Goal: Information Seeking & Learning: Check status

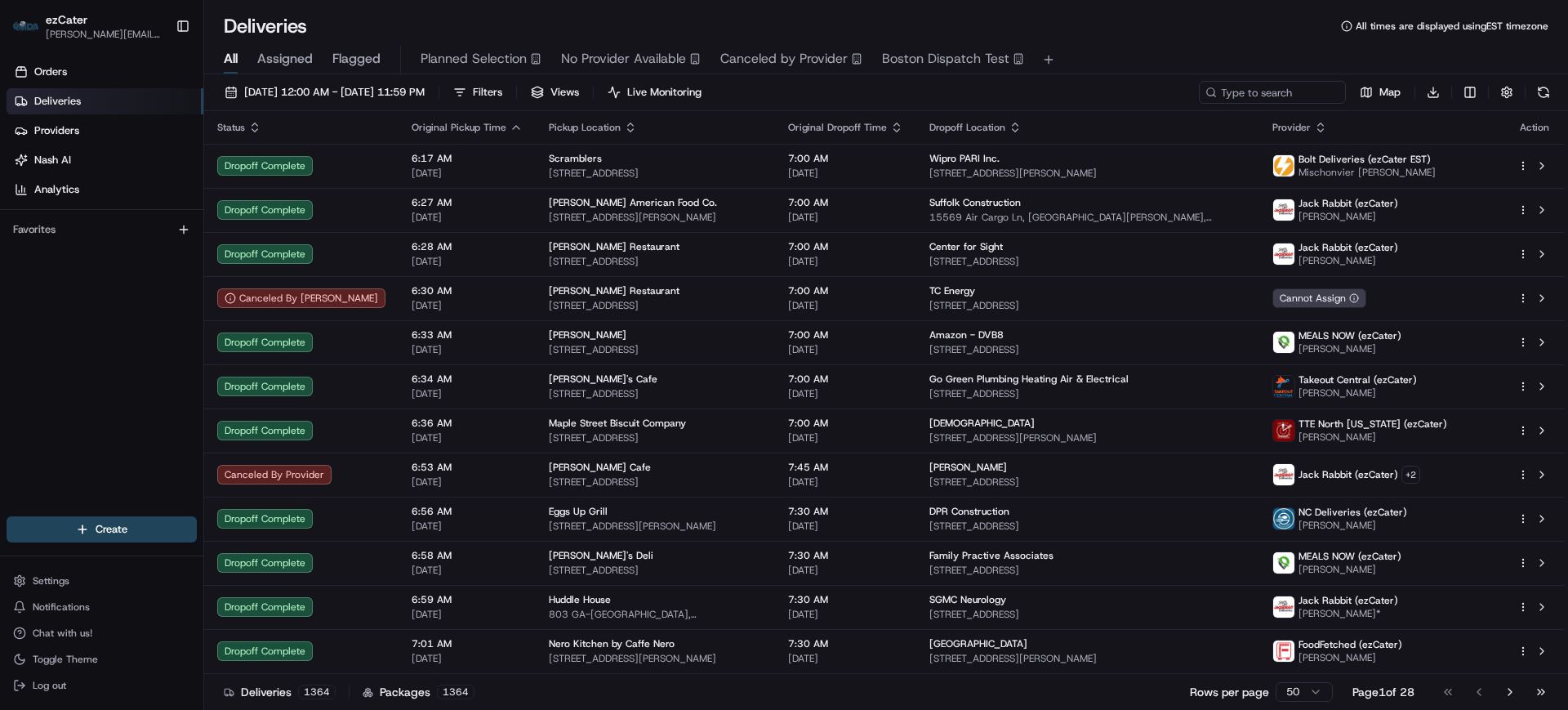
click at [83, 104] on link "Deliveries" at bounding box center [105, 101] width 197 height 27
click at [313, 86] on span "[DATE] 12:00 AM - [DATE] 11:59 PM" at bounding box center [334, 92] width 181 height 15
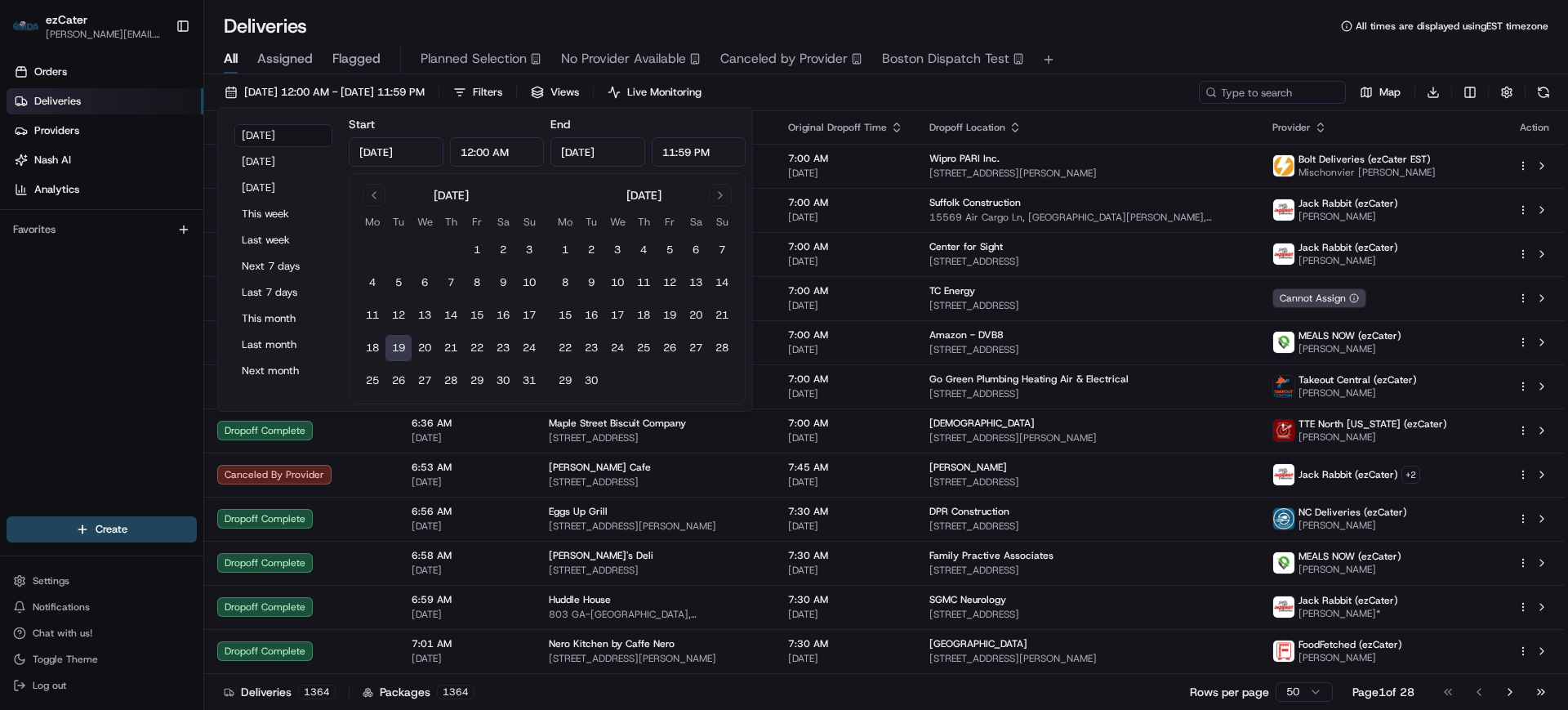
click at [409, 150] on input "[DATE]" at bounding box center [396, 152] width 95 height 29
click at [405, 154] on input "[DATE]" at bounding box center [396, 152] width 95 height 29
click at [426, 311] on button "13" at bounding box center [425, 315] width 27 height 27
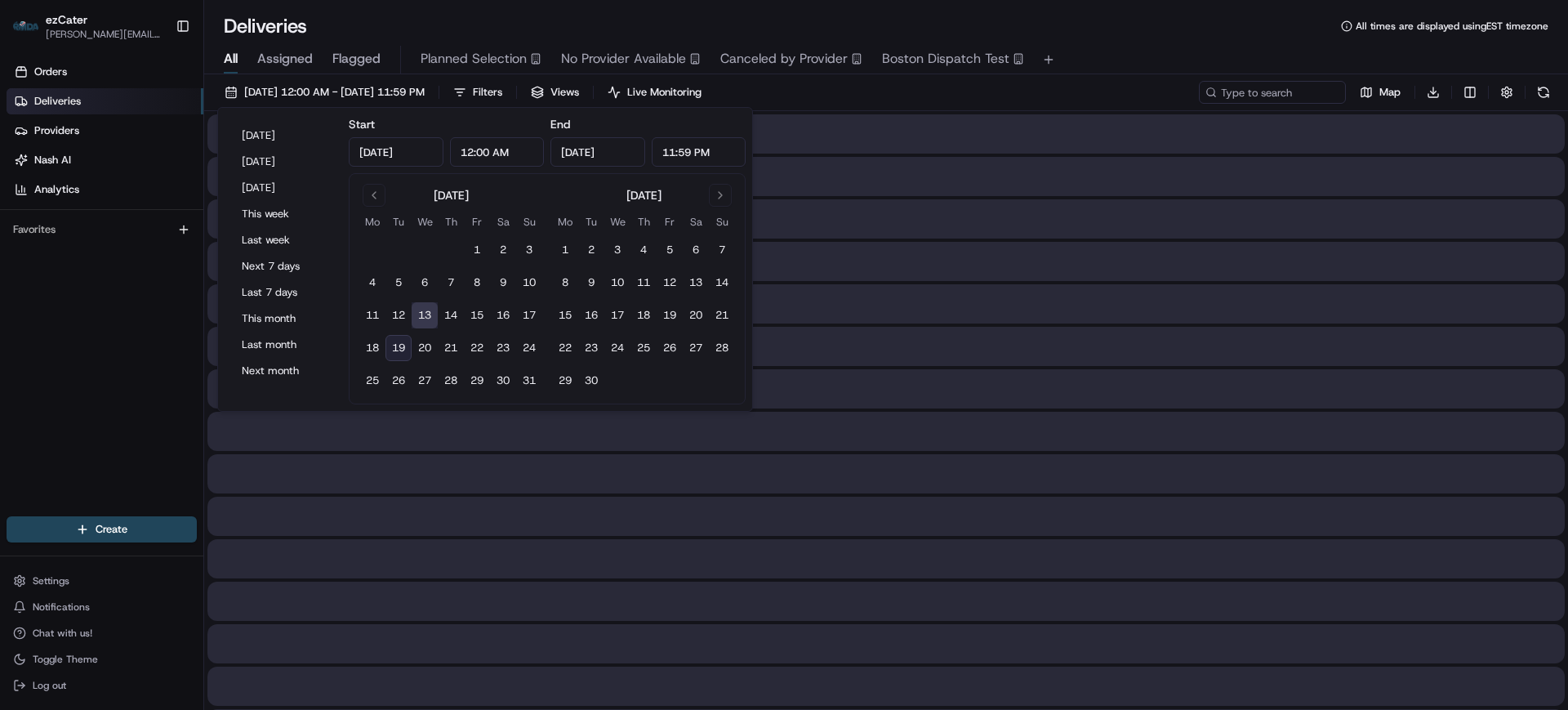
type input "[DATE]"
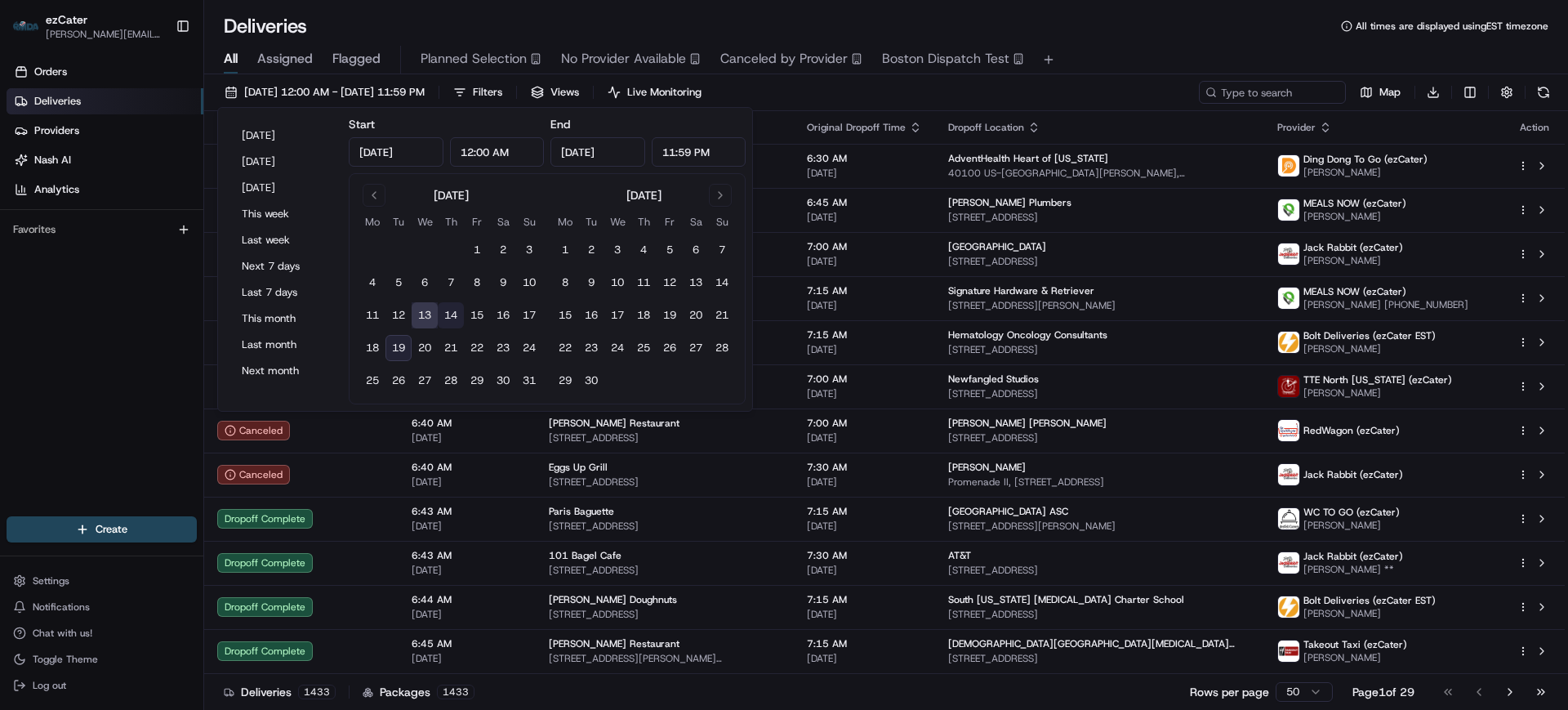
click at [446, 319] on button "14" at bounding box center [450, 315] width 27 height 27
type input "[DATE]"
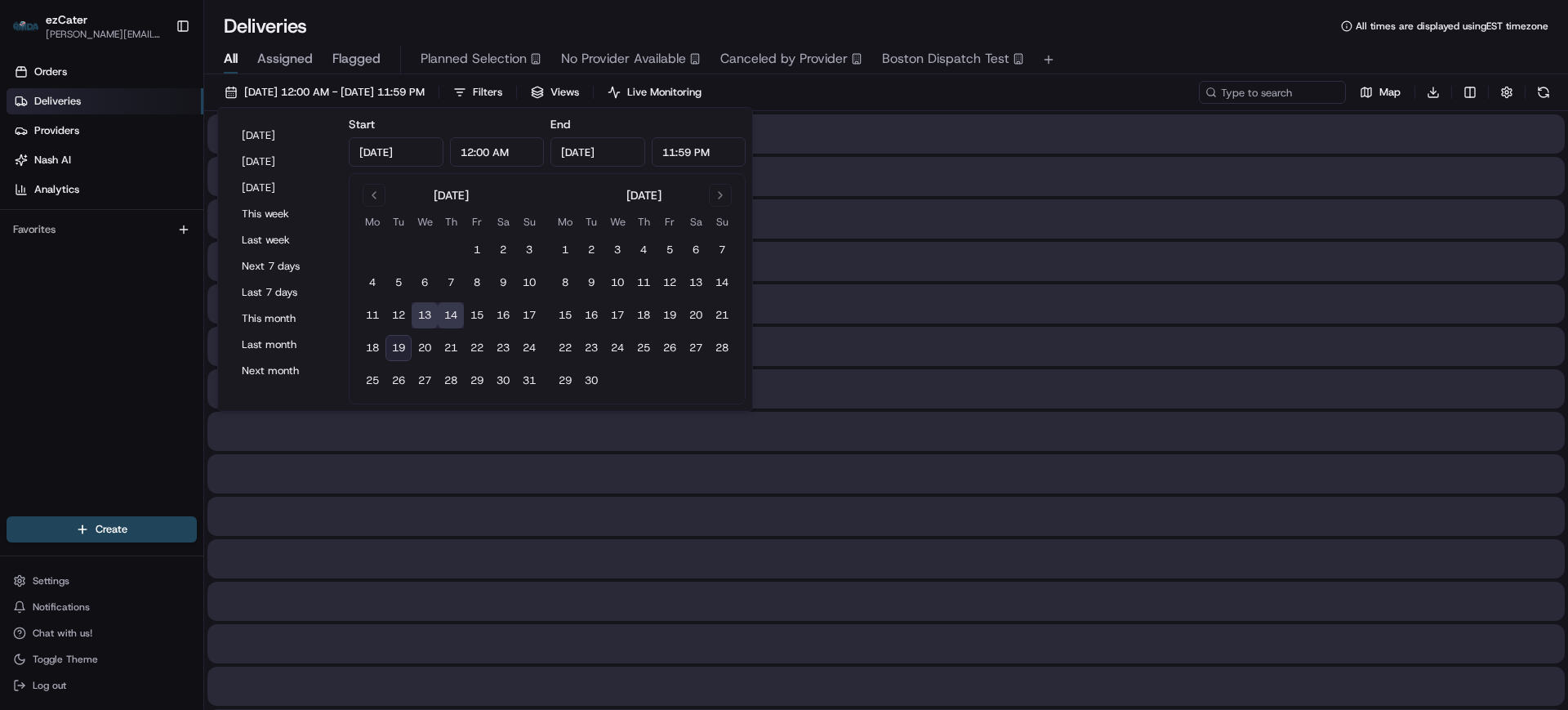
click at [396, 345] on button "19" at bounding box center [398, 348] width 27 height 27
type input "[DATE]"
click at [449, 315] on button "14" at bounding box center [450, 315] width 27 height 27
type input "[DATE]"
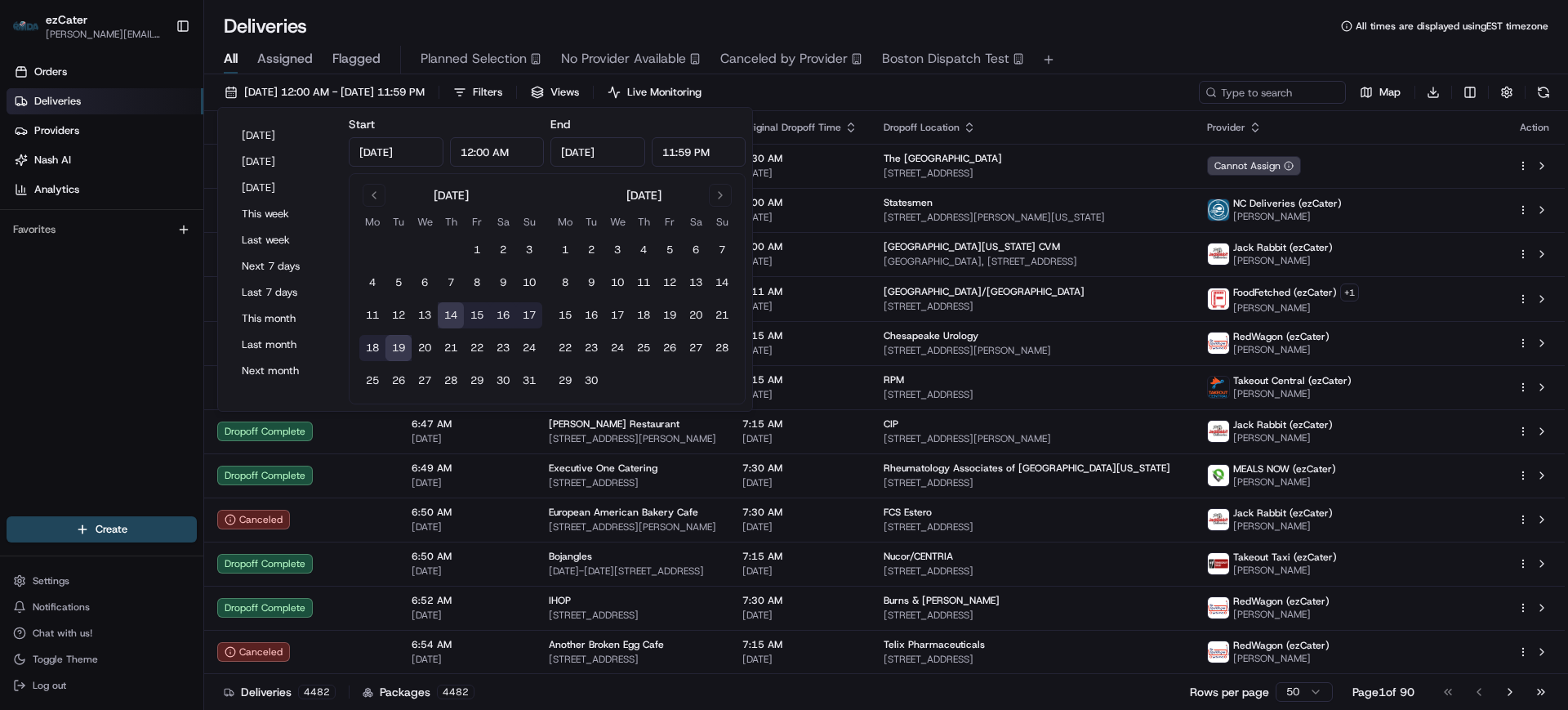
click at [1138, 31] on div "Deliveries All times are displayed using EST timezone" at bounding box center [885, 26] width 1363 height 27
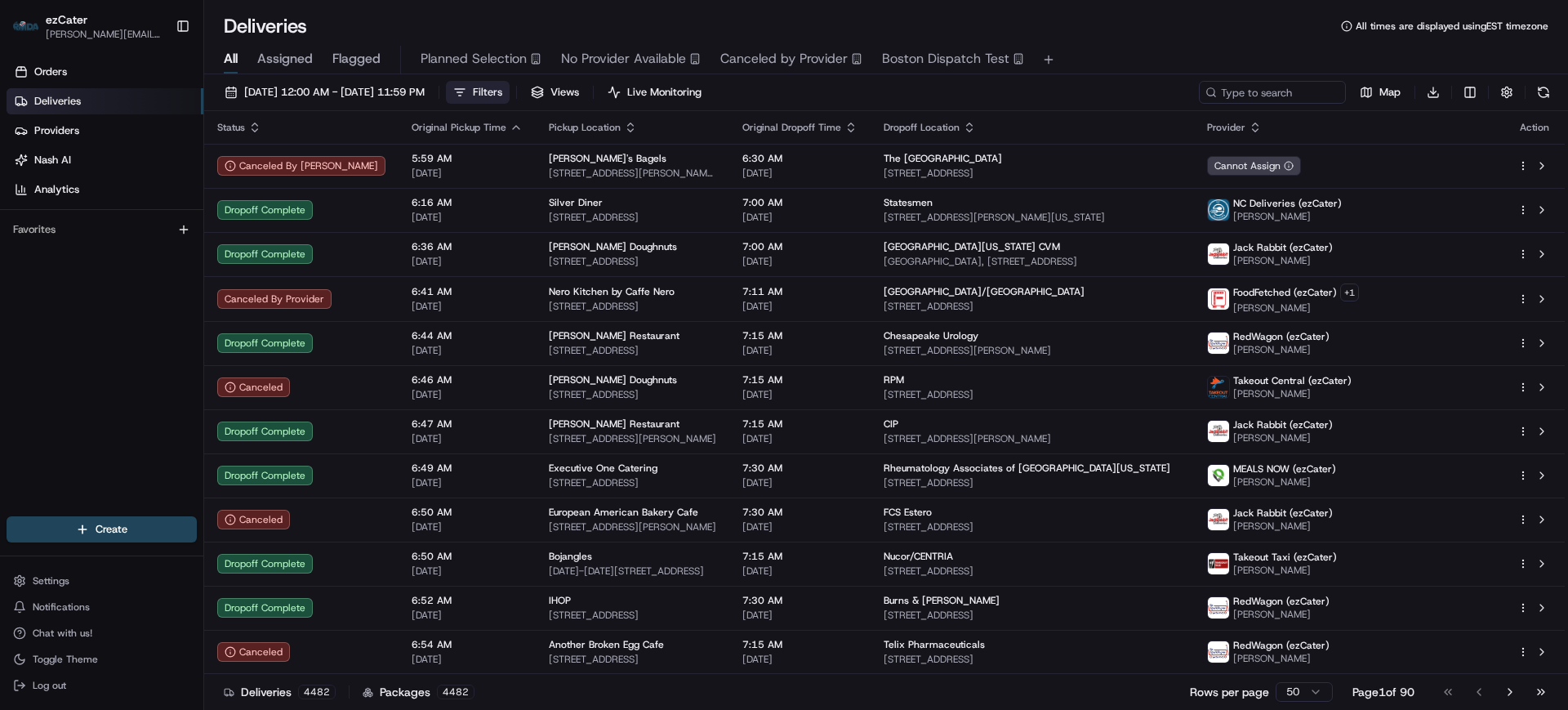
click at [510, 89] on button "Filters" at bounding box center [478, 92] width 63 height 23
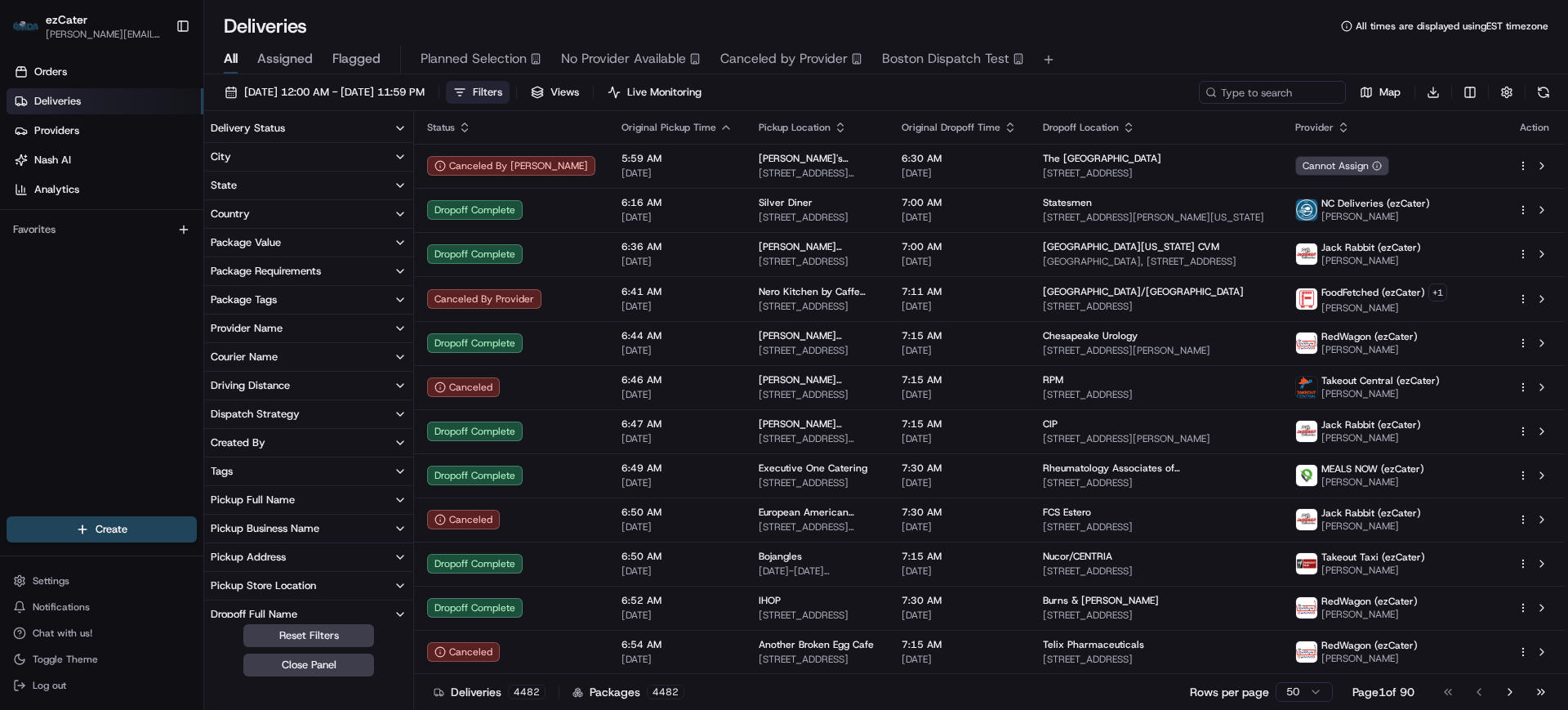
click at [269, 183] on button "State" at bounding box center [308, 185] width 209 height 27
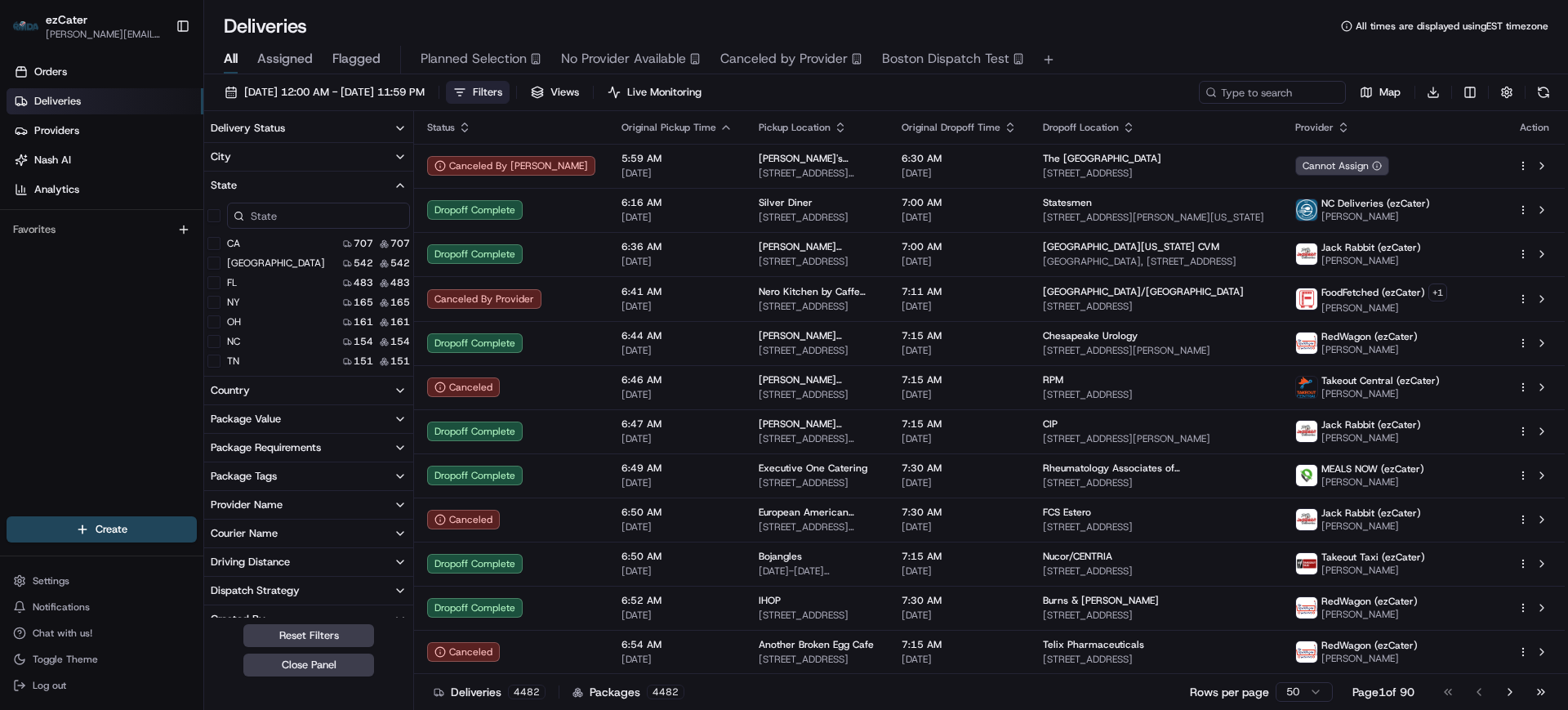
click at [269, 212] on input at bounding box center [319, 215] width 183 height 27
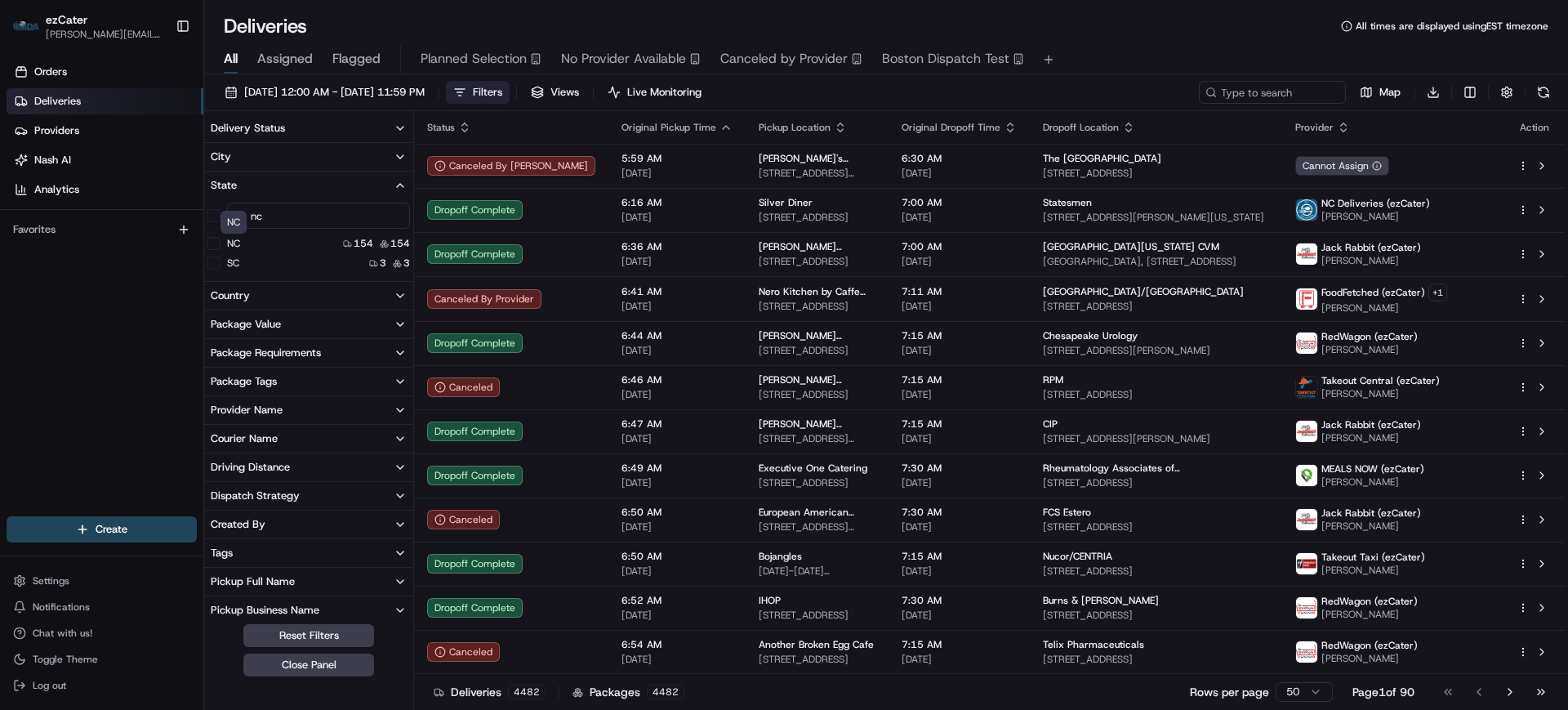
type input "nc"
click at [235, 244] on label "NC" at bounding box center [233, 242] width 13 height 13
click at [220, 244] on button "NC" at bounding box center [213, 242] width 13 height 13
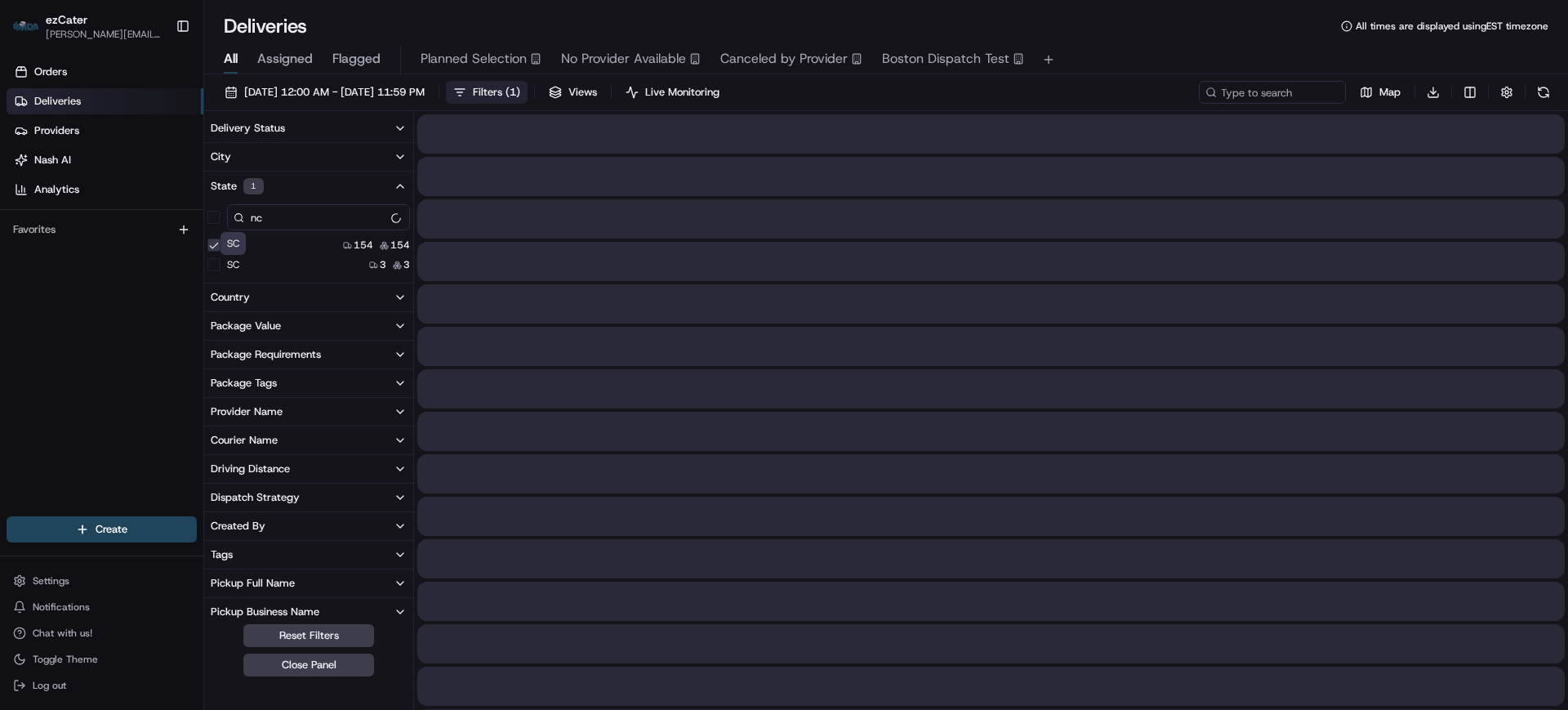
click at [234, 260] on label "SC" at bounding box center [233, 264] width 12 height 13
click at [220, 260] on button "SC" at bounding box center [213, 264] width 13 height 13
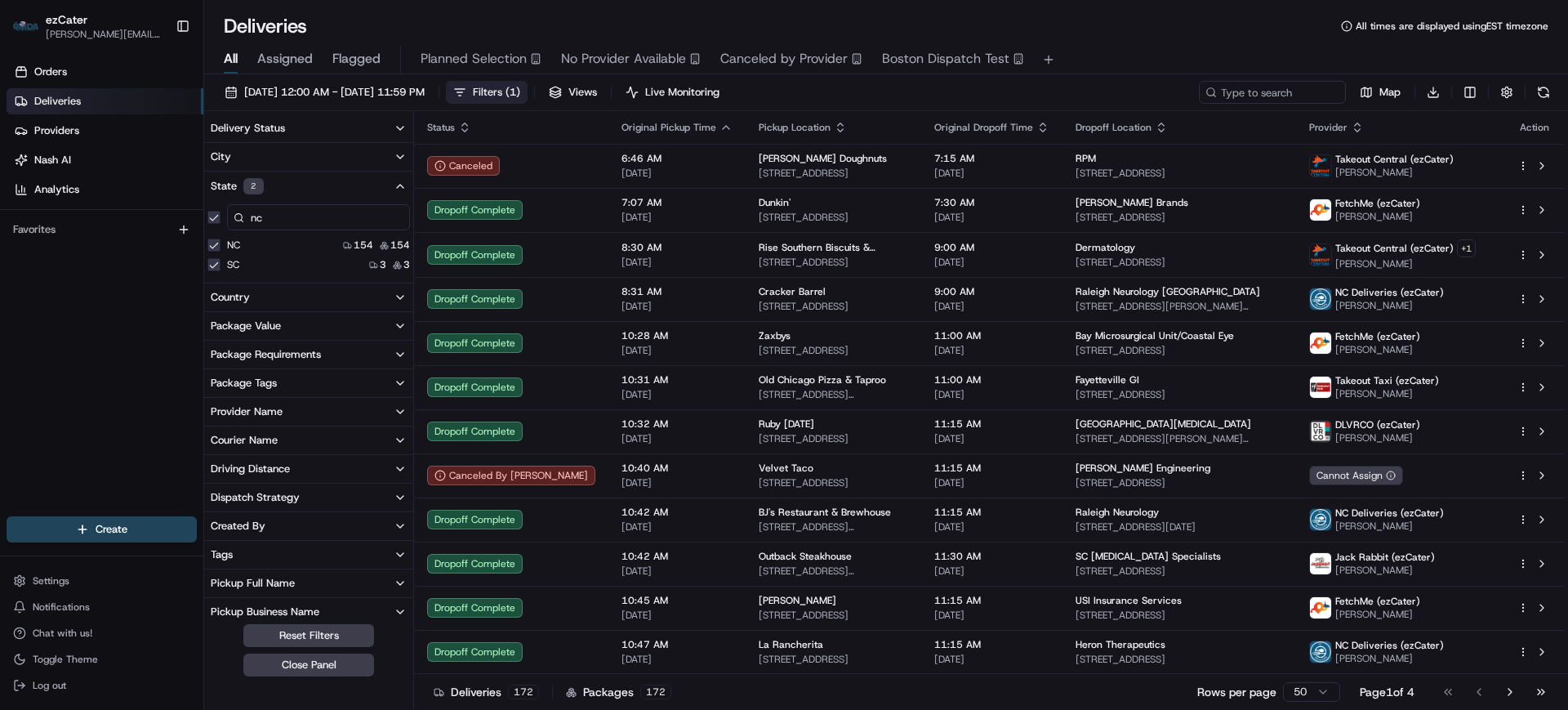
click at [294, 182] on button "State 2" at bounding box center [308, 186] width 209 height 29
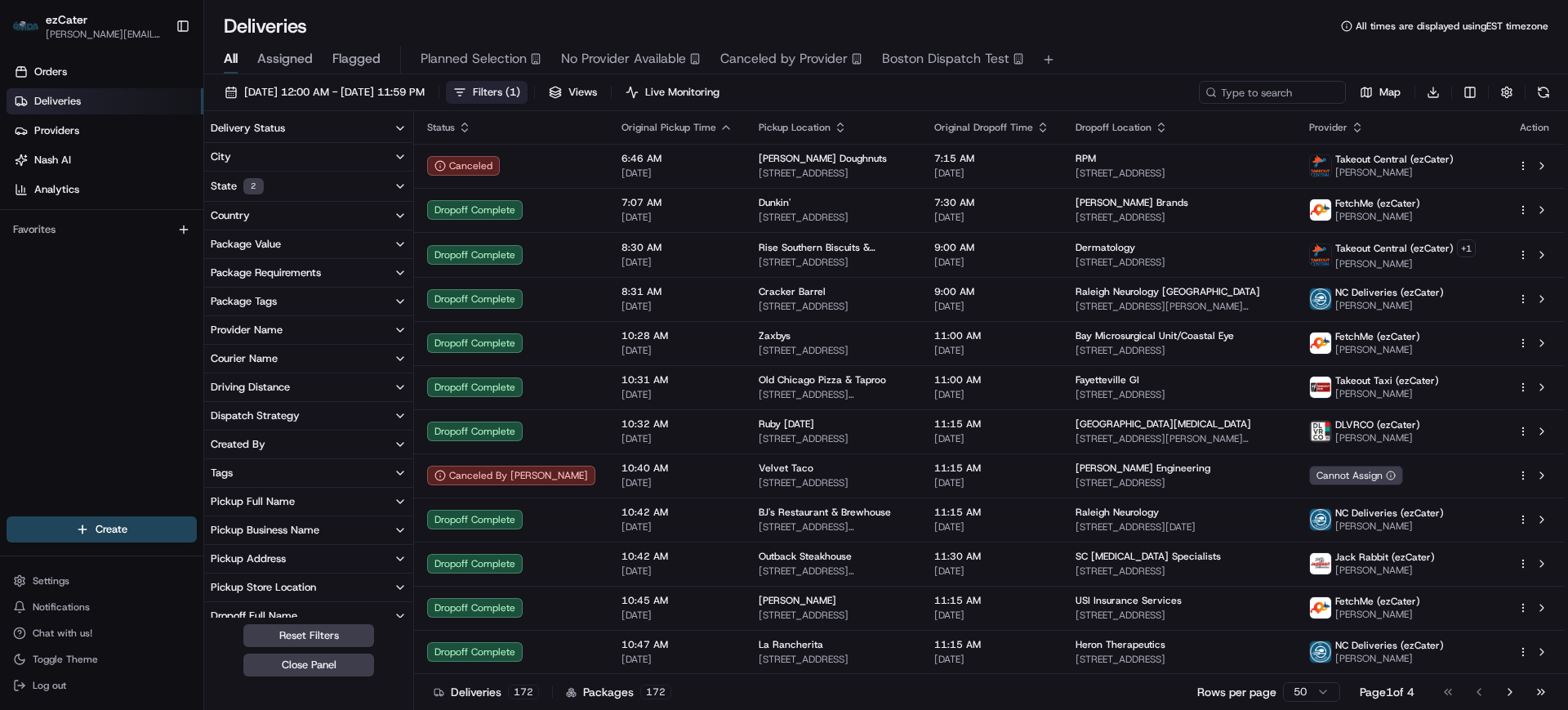
click at [294, 182] on button "State 2" at bounding box center [308, 186] width 209 height 29
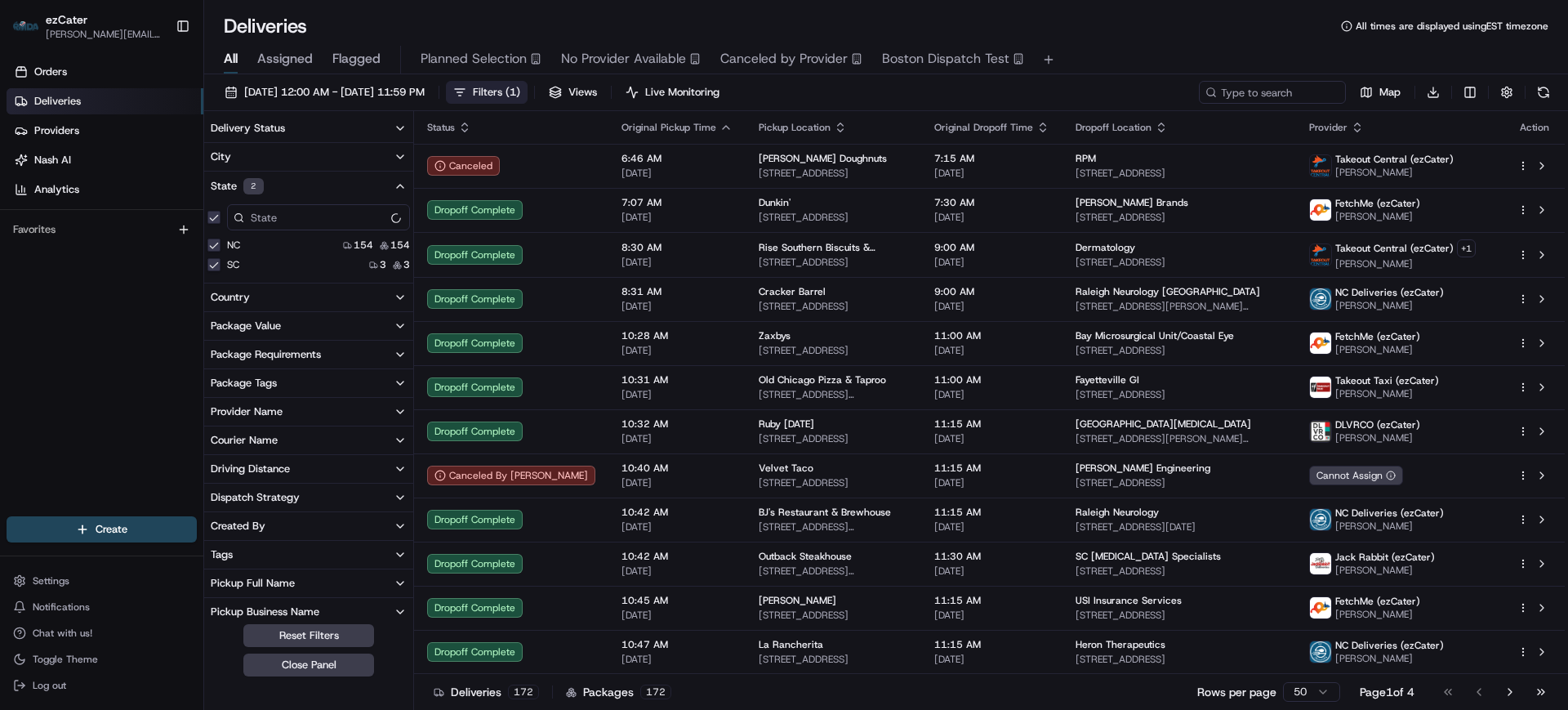
click at [297, 155] on button "City" at bounding box center [308, 157] width 209 height 27
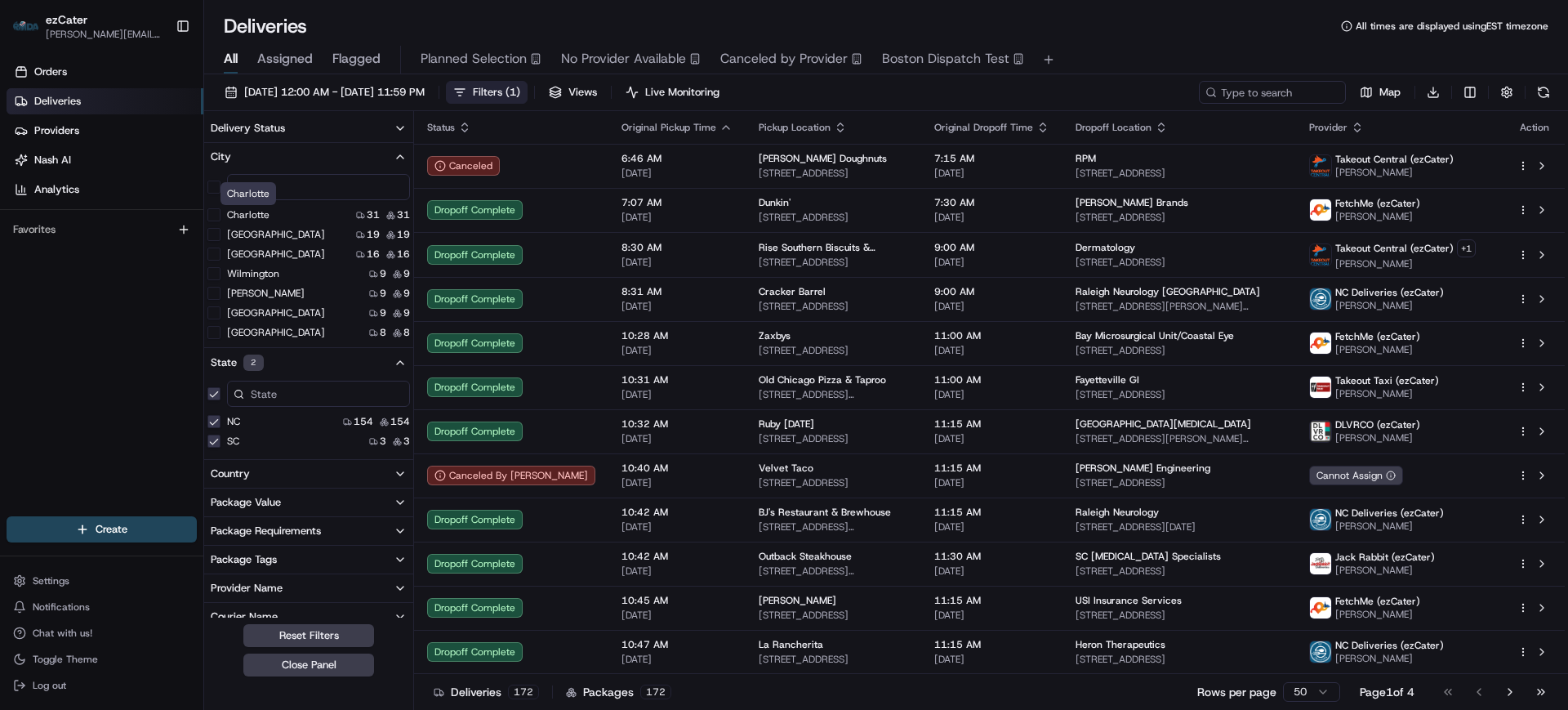
click at [255, 214] on label "Charlotte" at bounding box center [248, 214] width 43 height 13
click at [220, 214] on button "Charlotte" at bounding box center [213, 214] width 13 height 13
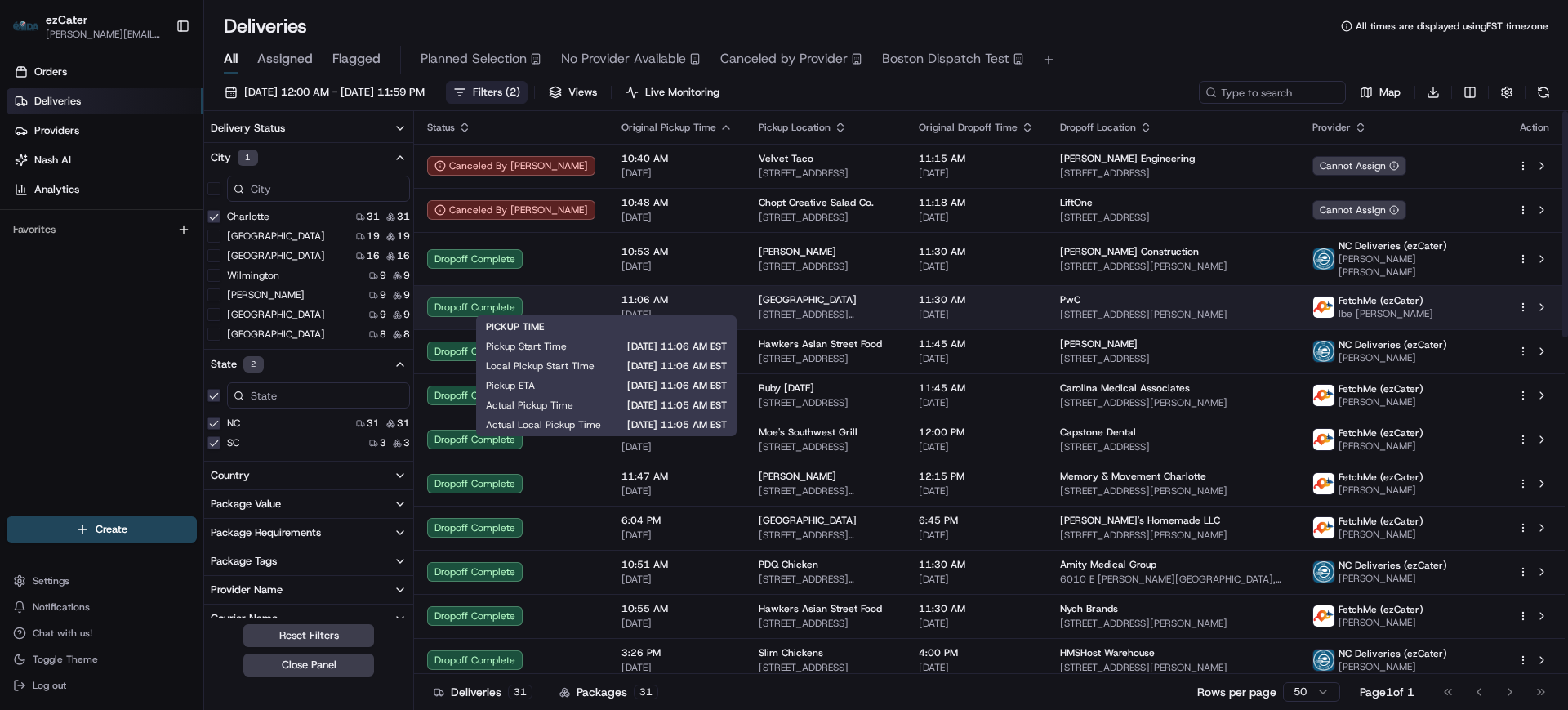
click at [668, 297] on div "11:06 AM [DATE]" at bounding box center [677, 307] width 111 height 27
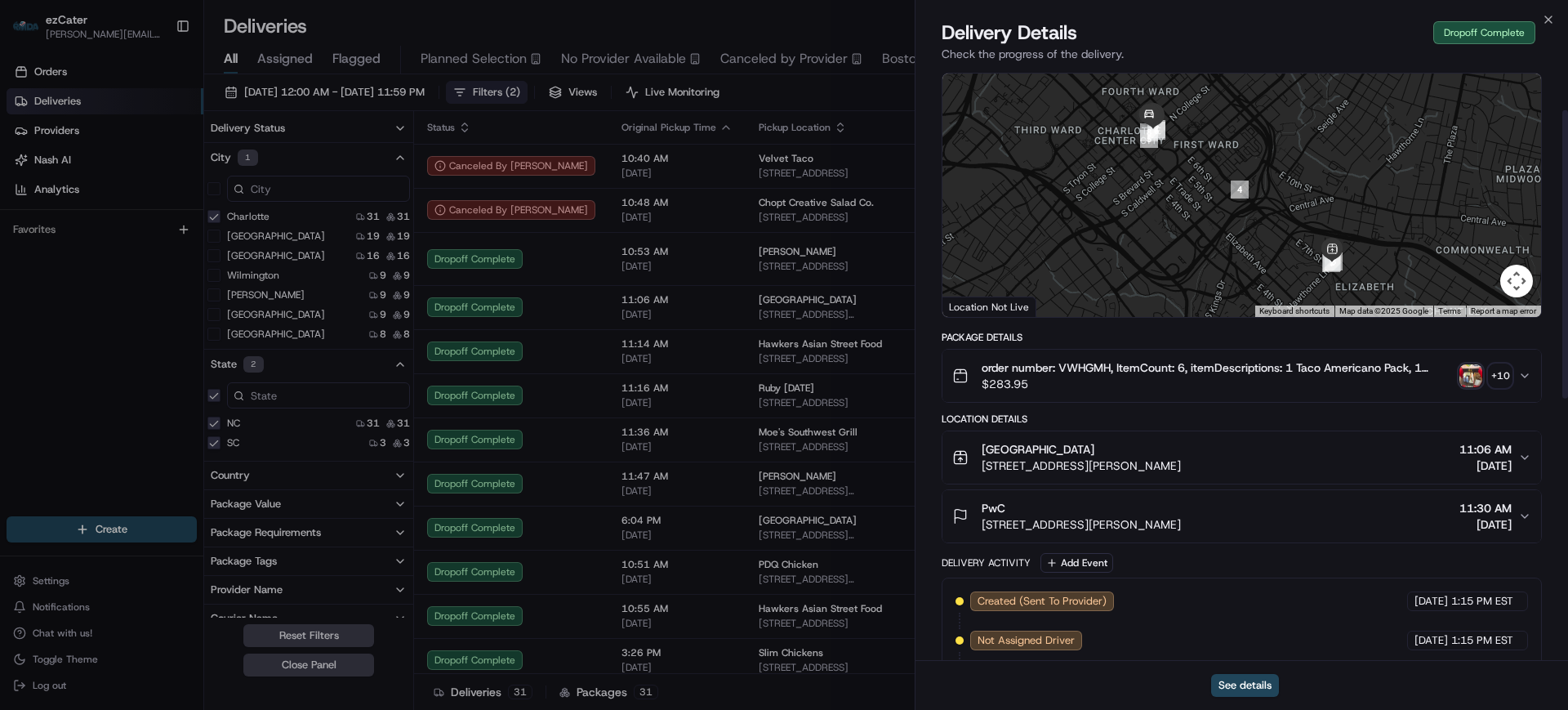
scroll to position [102, 0]
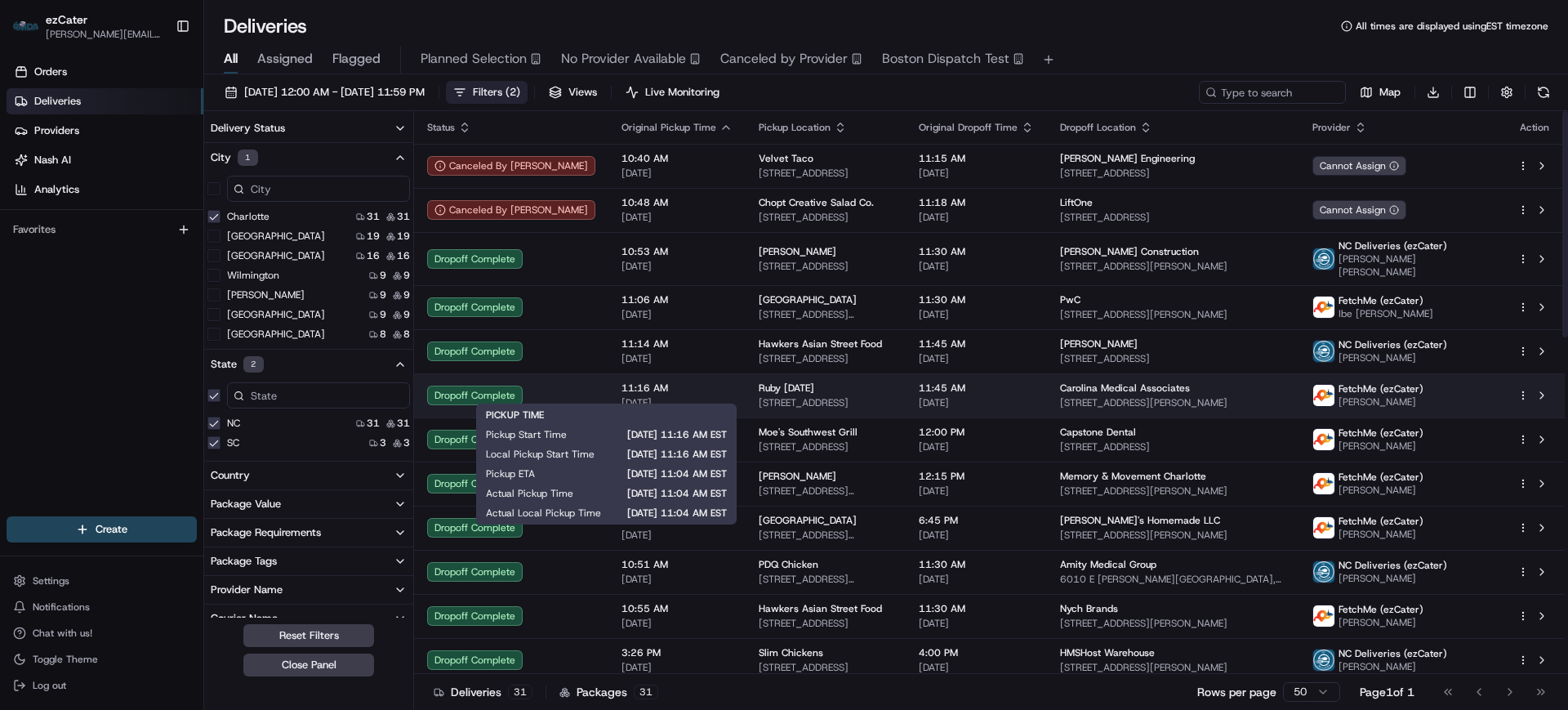
click at [643, 396] on span "[DATE]" at bounding box center [677, 402] width 111 height 13
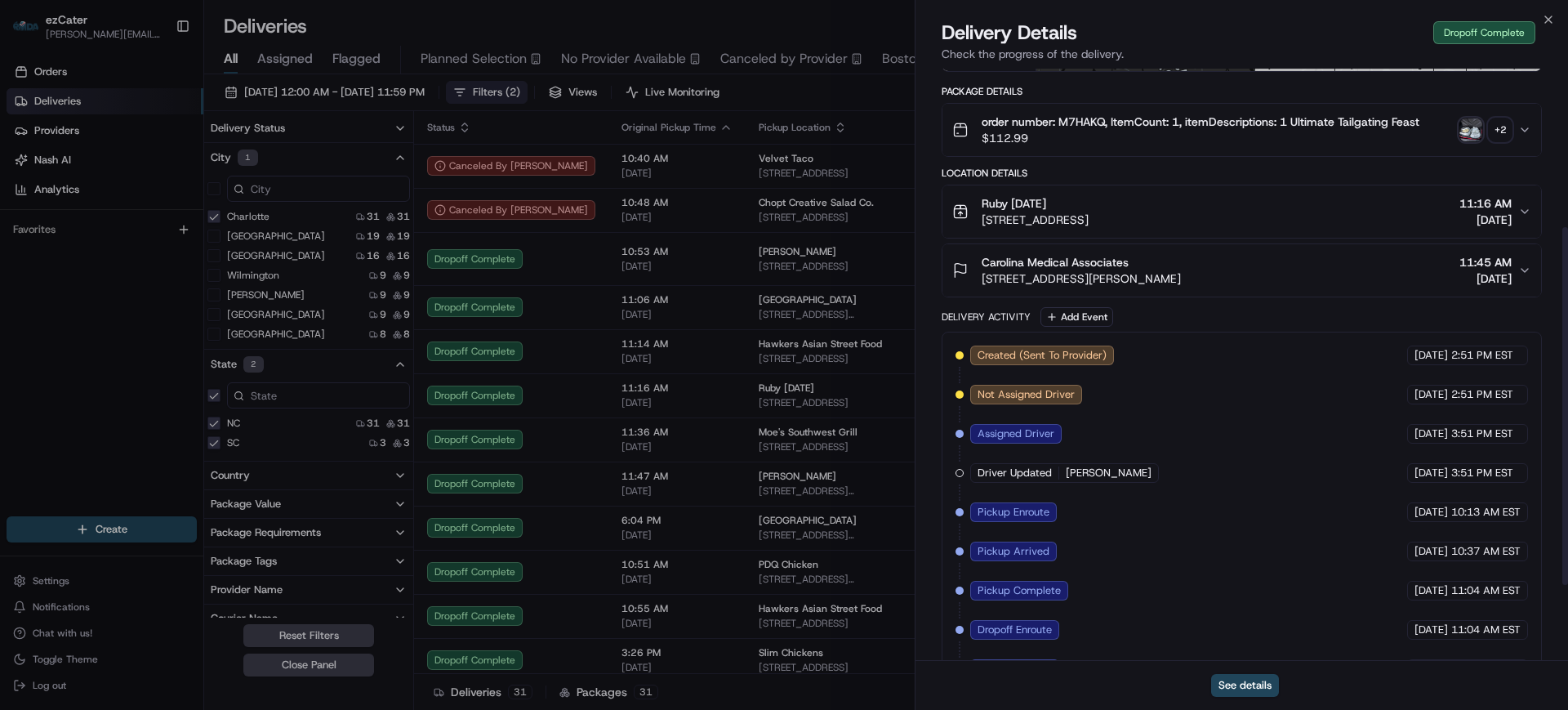
scroll to position [307, 0]
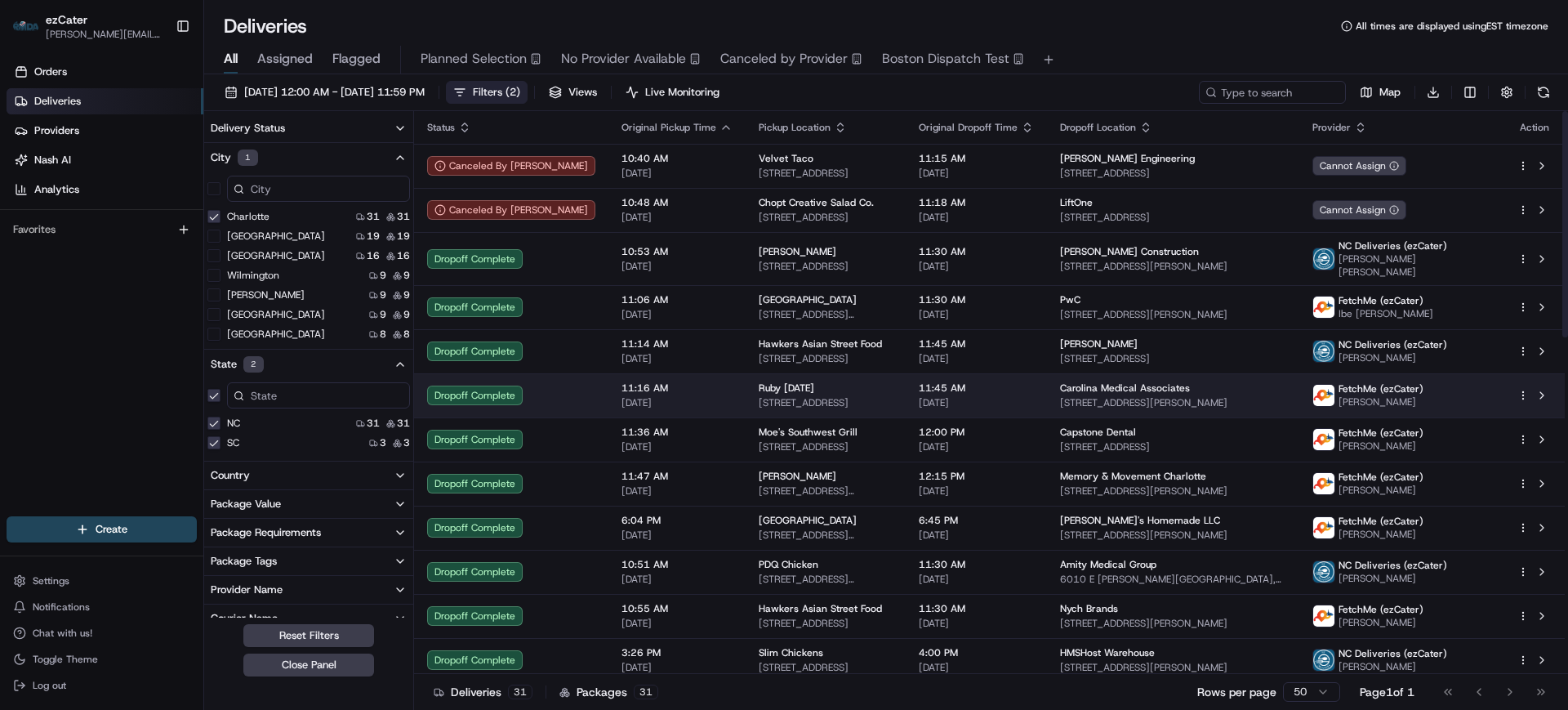
click at [659, 385] on div "11:16 AM [DATE]" at bounding box center [677, 395] width 111 height 27
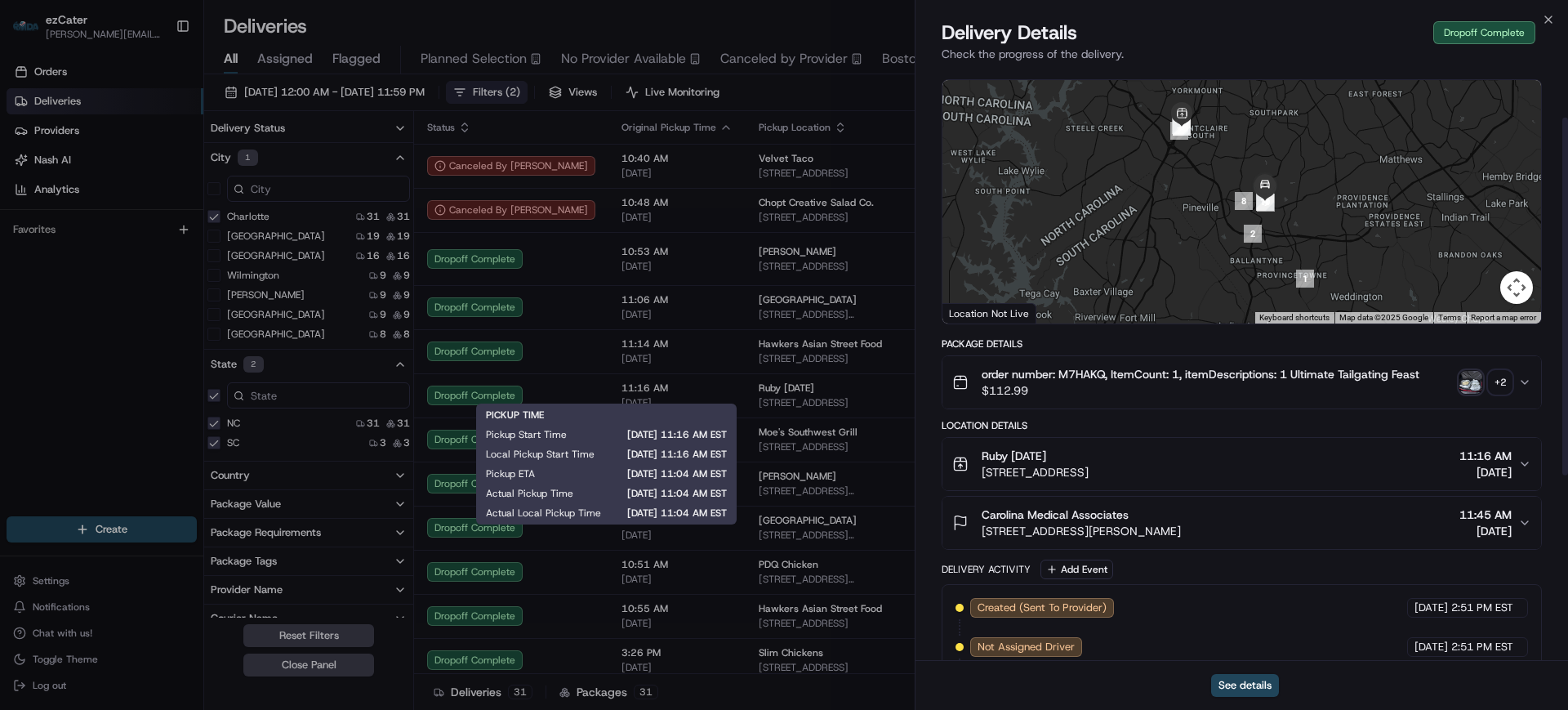
scroll to position [102, 0]
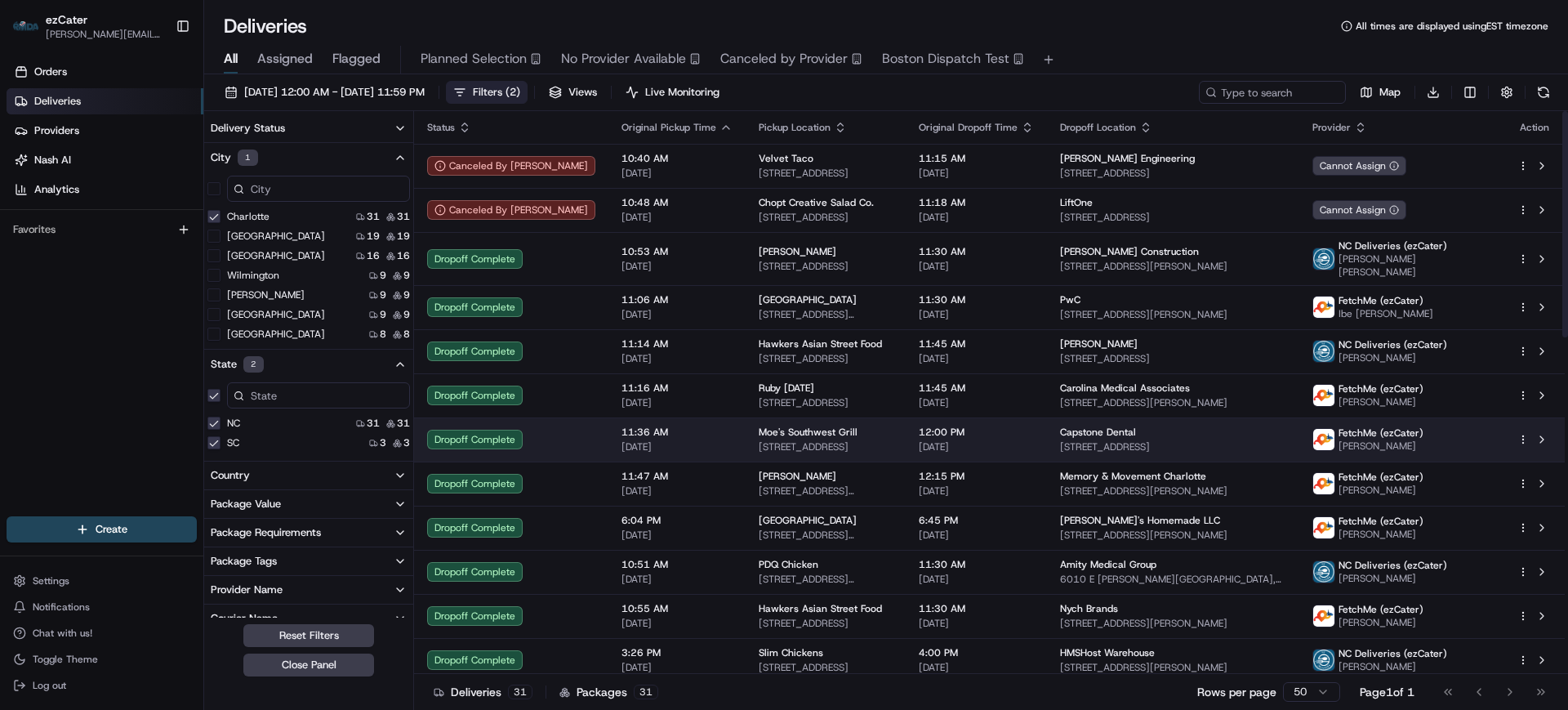
click at [622, 426] on span "11:36 AM" at bounding box center [677, 432] width 111 height 13
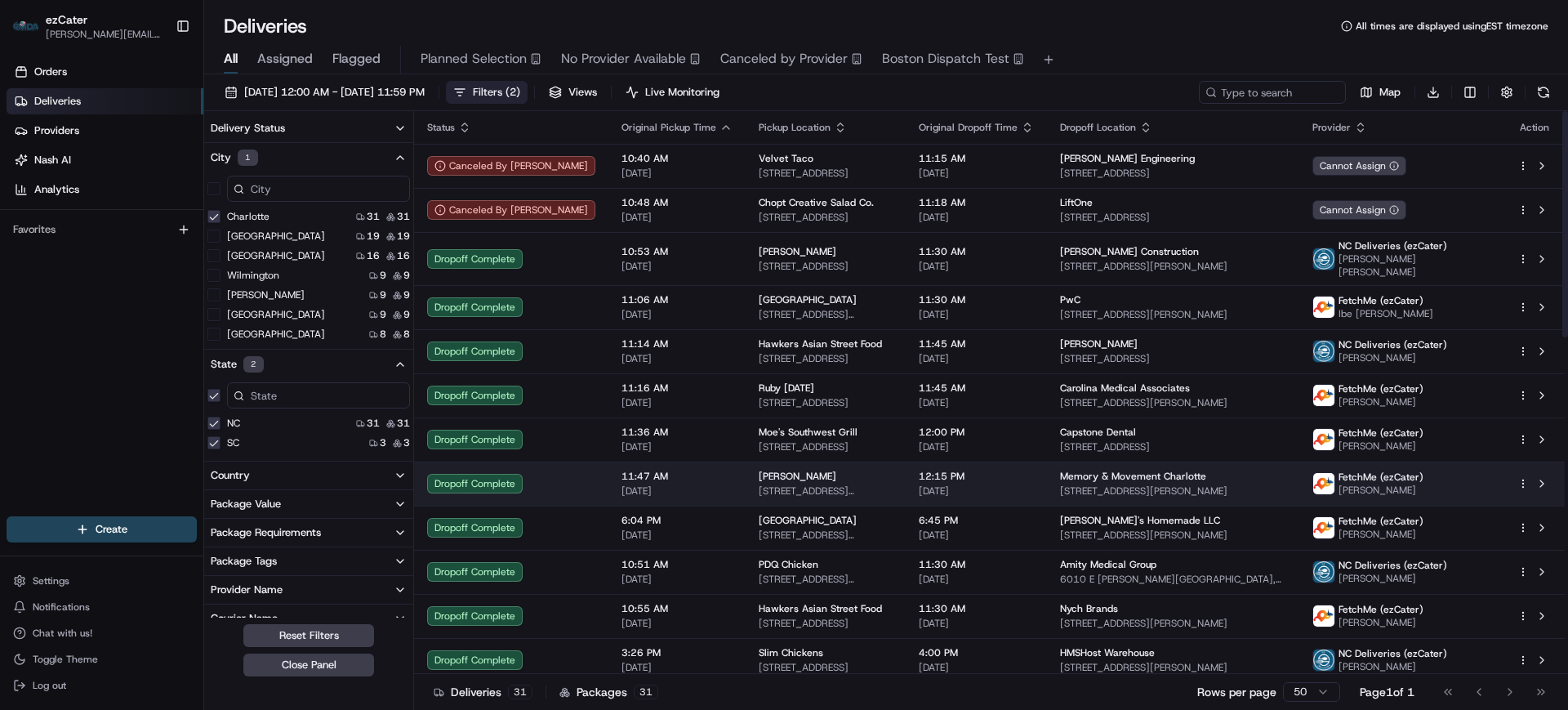
click at [674, 475] on td "11:47 AM [DATE]" at bounding box center [677, 483] width 137 height 44
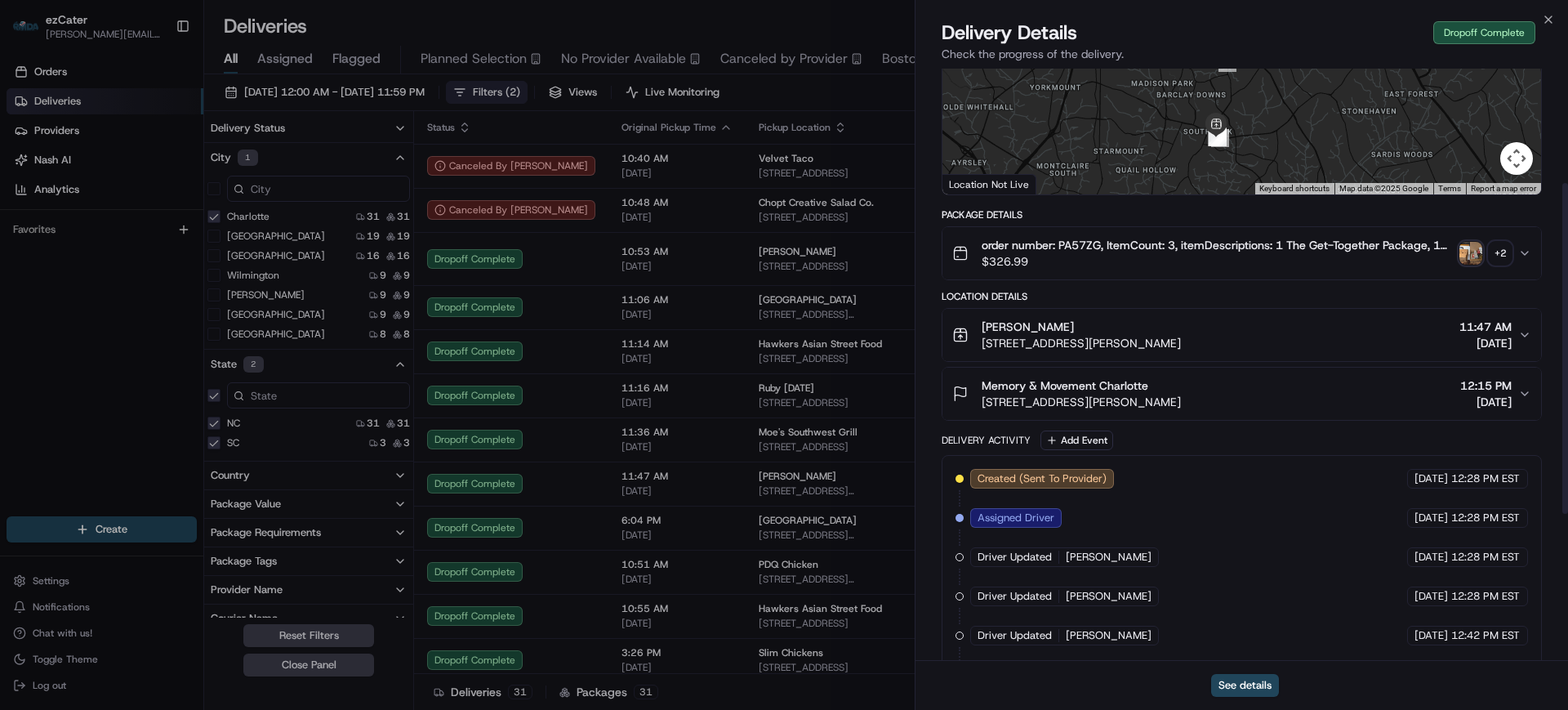
scroll to position [204, 0]
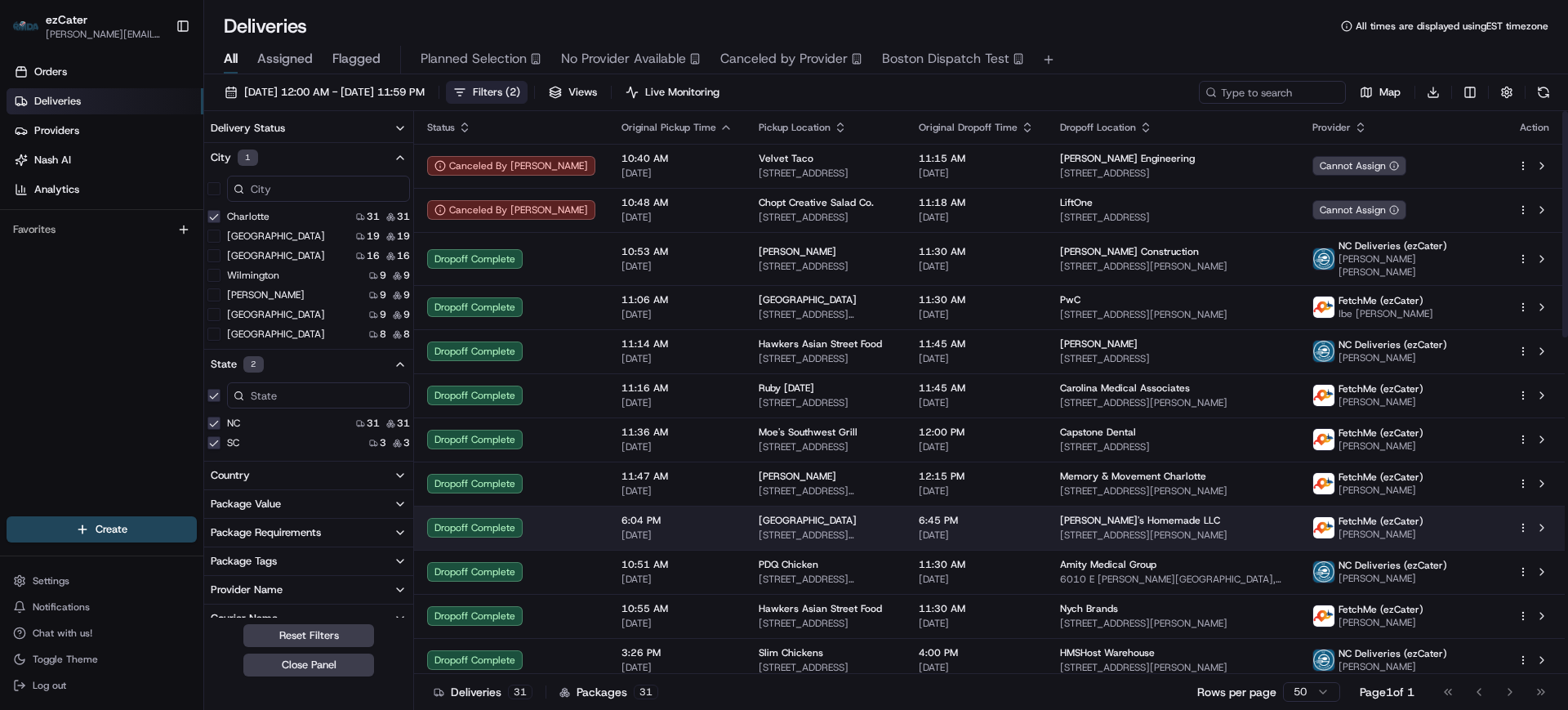
click at [684, 515] on td "6:04 PM [DATE]" at bounding box center [677, 527] width 137 height 44
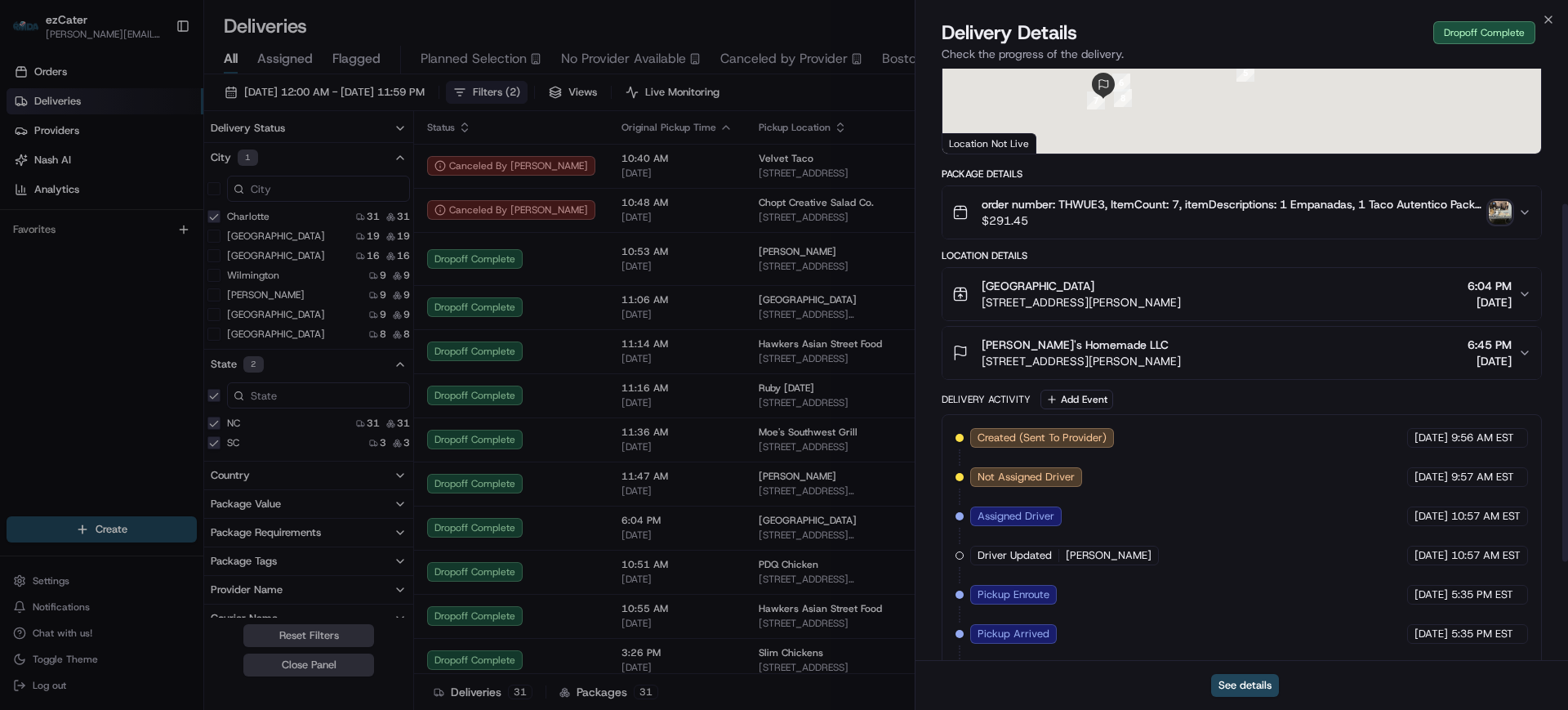
scroll to position [224, 0]
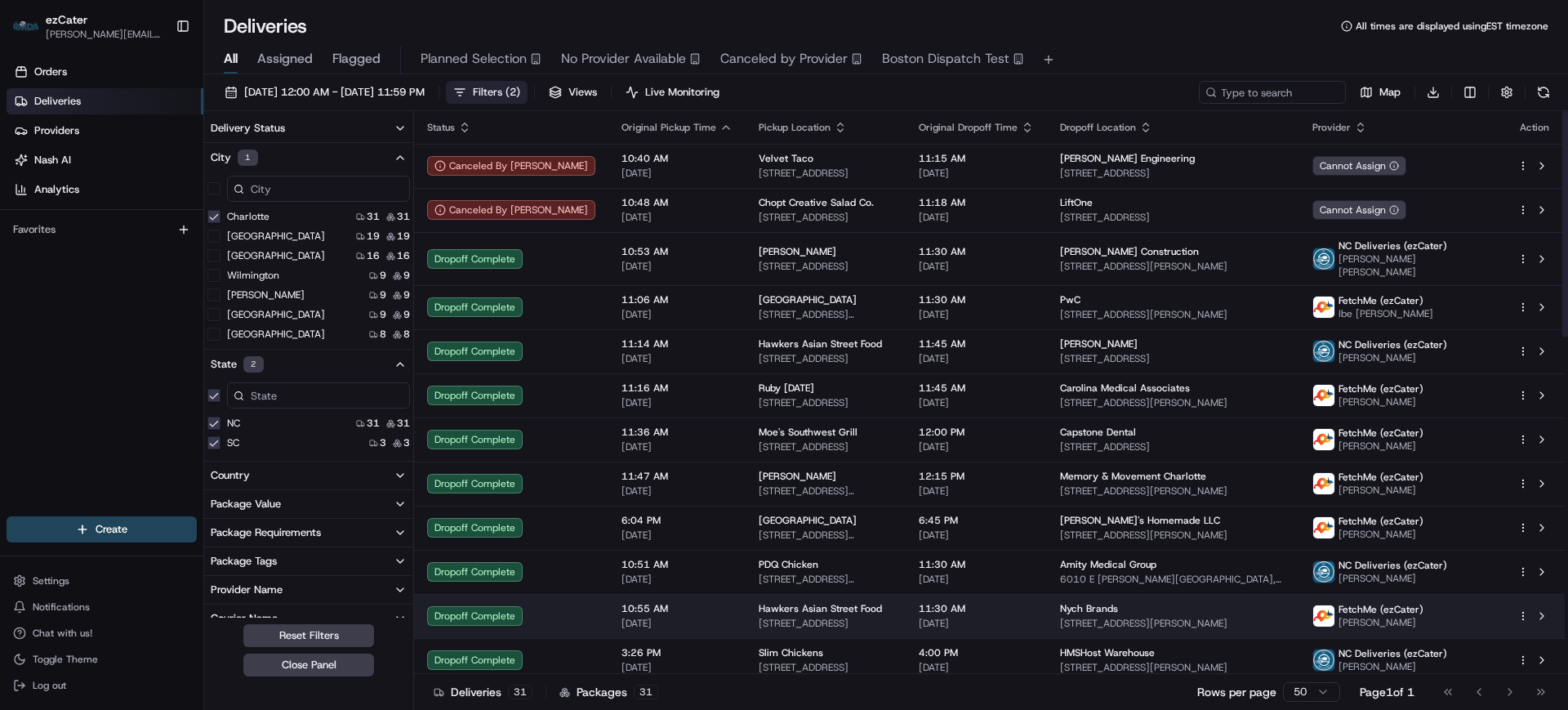
click at [627, 602] on span "10:55 AM" at bounding box center [677, 608] width 111 height 13
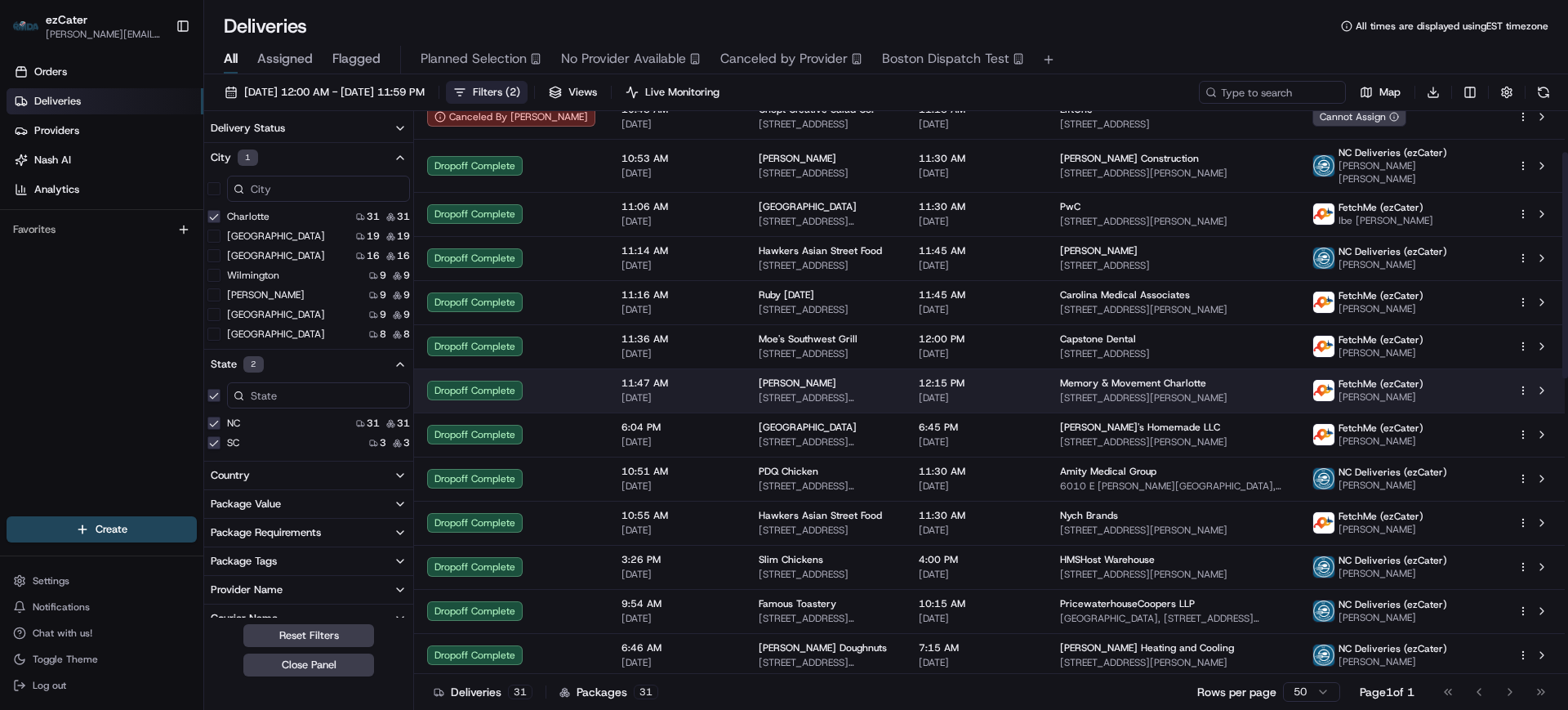
scroll to position [102, 0]
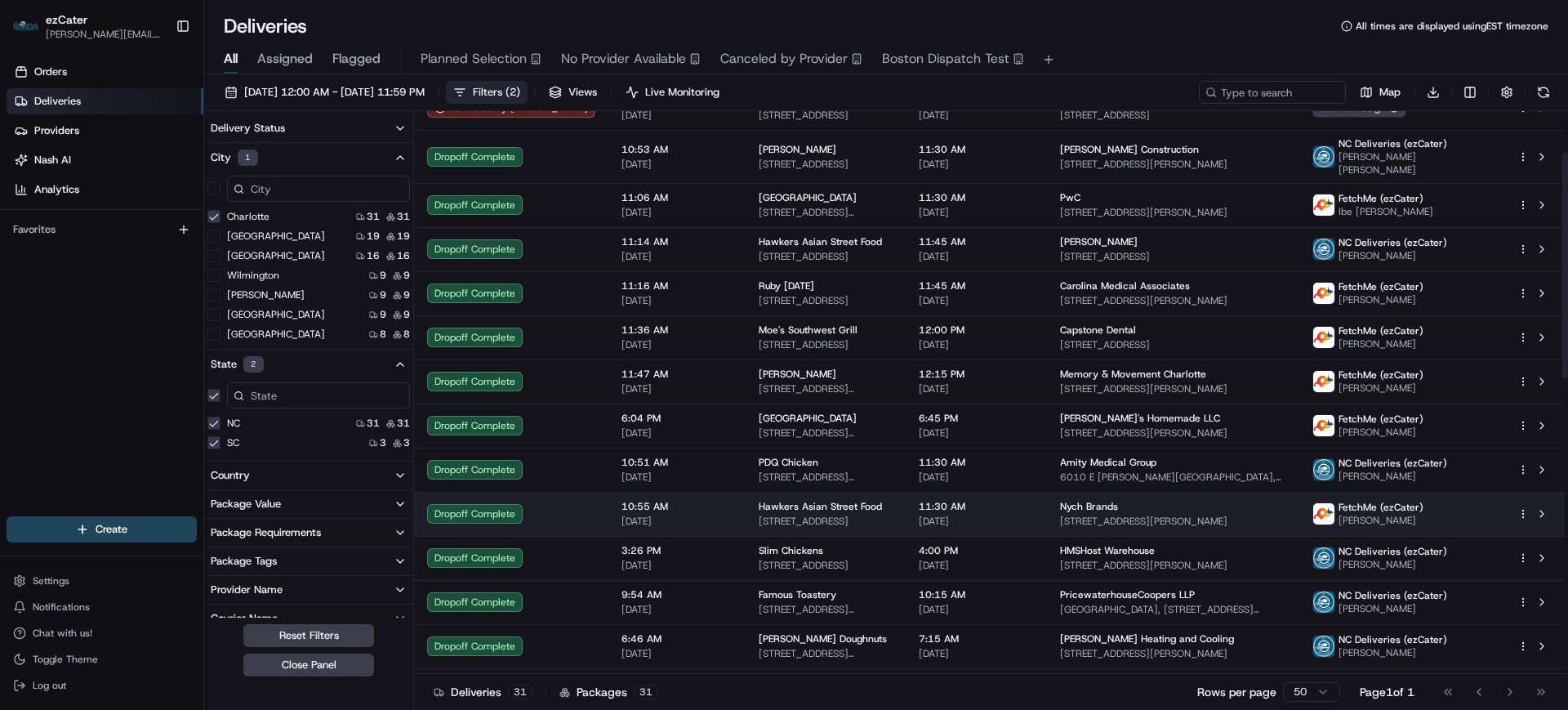
click at [648, 515] on span "[DATE]" at bounding box center [677, 521] width 111 height 13
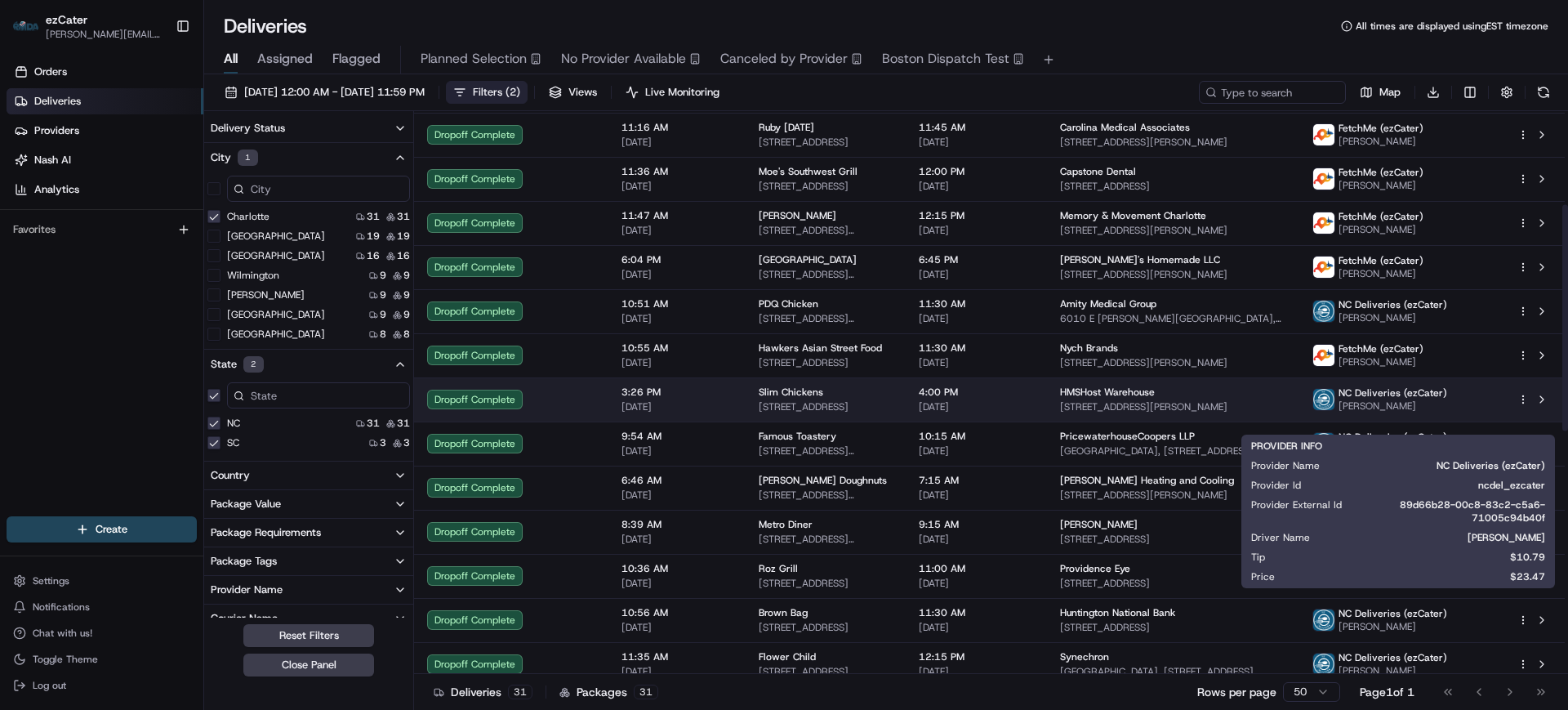
scroll to position [307, 0]
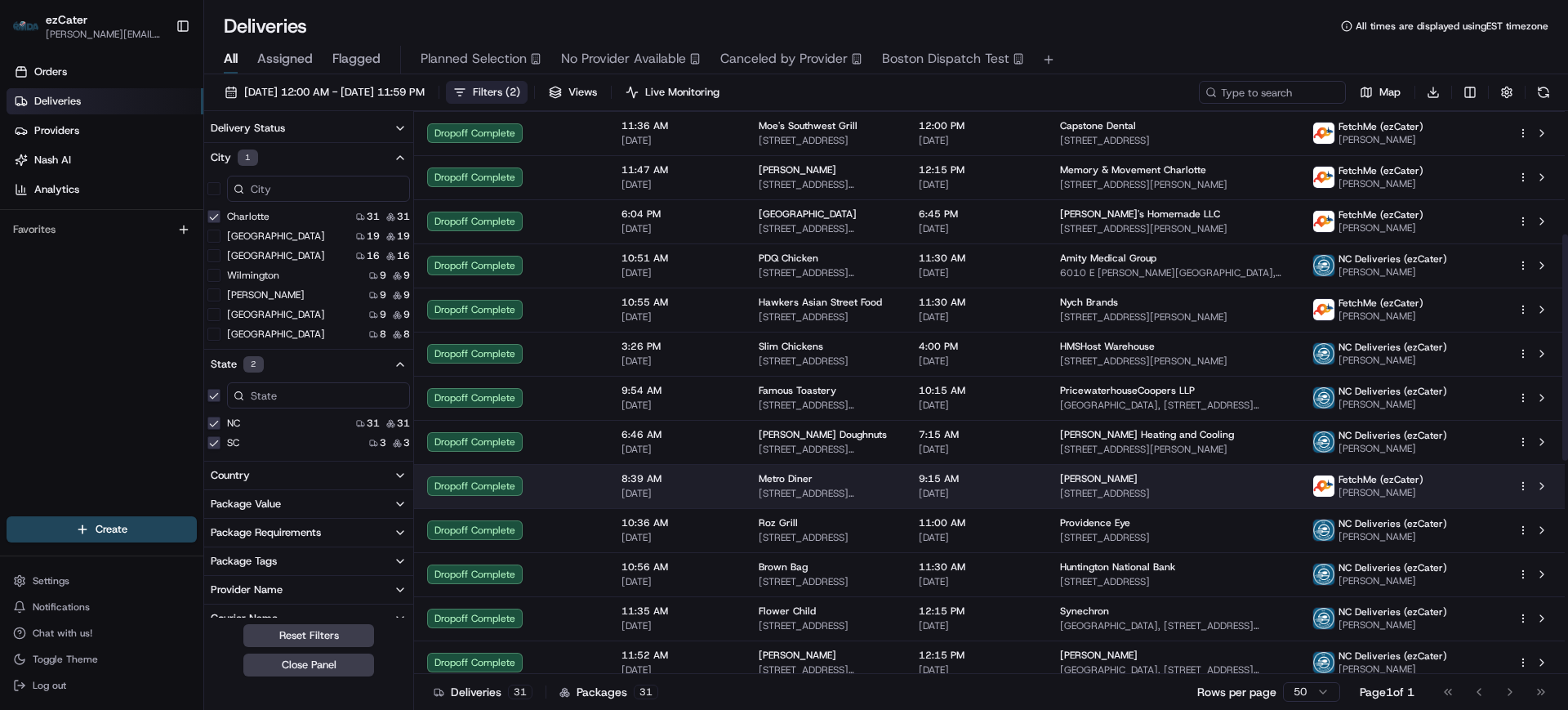
click at [653, 486] on span "[DATE]" at bounding box center [677, 492] width 111 height 13
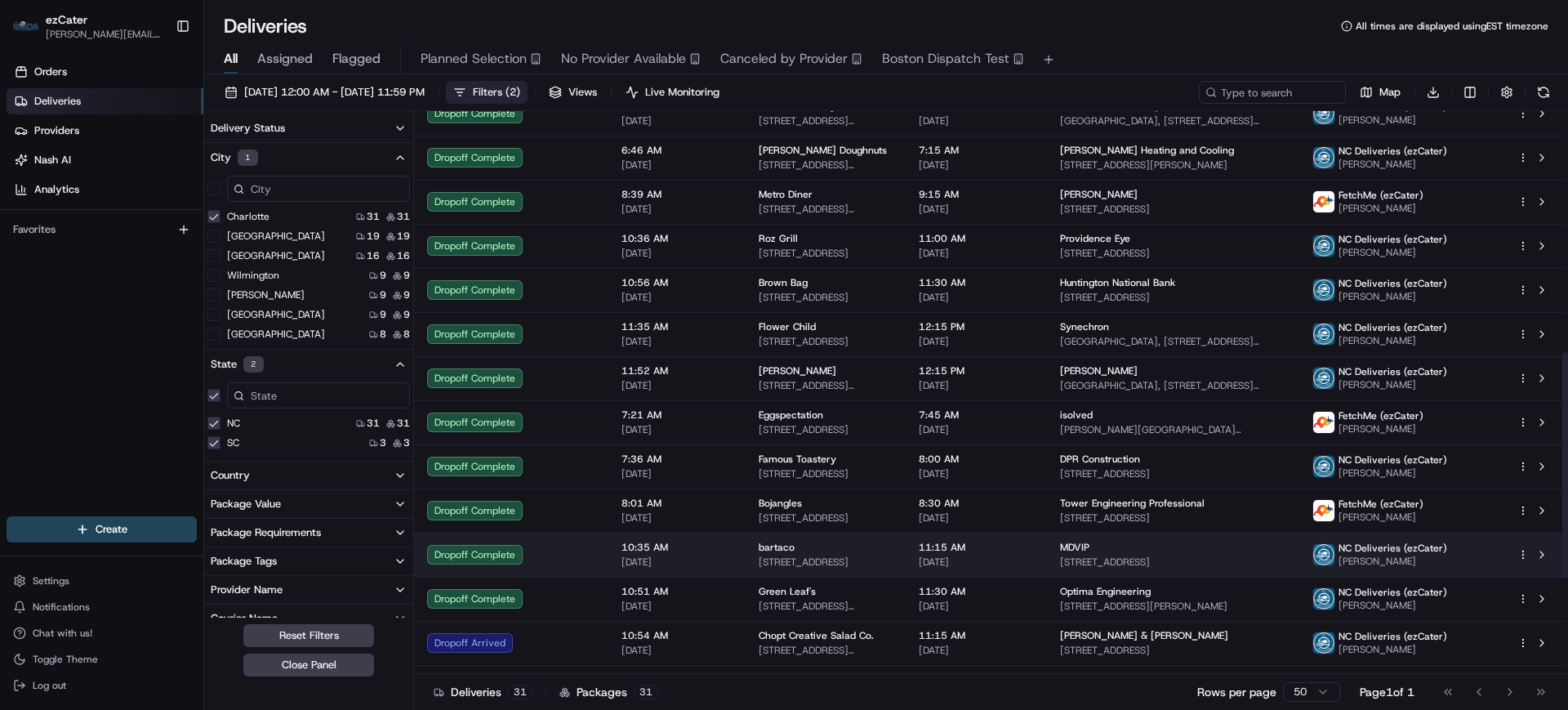
scroll to position [612, 0]
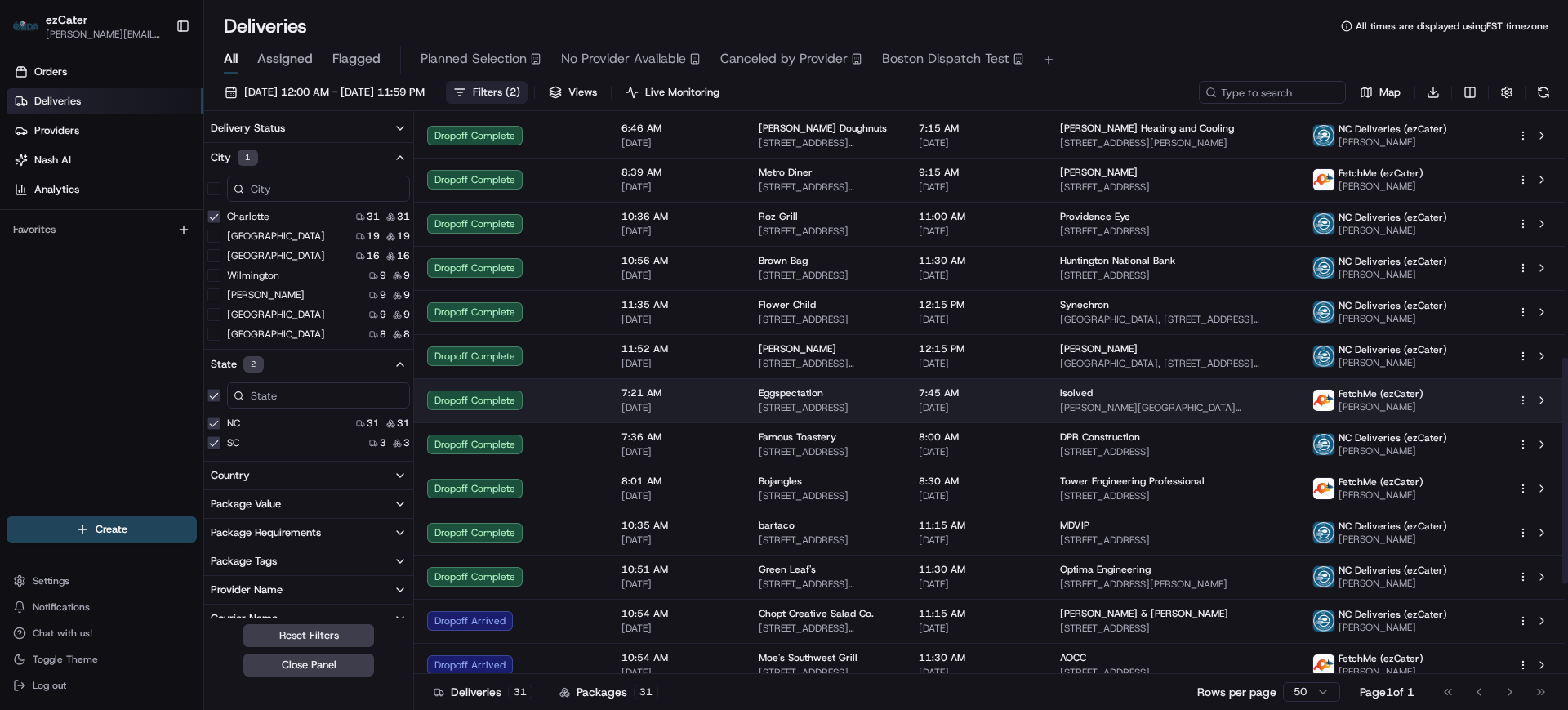
click at [625, 401] on span "[DATE]" at bounding box center [677, 407] width 111 height 13
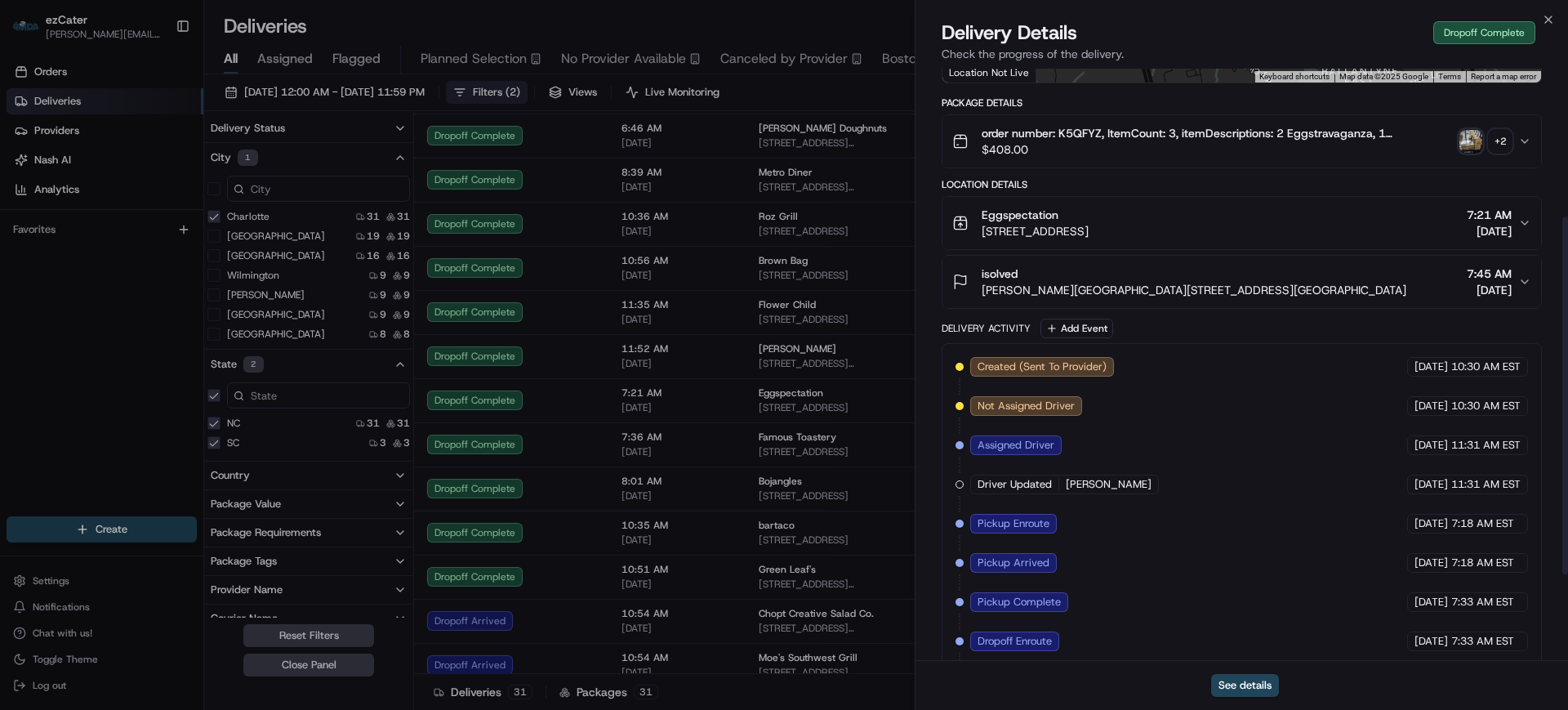
scroll to position [307, 0]
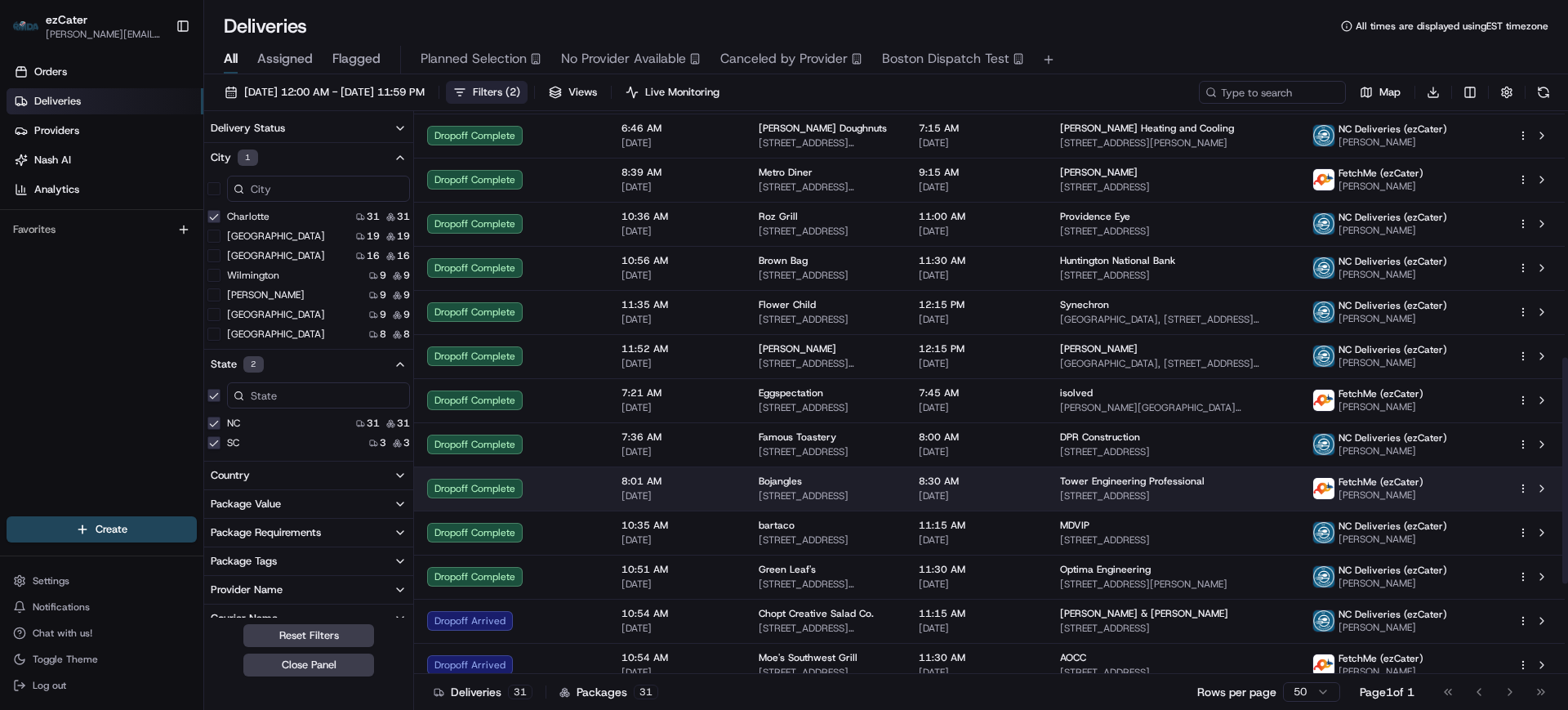
click at [632, 474] on span "8:01 AM" at bounding box center [677, 480] width 111 height 13
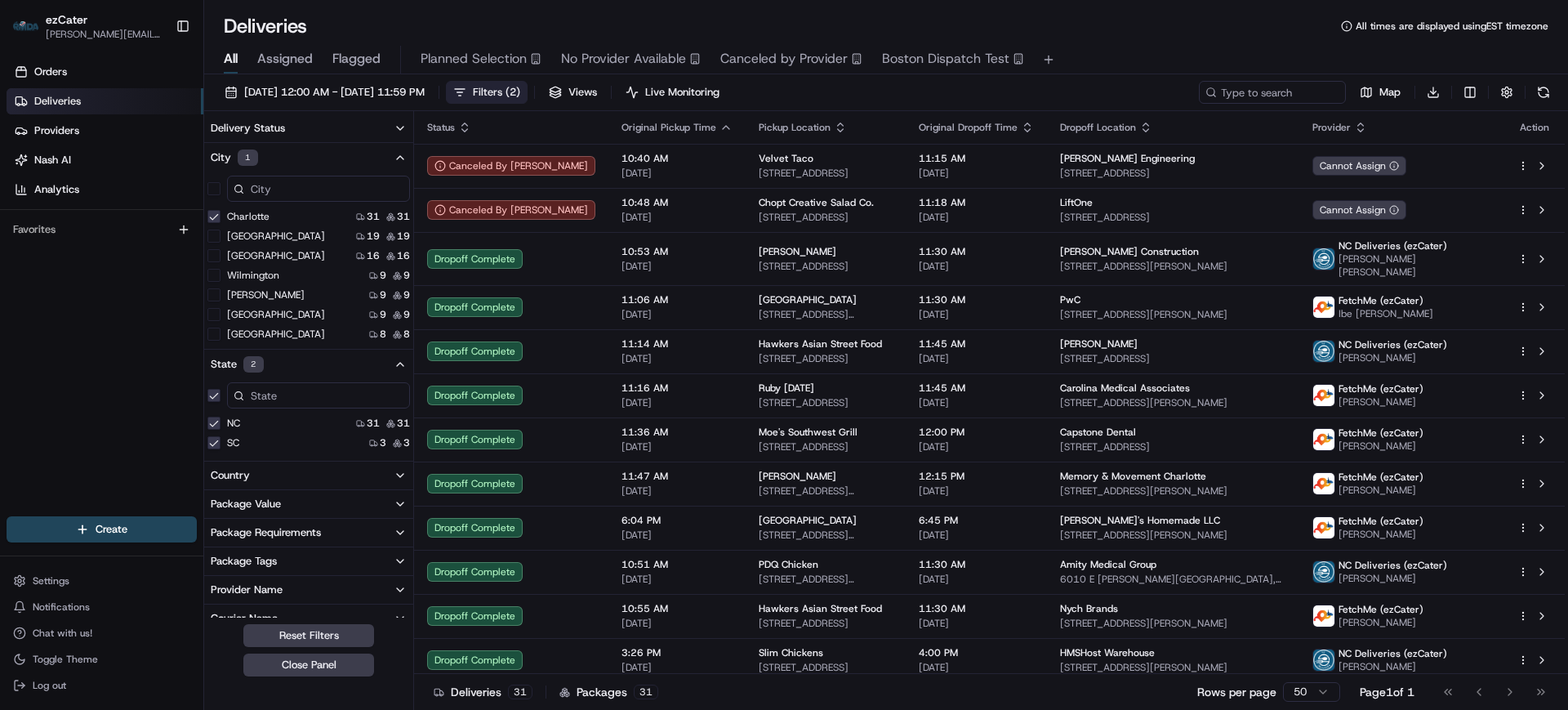
scroll to position [102, 0]
click at [247, 248] on label "[GEOGRAPHIC_DATA]" at bounding box center [276, 251] width 98 height 13
click at [220, 248] on button "[GEOGRAPHIC_DATA]" at bounding box center [213, 251] width 13 height 13
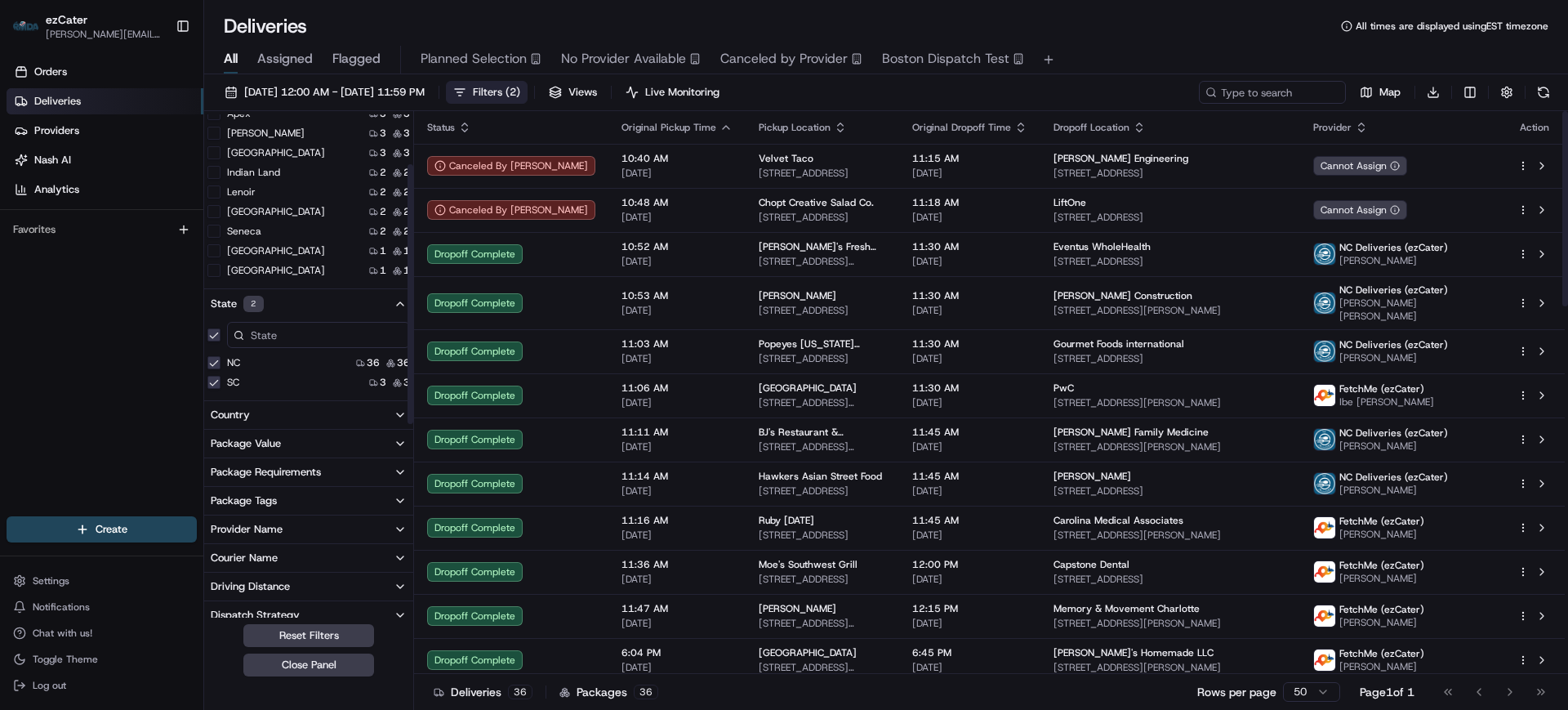
scroll to position [102, 0]
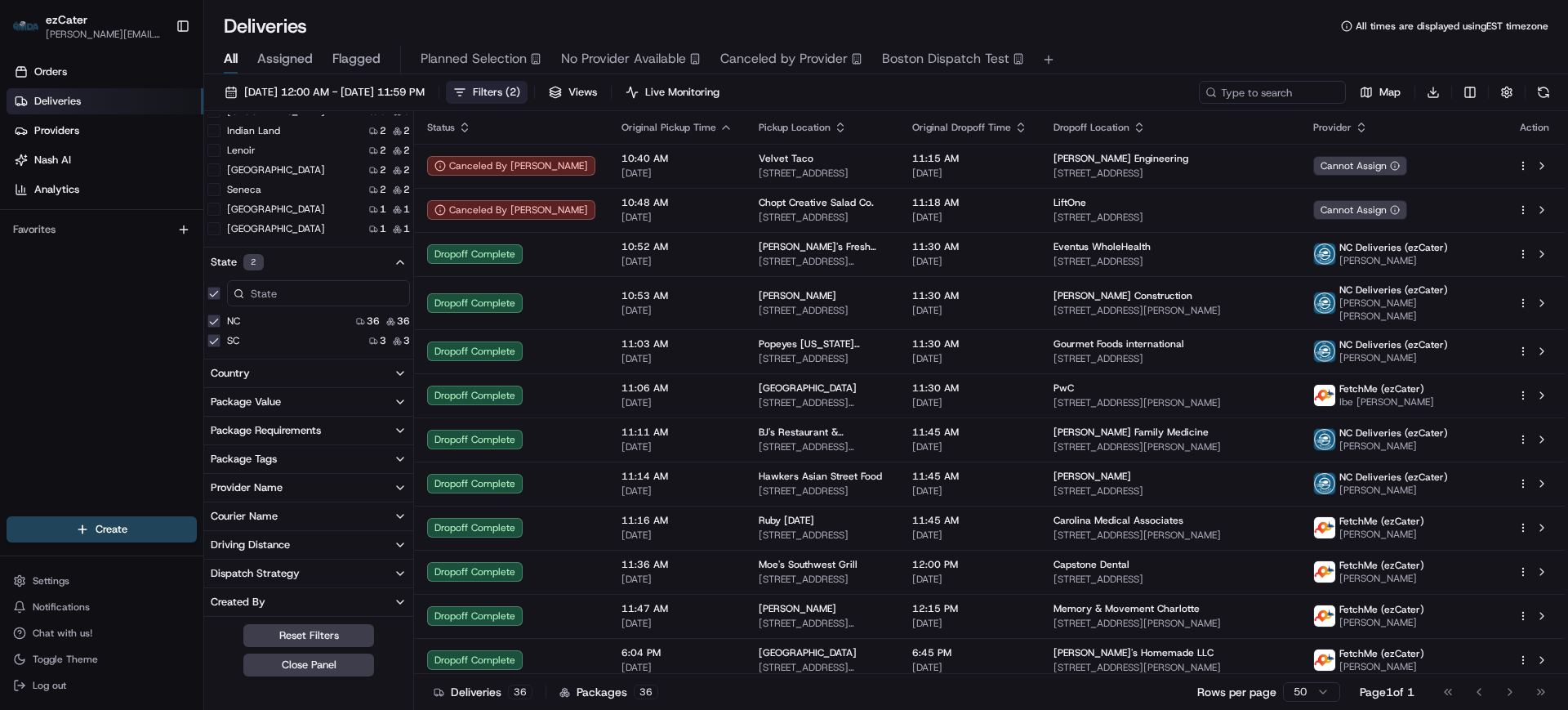
click at [281, 489] on div "Provider Name" at bounding box center [247, 487] width 72 height 15
click at [291, 558] on label "FetchMe (ezCater)" at bounding box center [269, 564] width 85 height 13
click at [220, 558] on \(ezCater\) "FetchMe (ezCater)" at bounding box center [213, 564] width 13 height 13
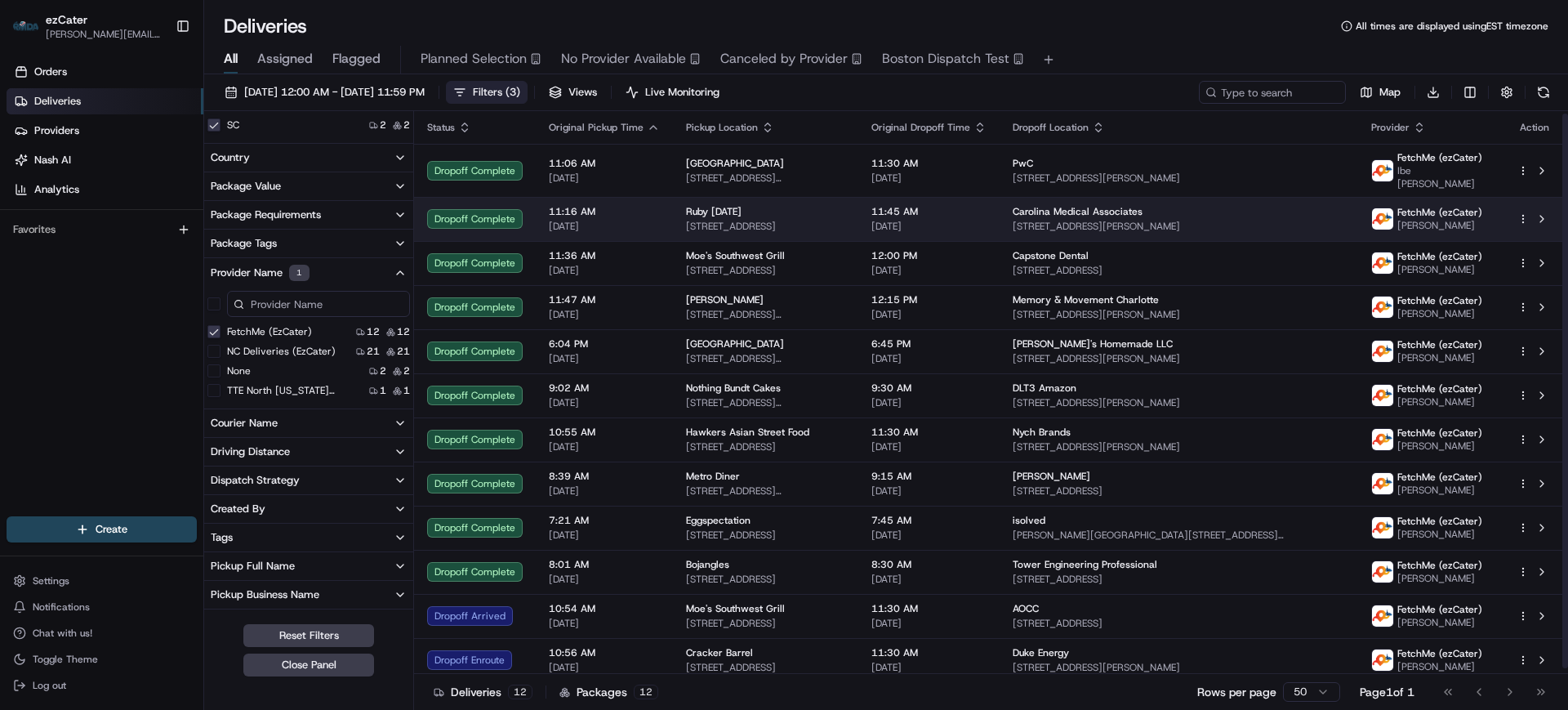
scroll to position [9, 0]
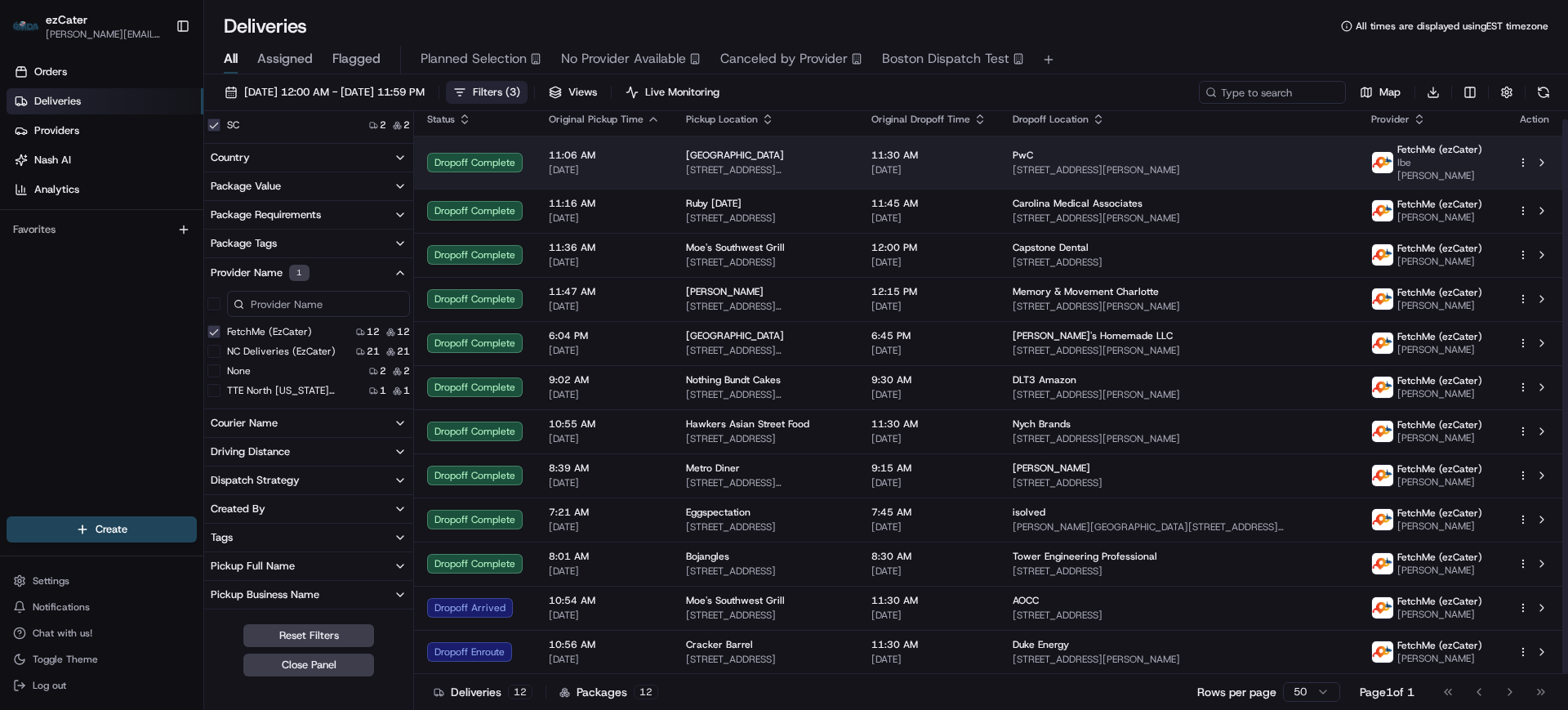
click at [629, 164] on span "[DATE]" at bounding box center [605, 170] width 111 height 13
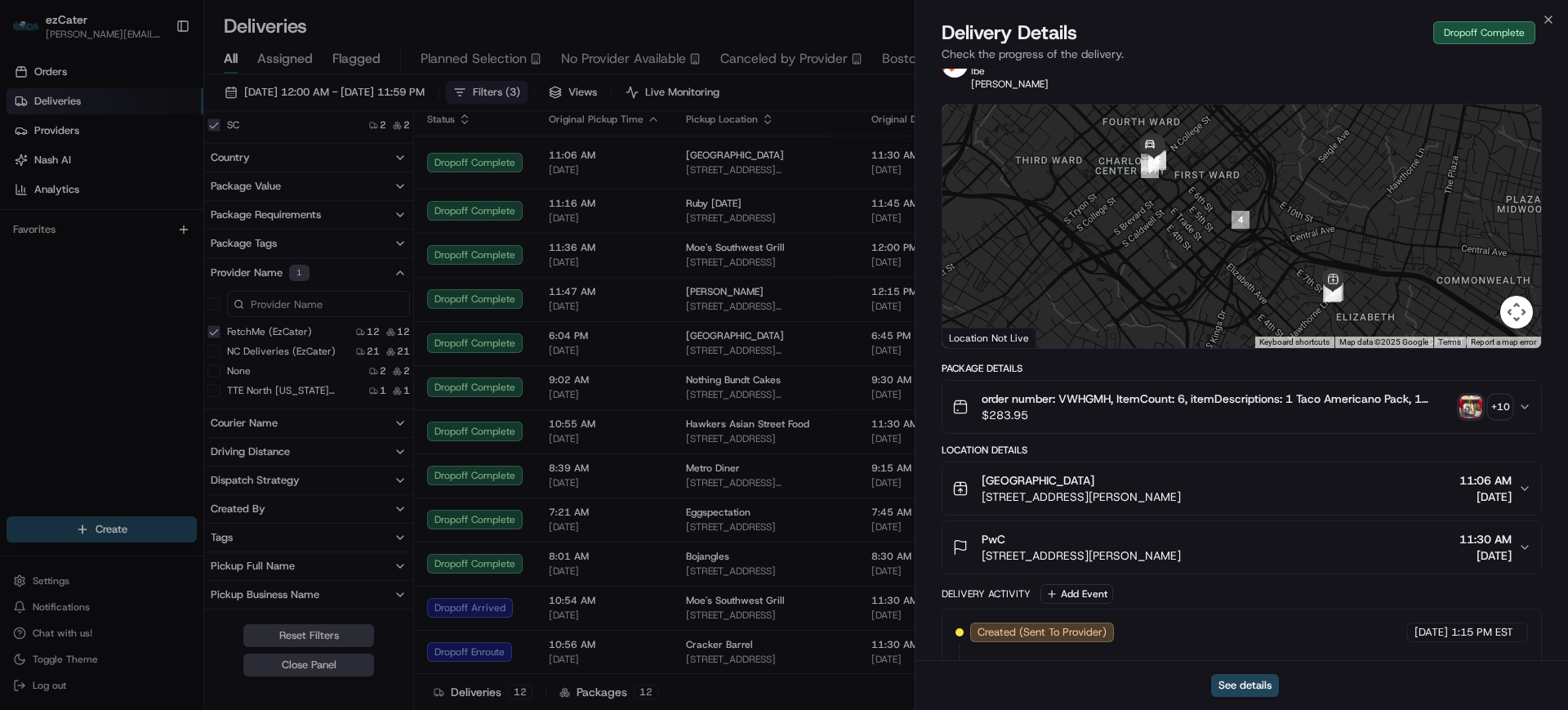
scroll to position [102, 0]
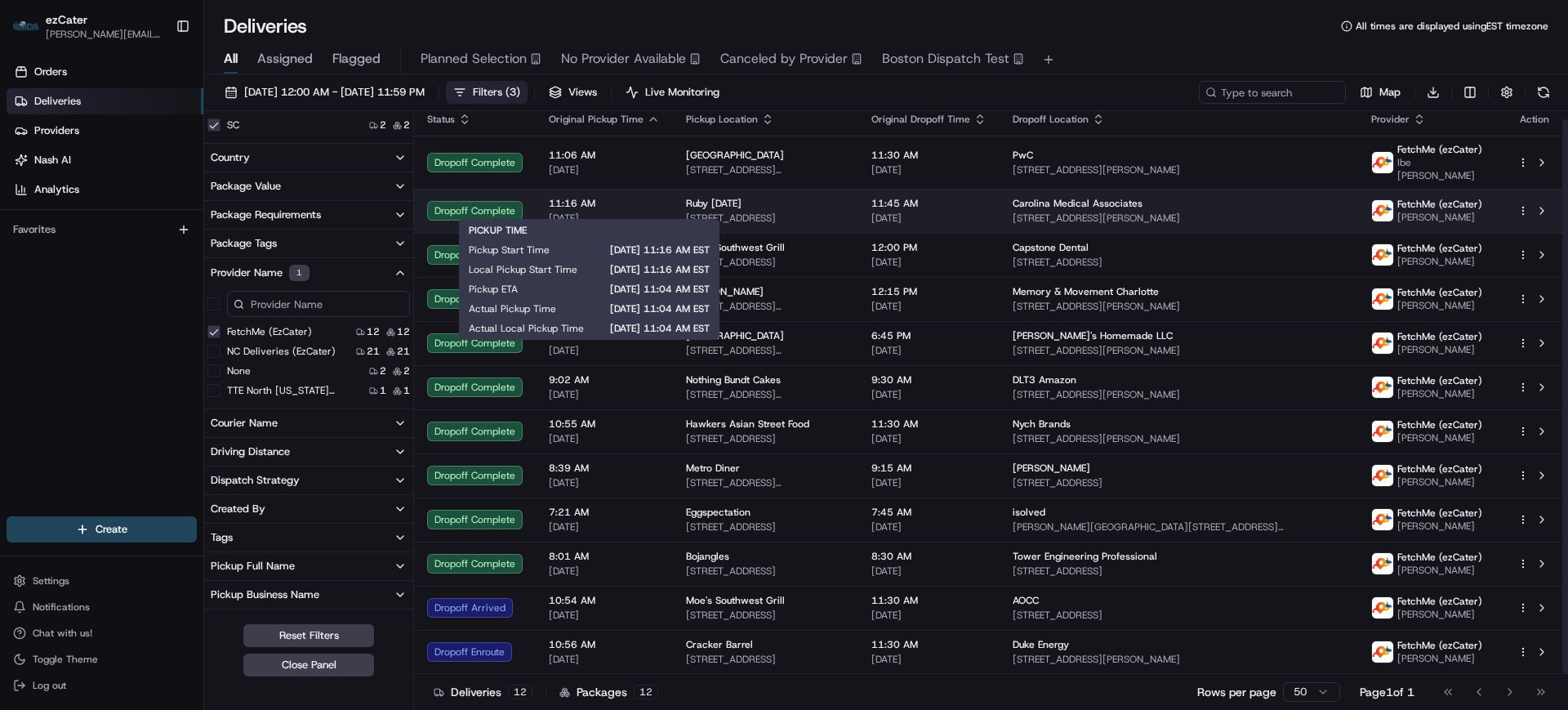
click at [613, 201] on div "11:16 AM [DATE]" at bounding box center [605, 211] width 111 height 27
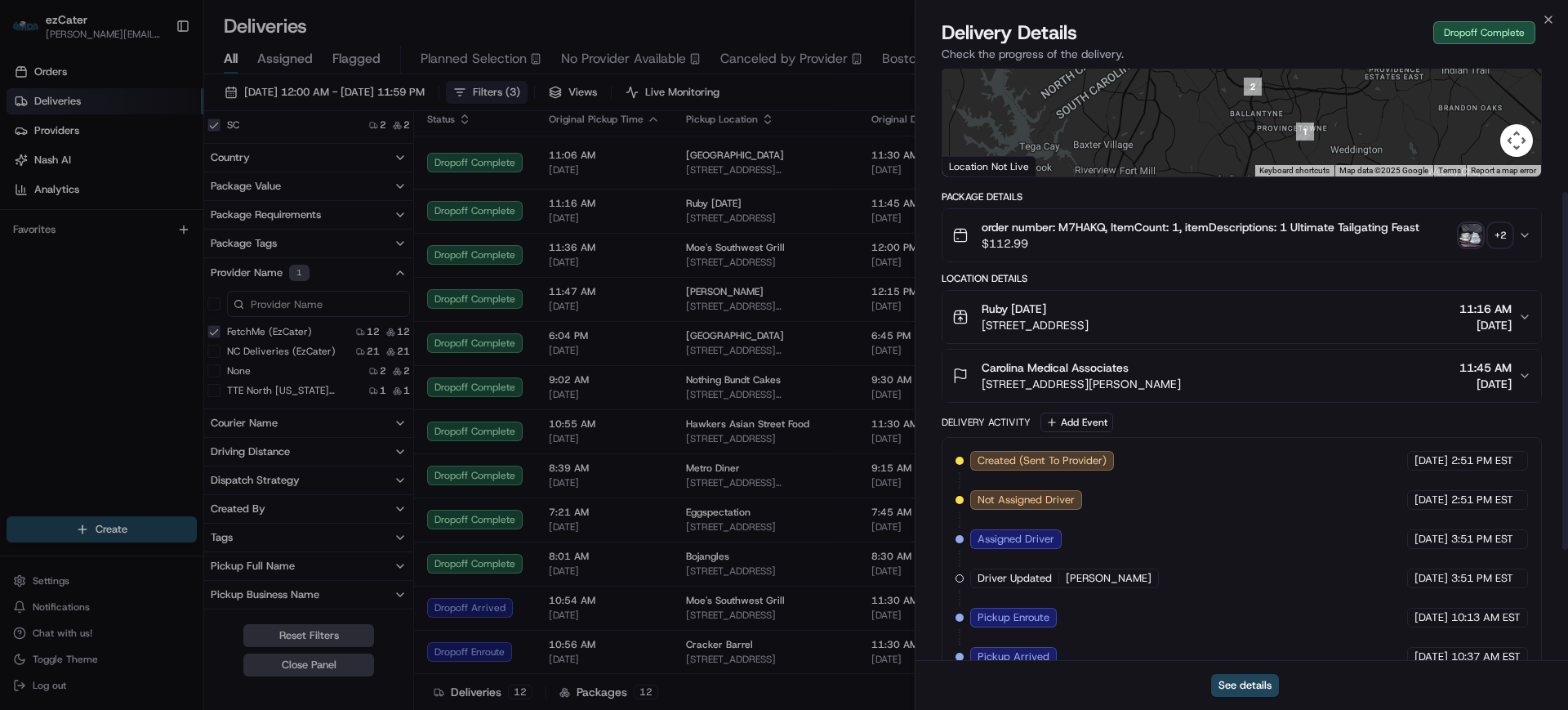
scroll to position [204, 0]
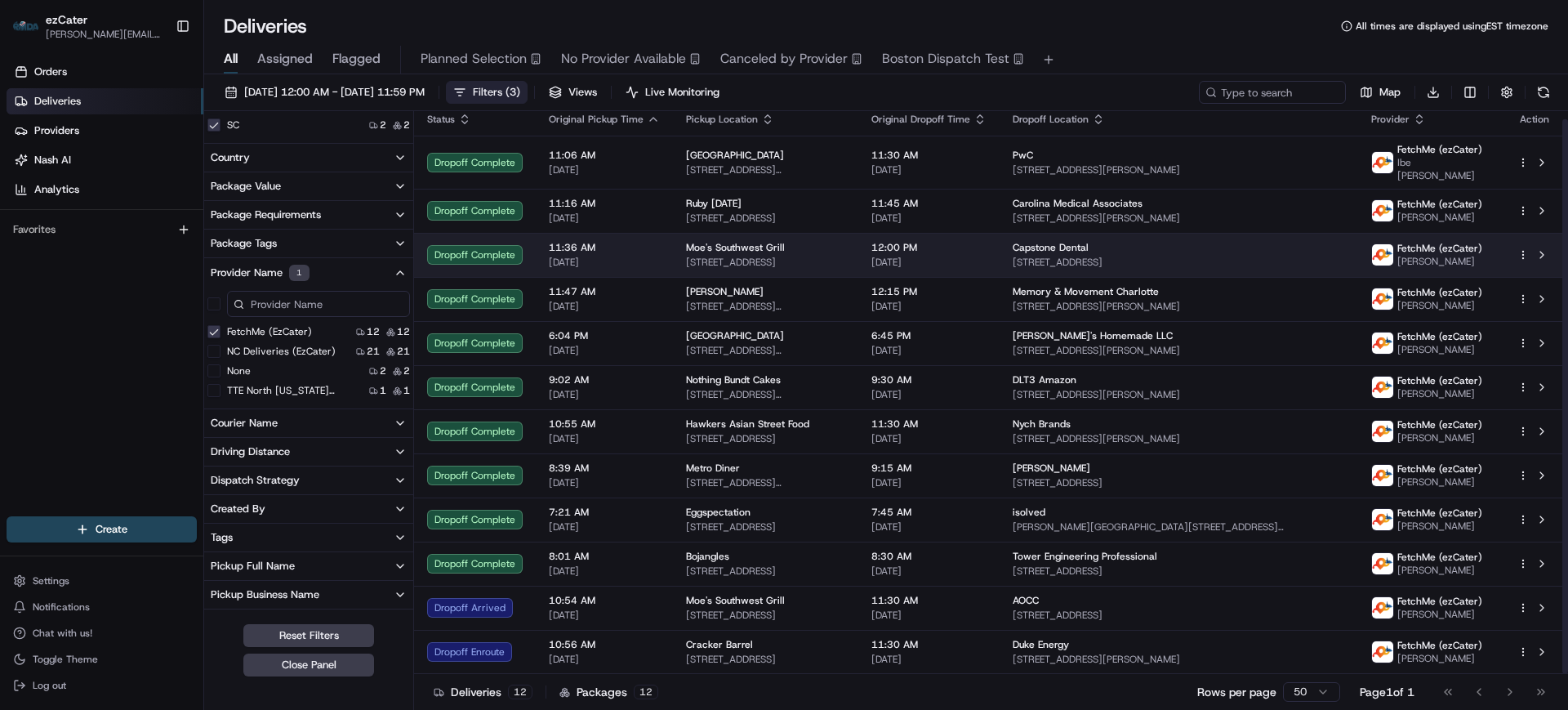
click at [624, 248] on span "11:36 AM" at bounding box center [605, 247] width 111 height 13
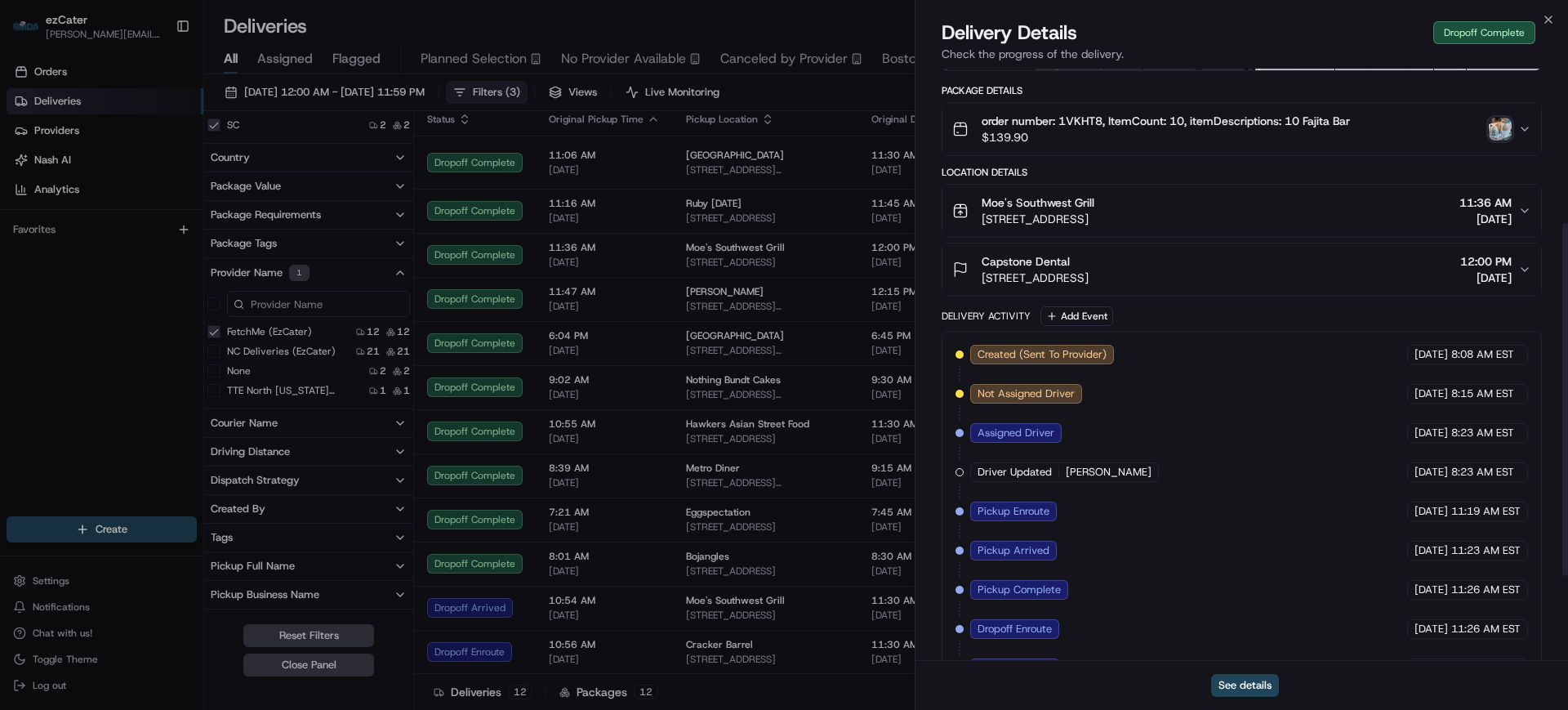
scroll to position [0, 0]
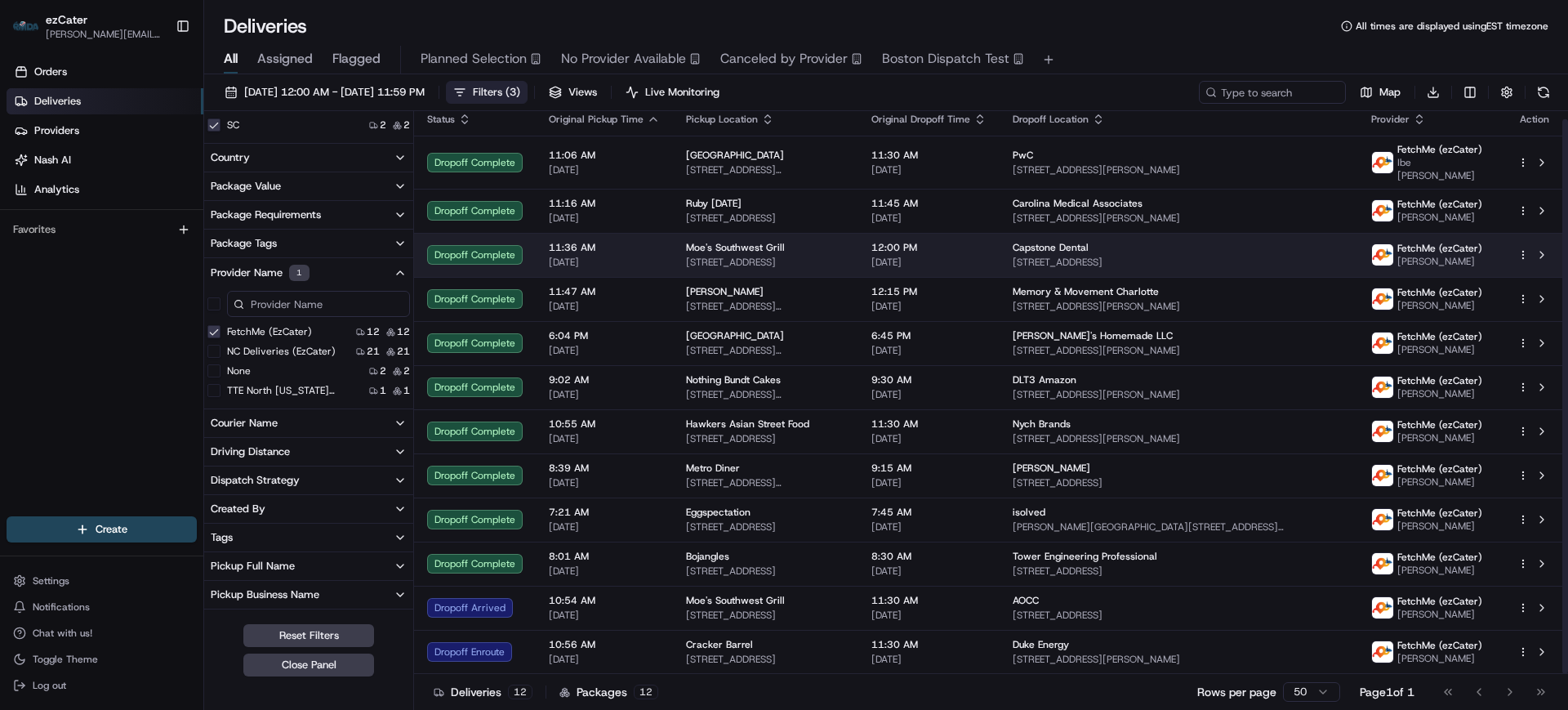
click at [639, 241] on span "11:36 AM" at bounding box center [605, 247] width 111 height 13
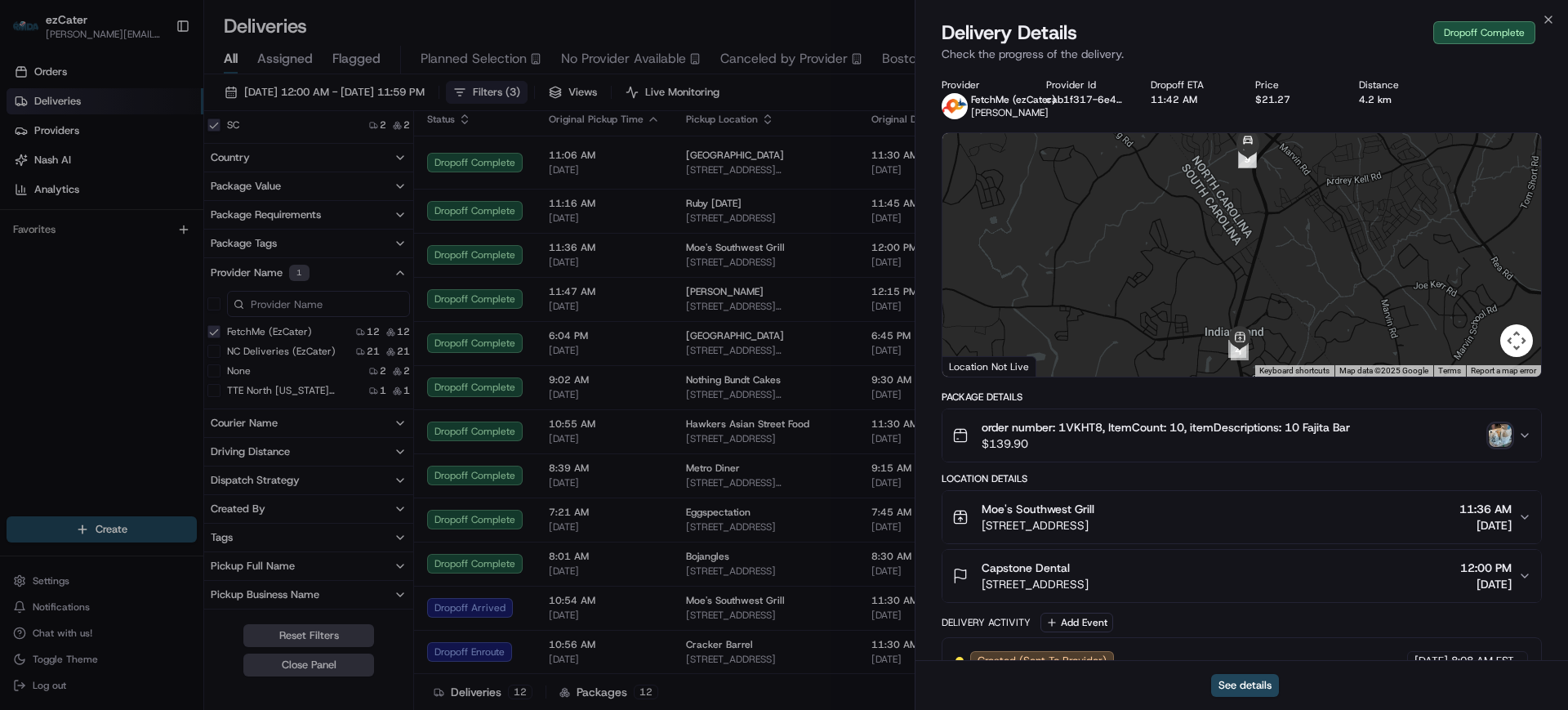
scroll to position [204, 0]
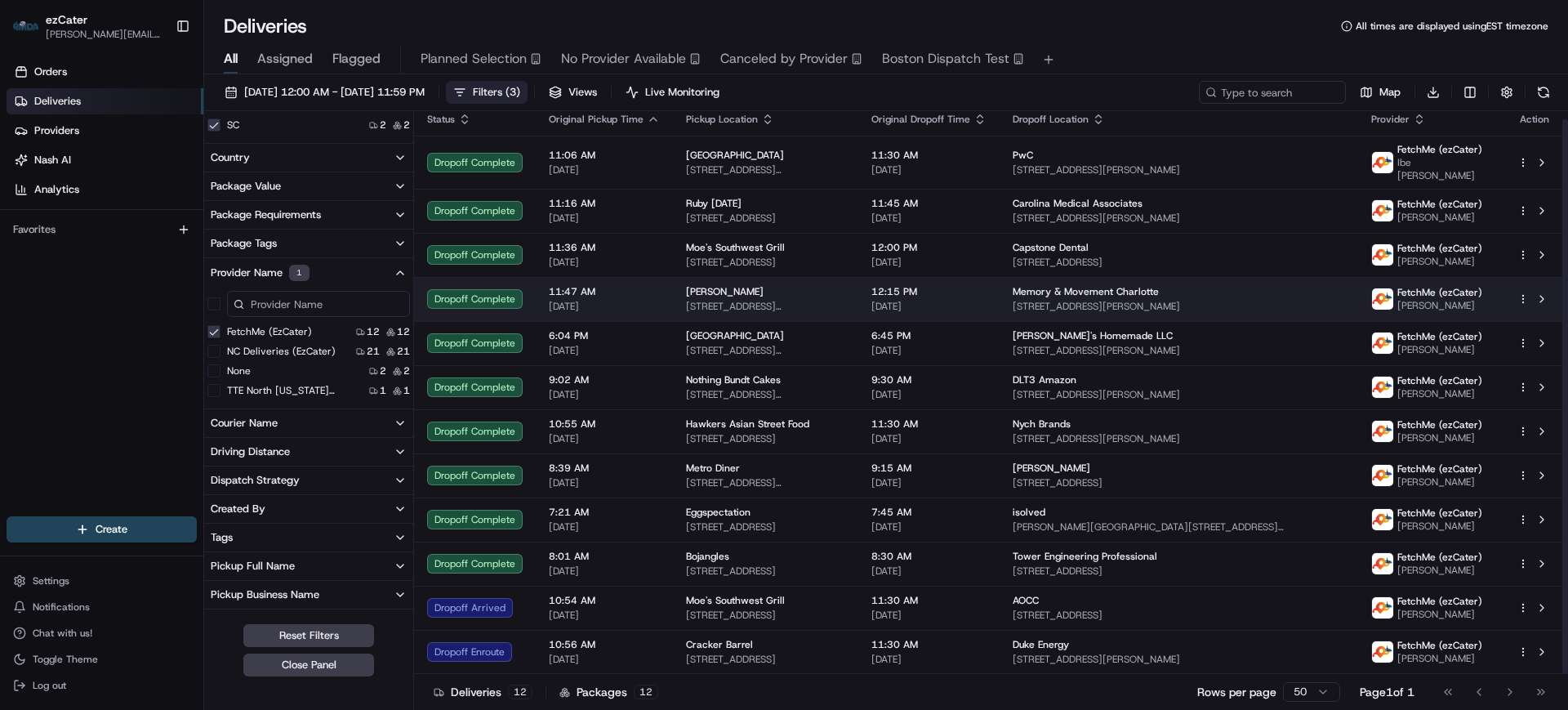
click at [633, 300] on span "[DATE]" at bounding box center [605, 306] width 111 height 13
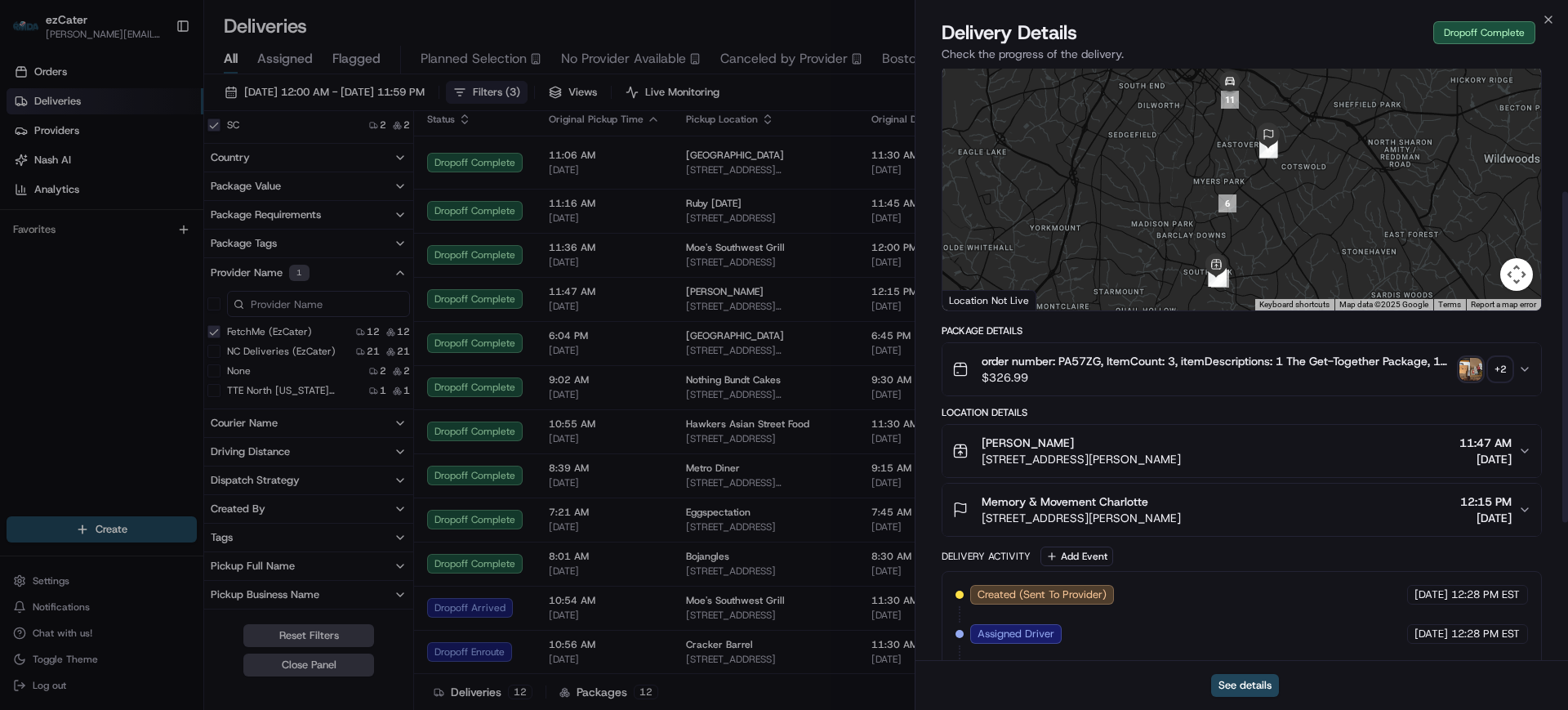
scroll to position [307, 0]
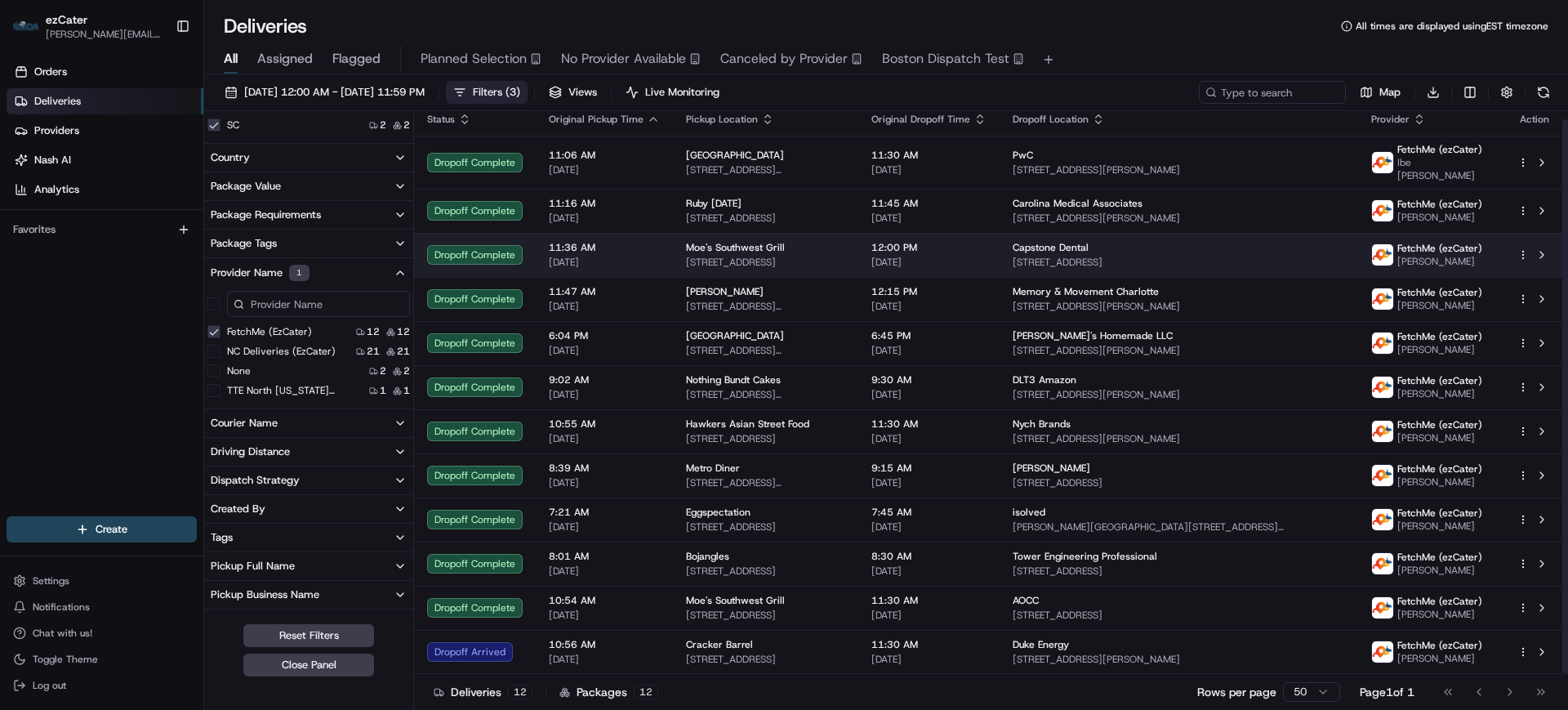
click at [636, 255] on span "[DATE]" at bounding box center [605, 261] width 111 height 13
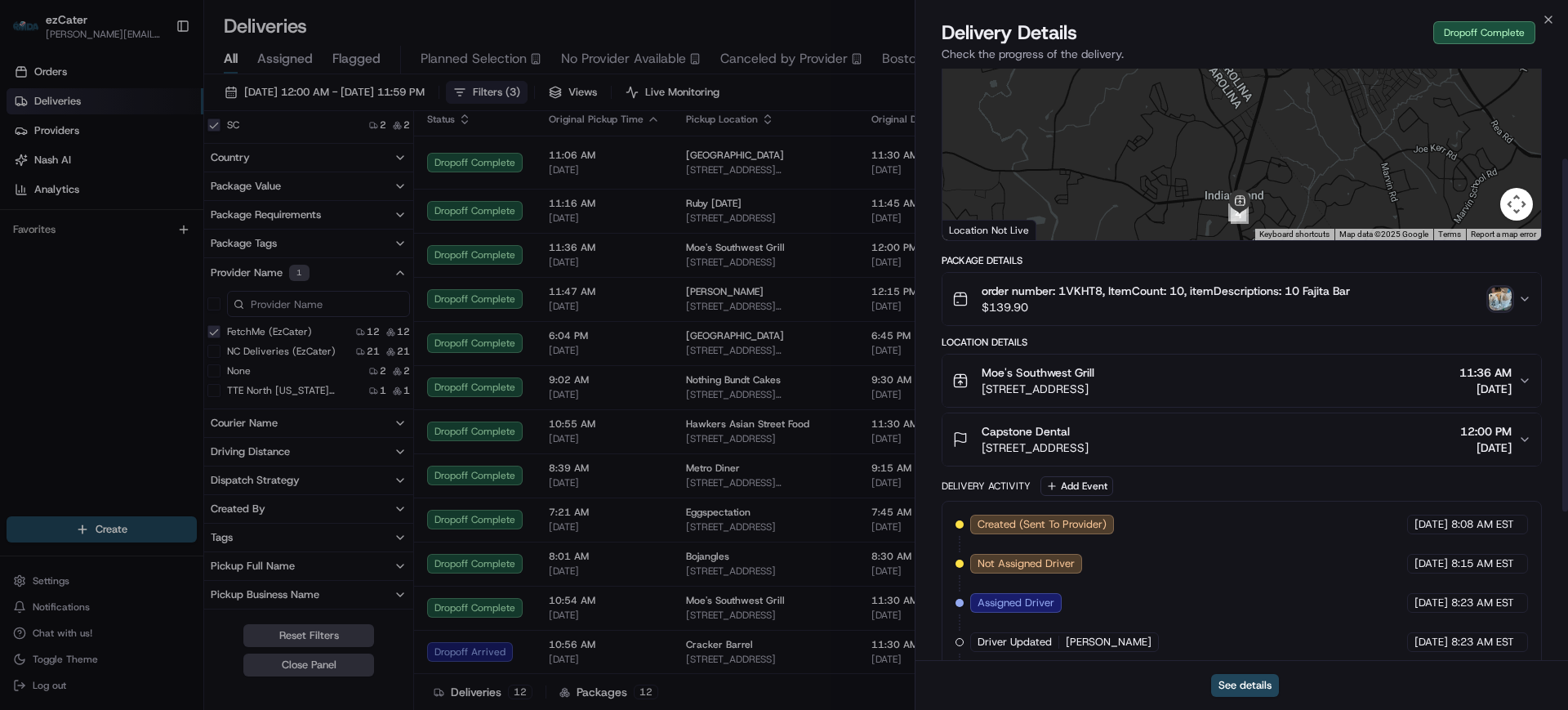
scroll to position [0, 0]
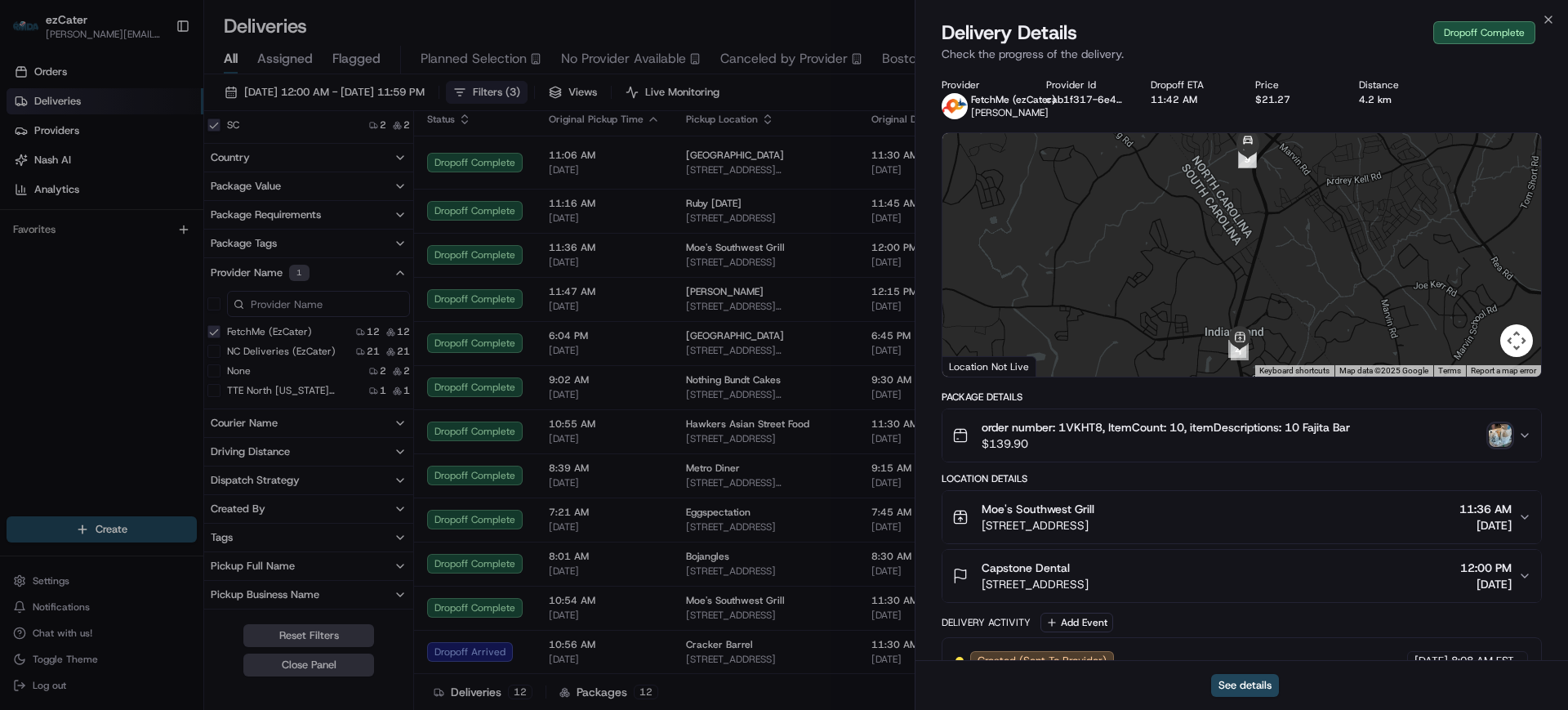
click at [1523, 518] on icon "button" at bounding box center [1524, 517] width 7 height 3
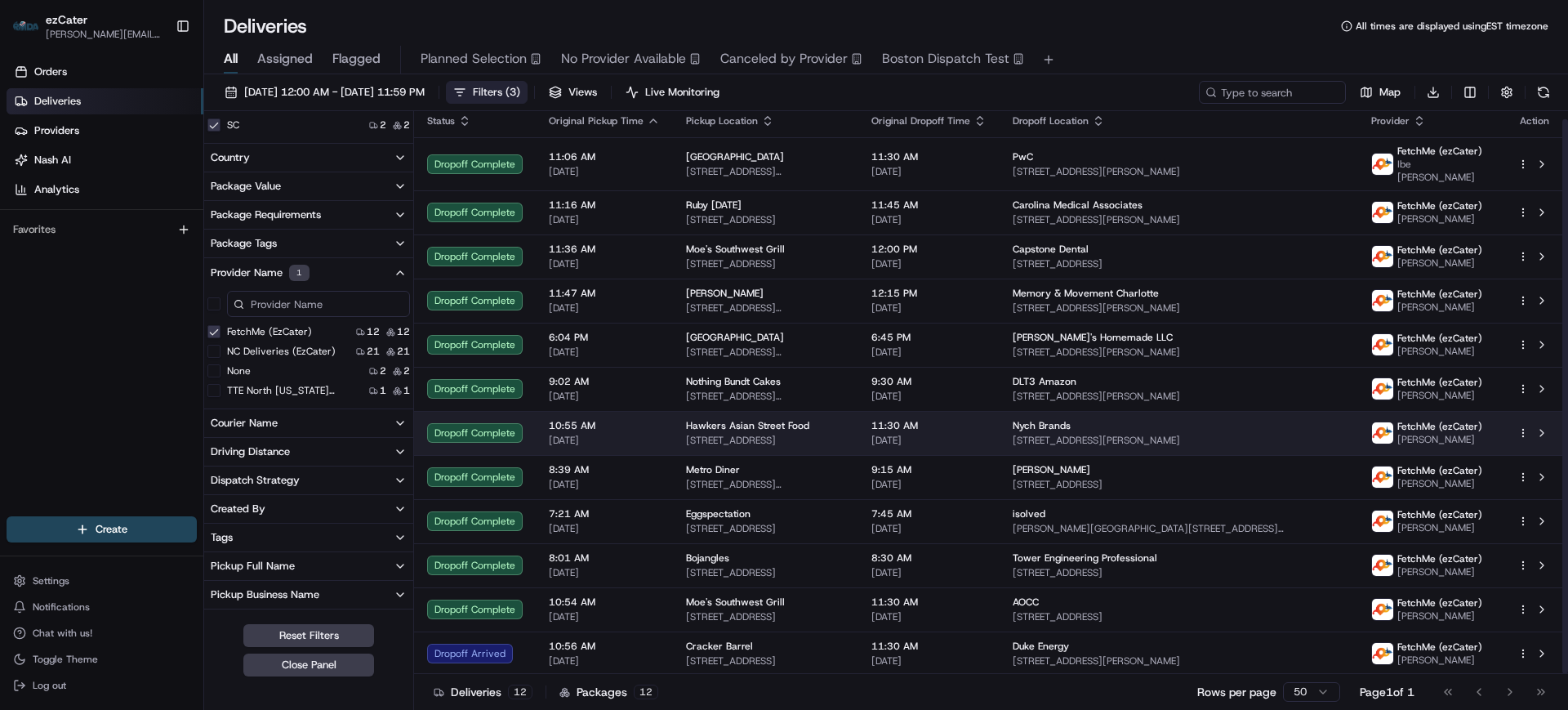
scroll to position [9, 0]
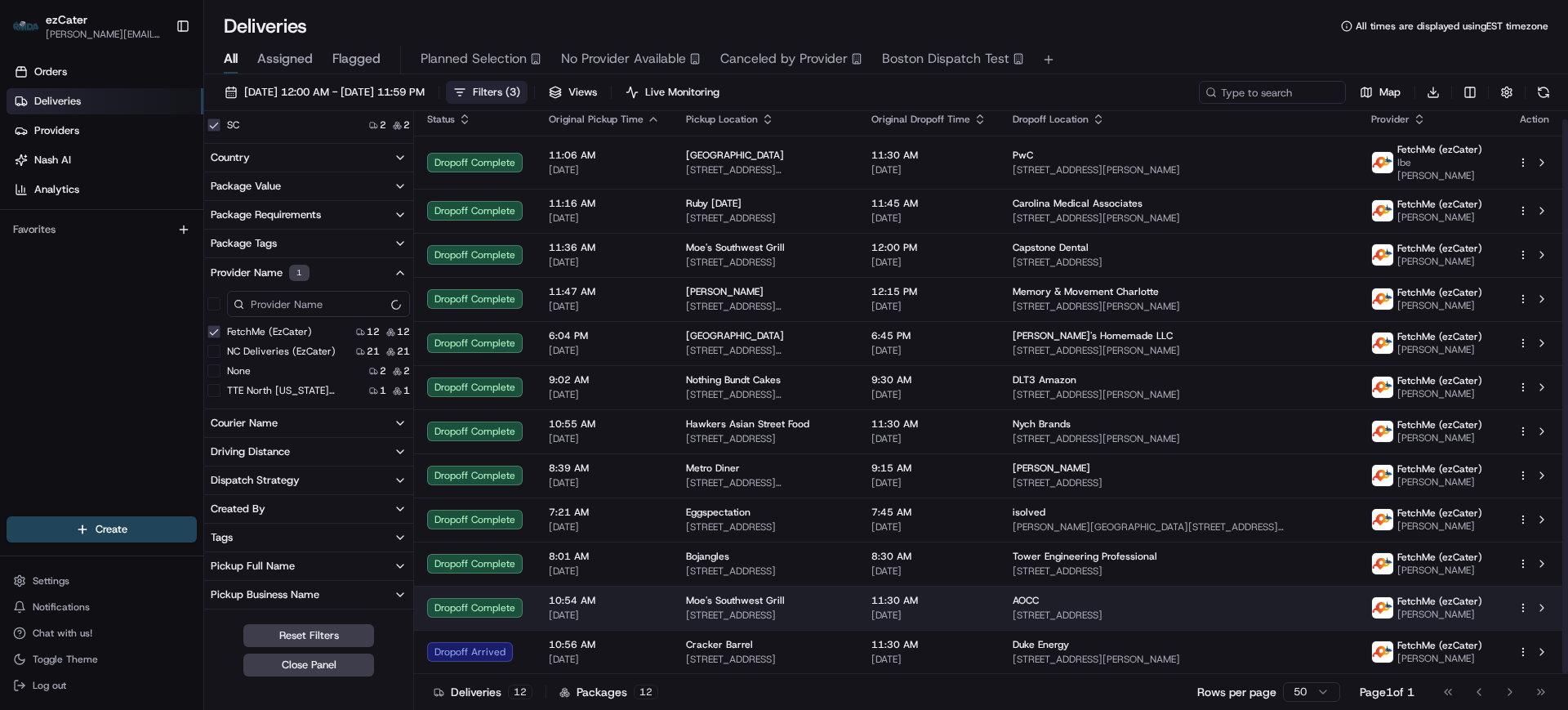
click at [639, 603] on span "10:54 AM" at bounding box center [605, 600] width 111 height 13
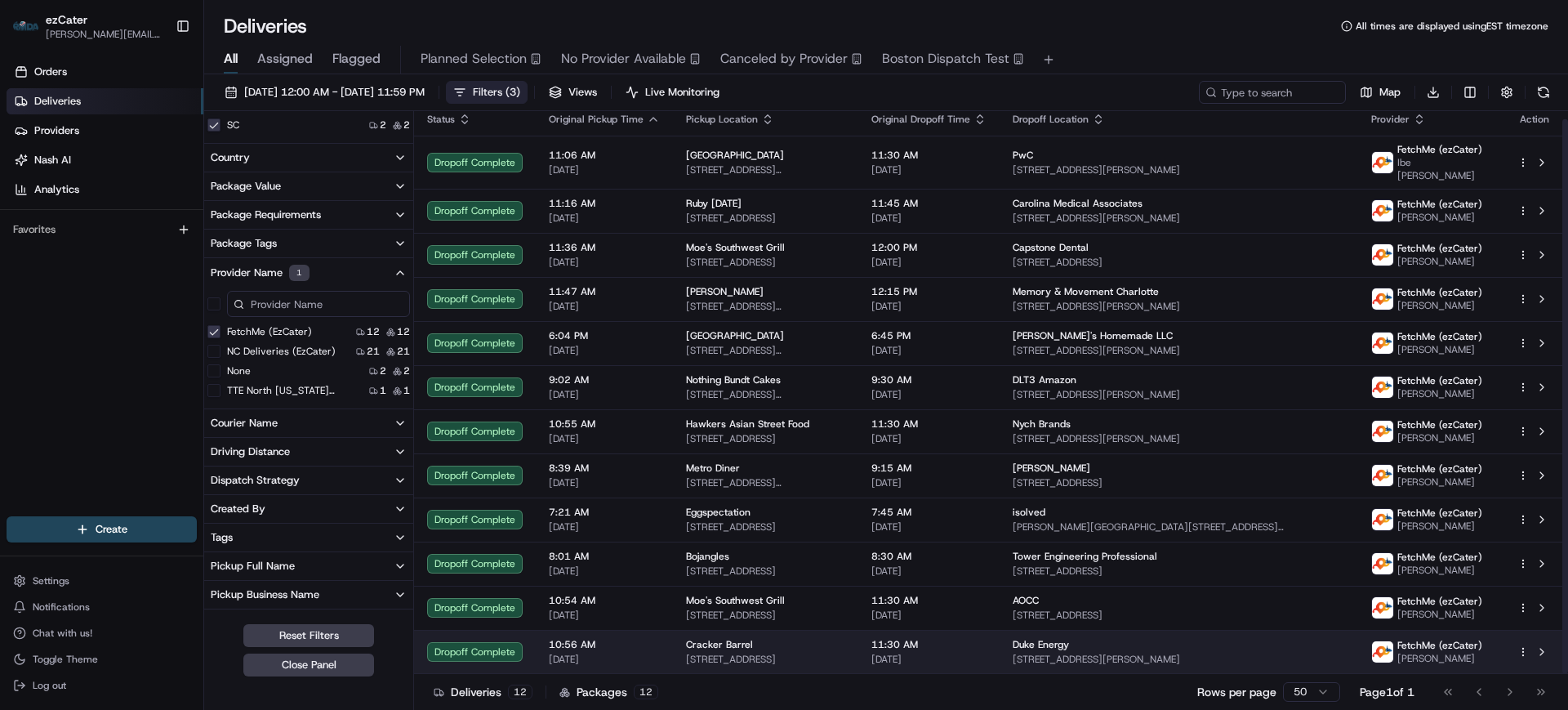
click at [641, 648] on span "10:56 AM" at bounding box center [605, 644] width 111 height 13
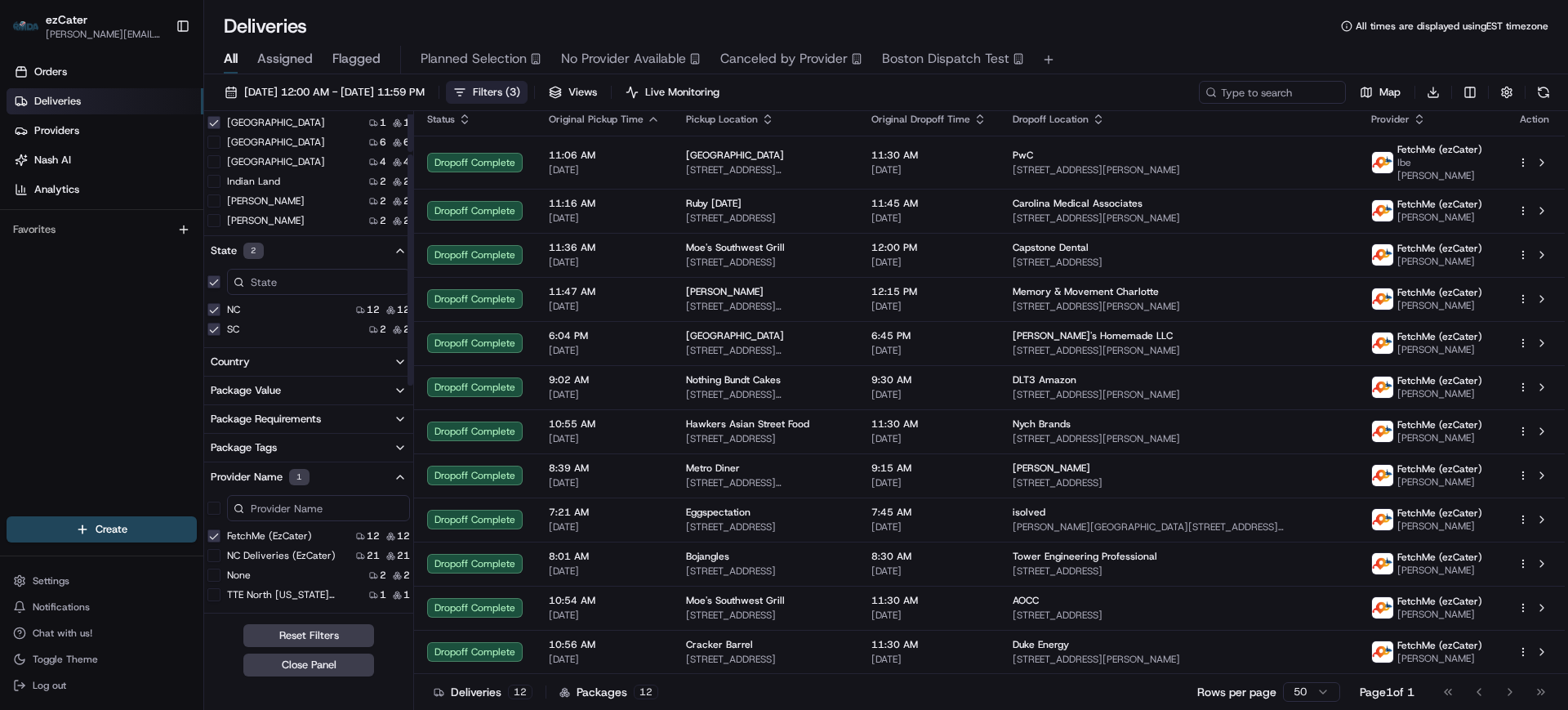
scroll to position [11, 0]
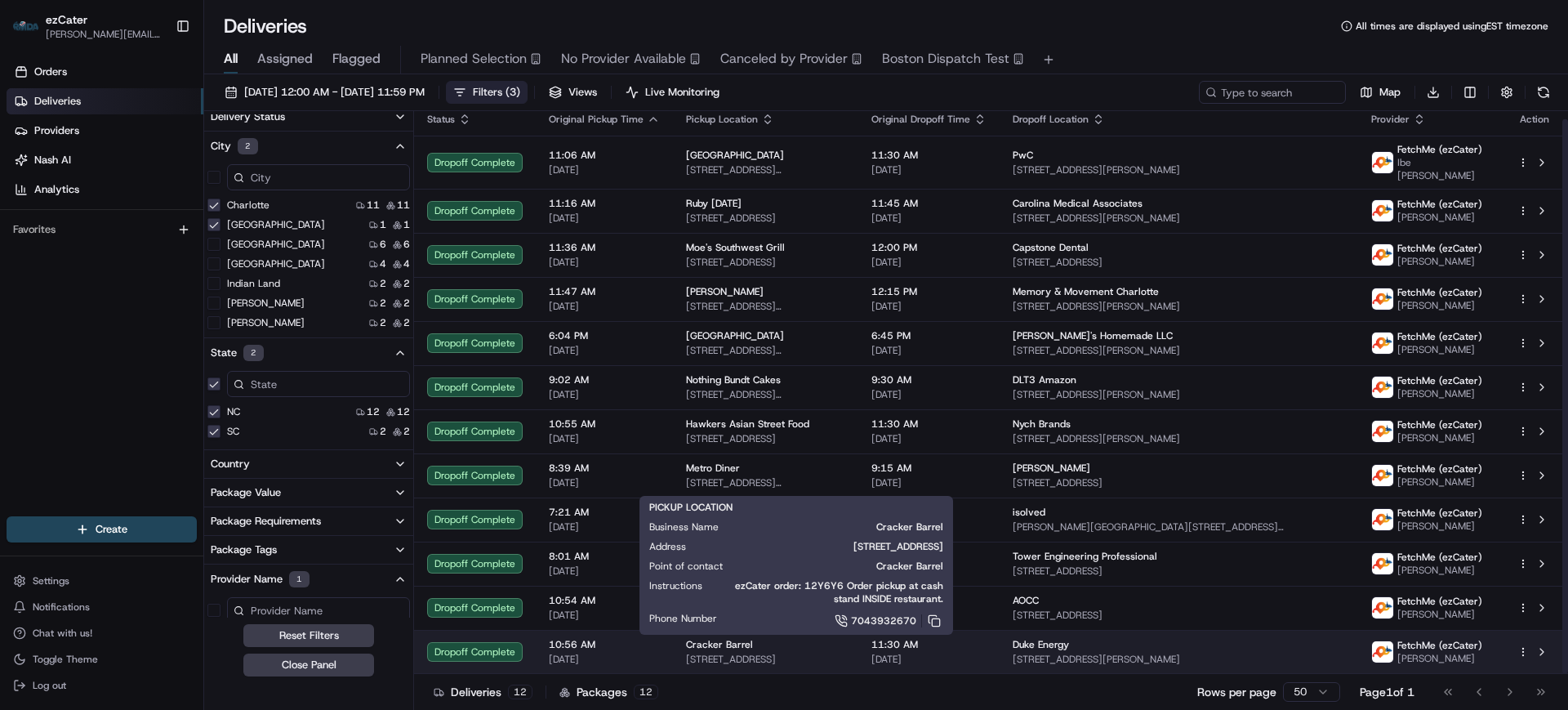
click at [651, 654] on span "[DATE]" at bounding box center [605, 659] width 111 height 13
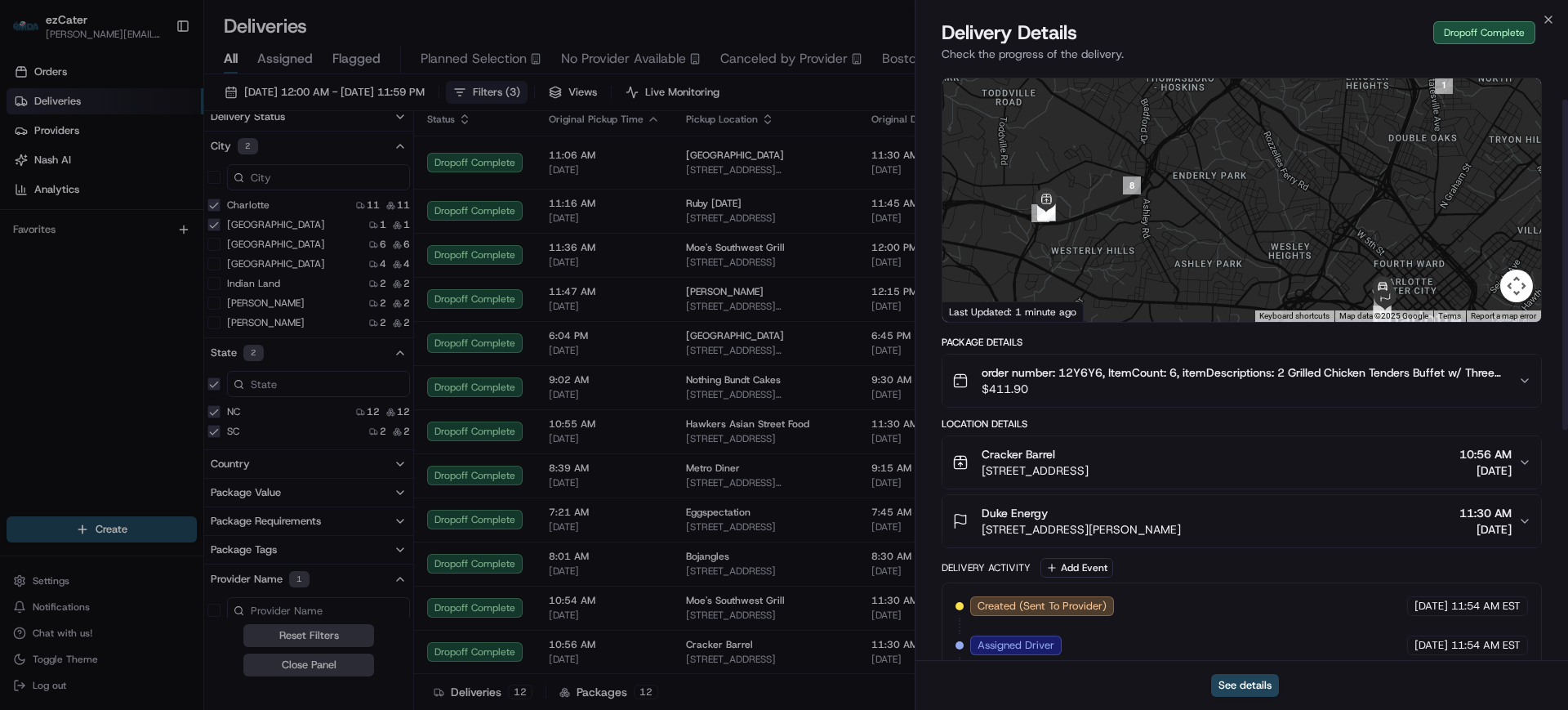
scroll to position [102, 0]
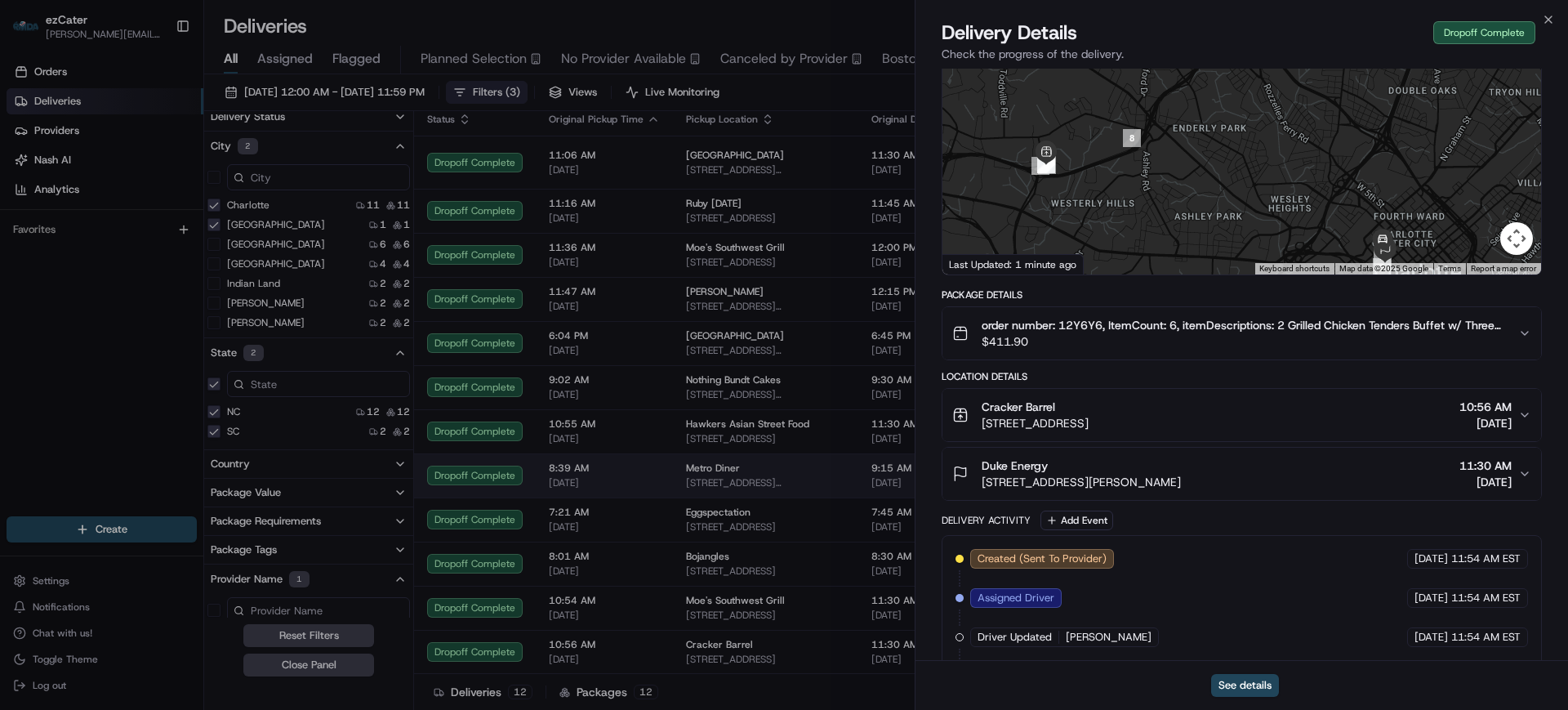
drag, startPoint x: 44, startPoint y: 350, endPoint x: 444, endPoint y: 462, distance: 415.4
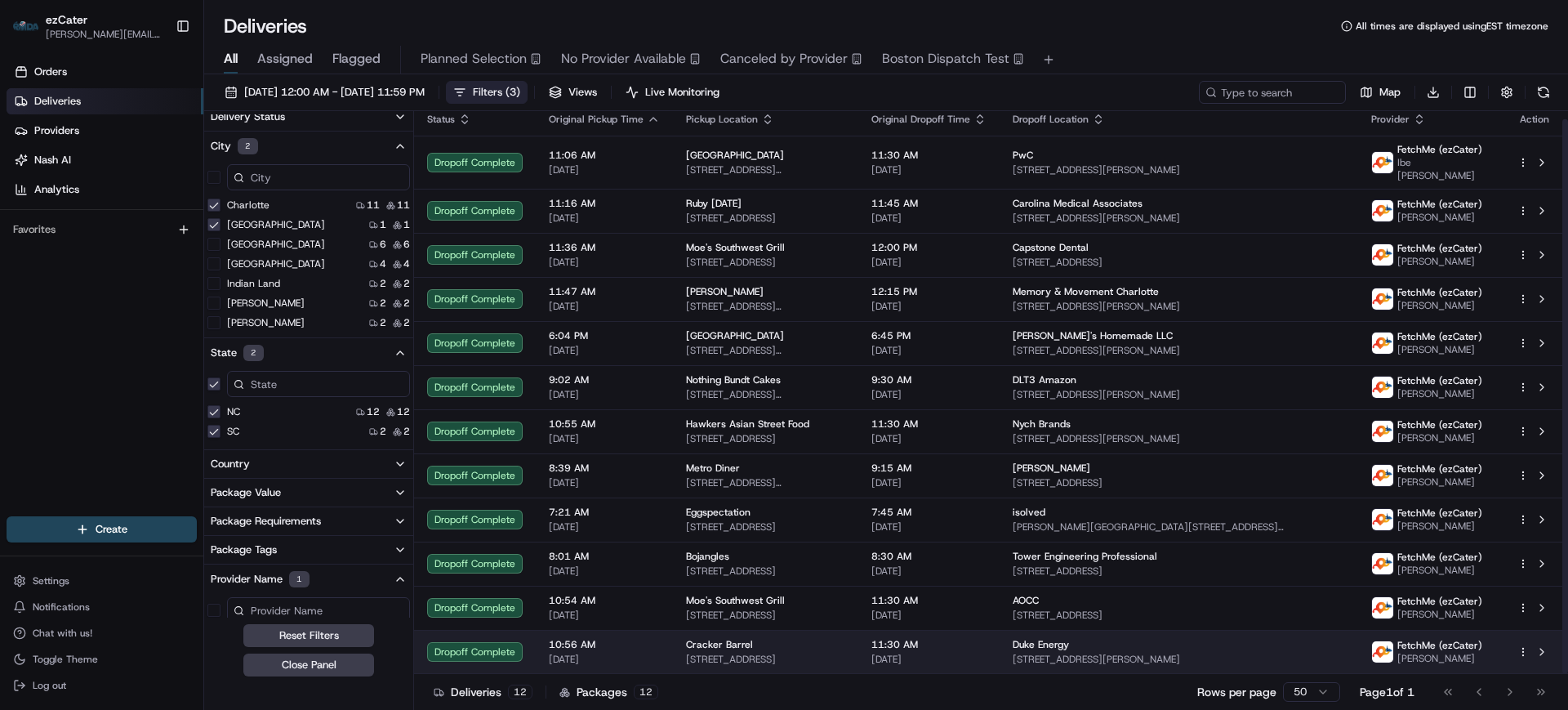
click at [641, 653] on span "[DATE]" at bounding box center [605, 659] width 111 height 13
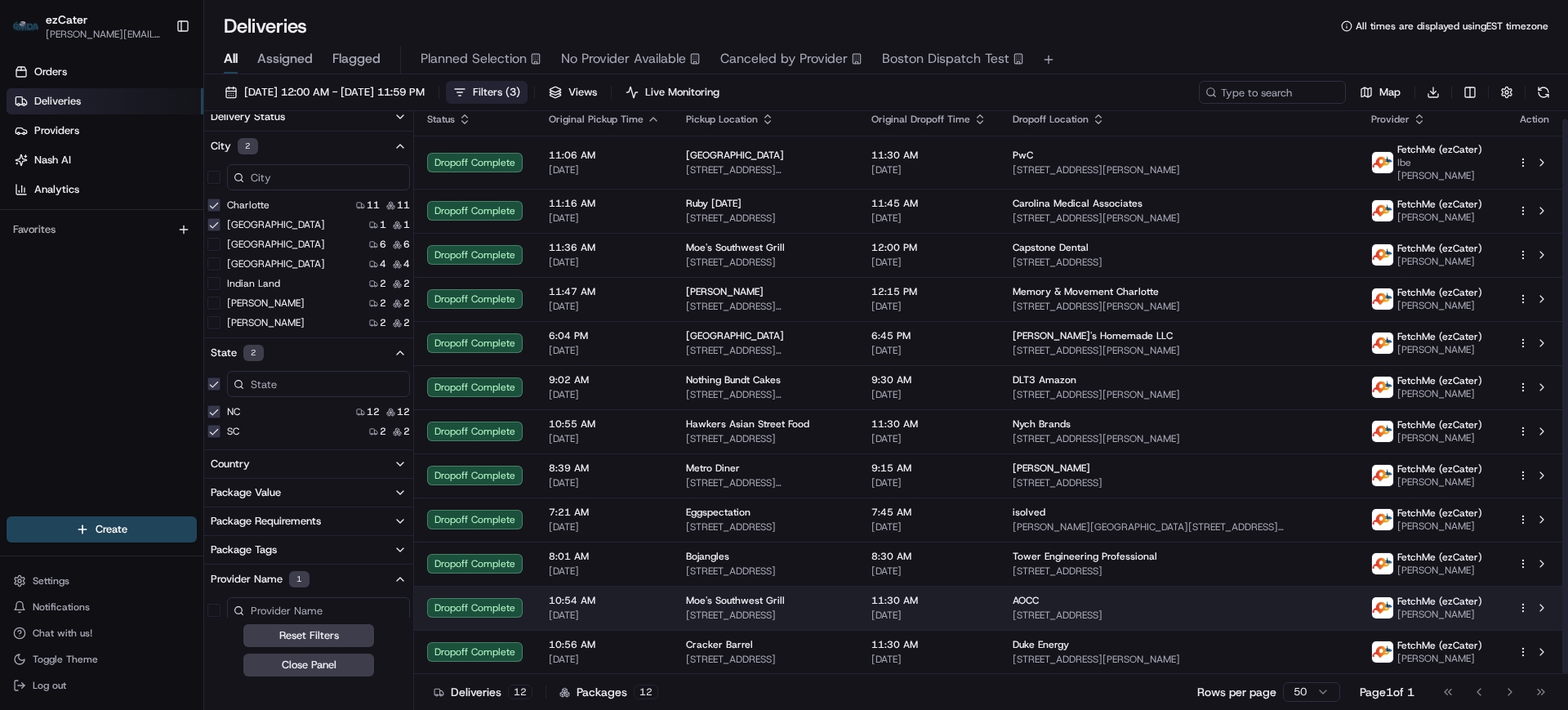
click at [634, 606] on span "10:54 AM" at bounding box center [605, 600] width 111 height 13
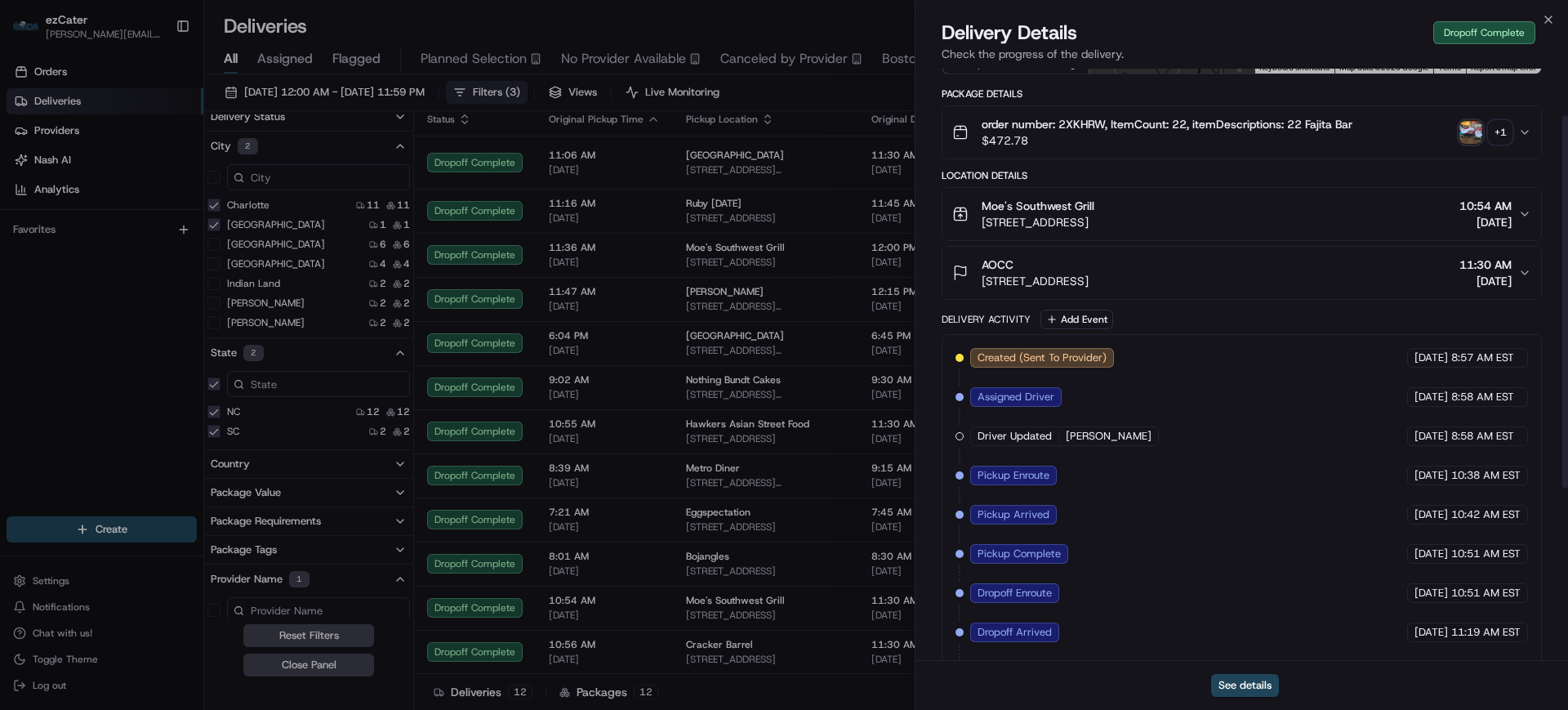
scroll to position [307, 0]
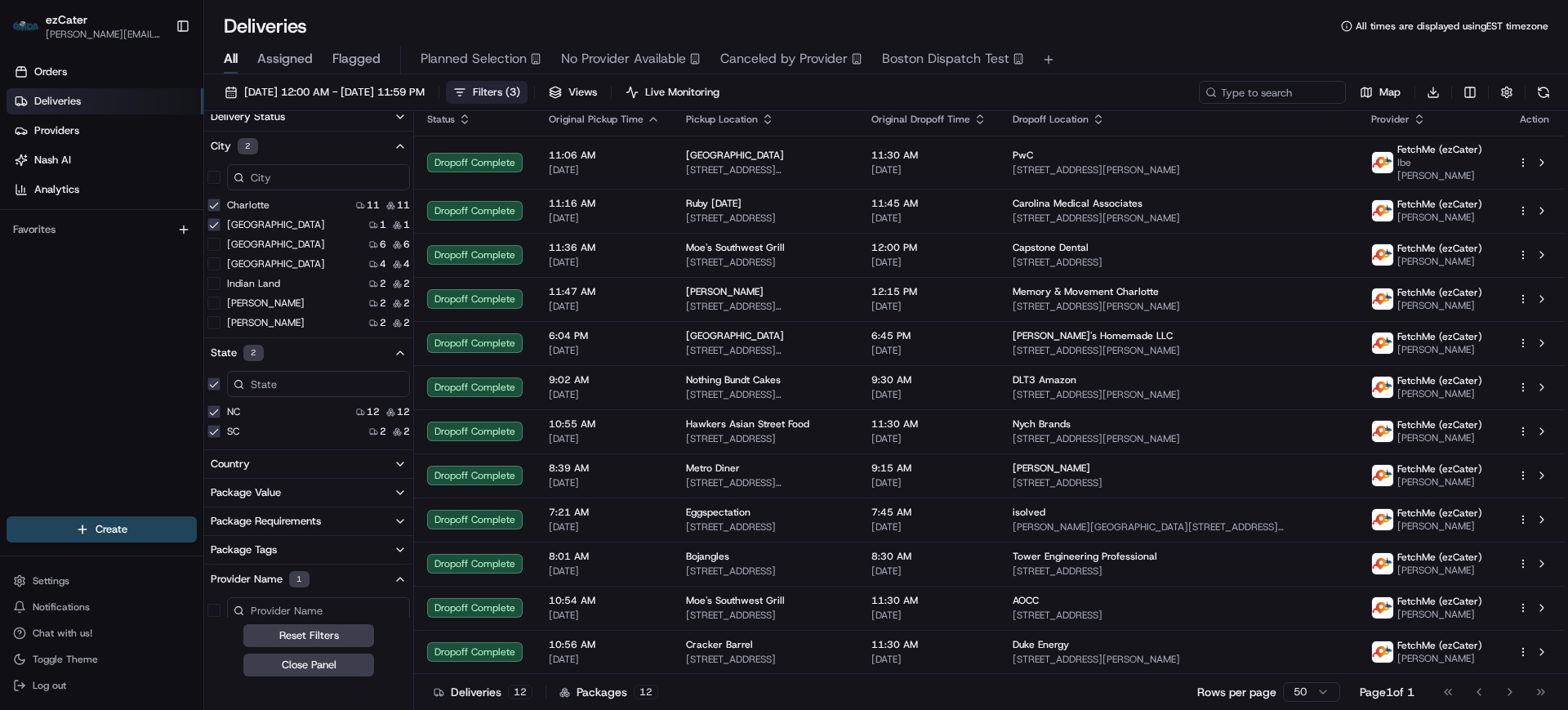
click at [47, 346] on div "Orders Deliveries Providers [PERSON_NAME] Analytics Favorites" at bounding box center [101, 289] width 203 height 474
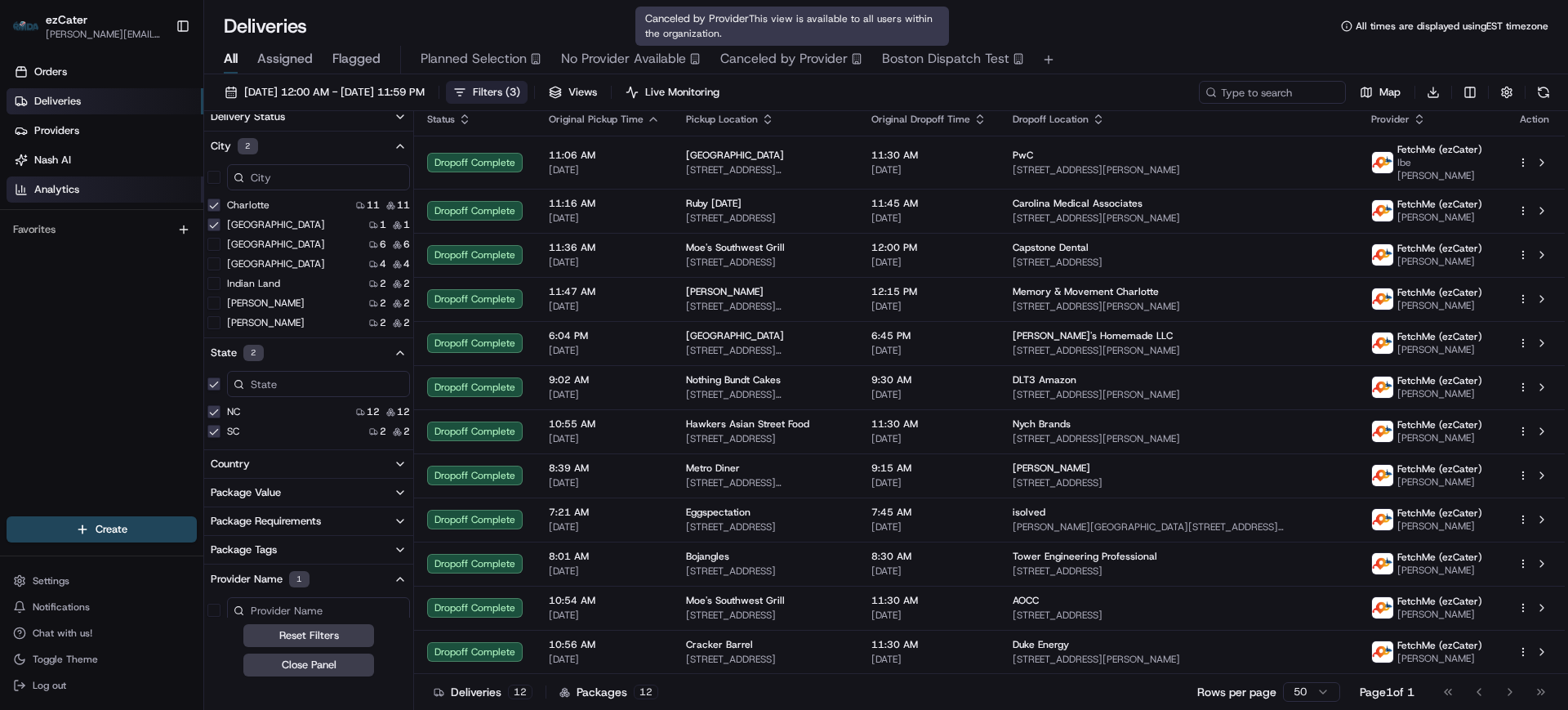
click at [81, 200] on link "Analytics" at bounding box center [105, 189] width 197 height 27
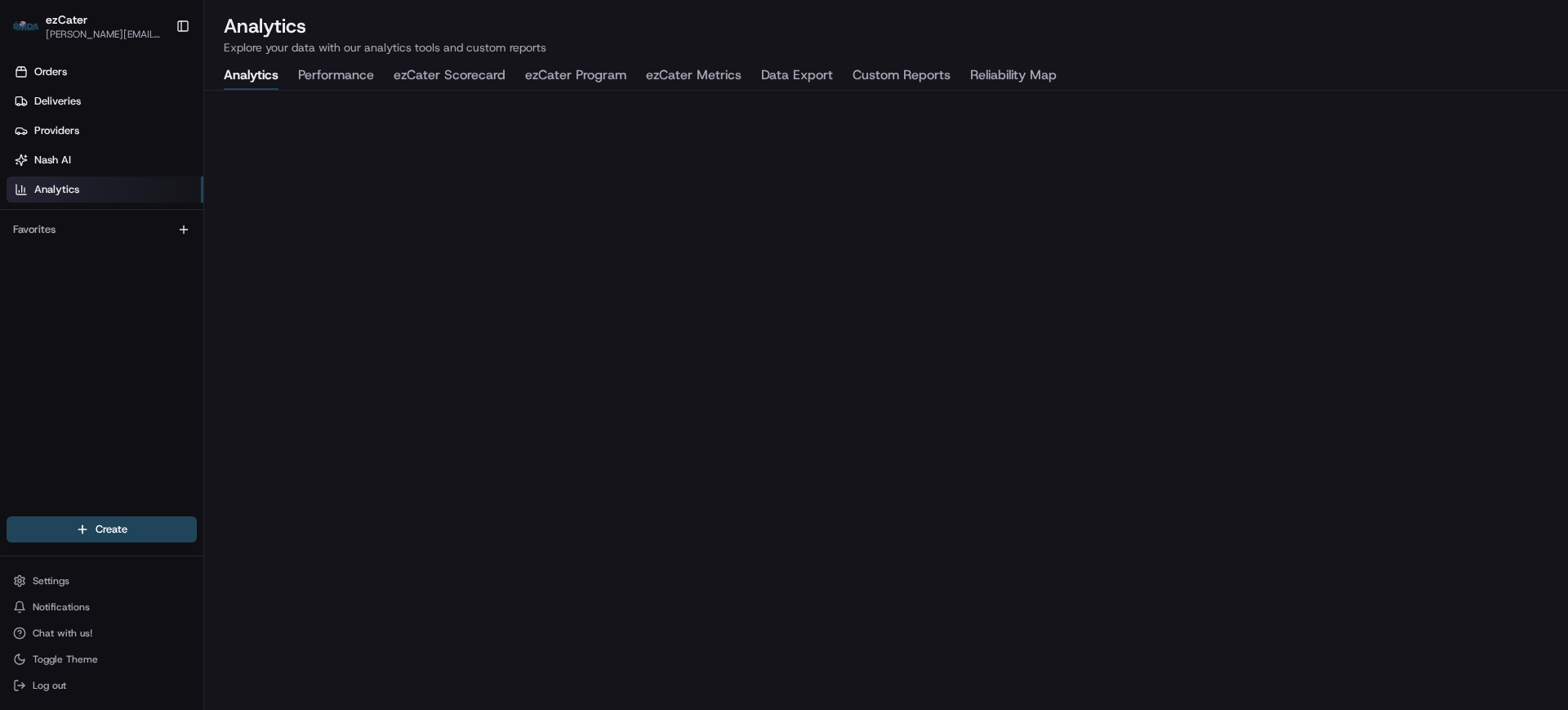
click at [706, 71] on button "ezCater Metrics" at bounding box center [694, 75] width 96 height 27
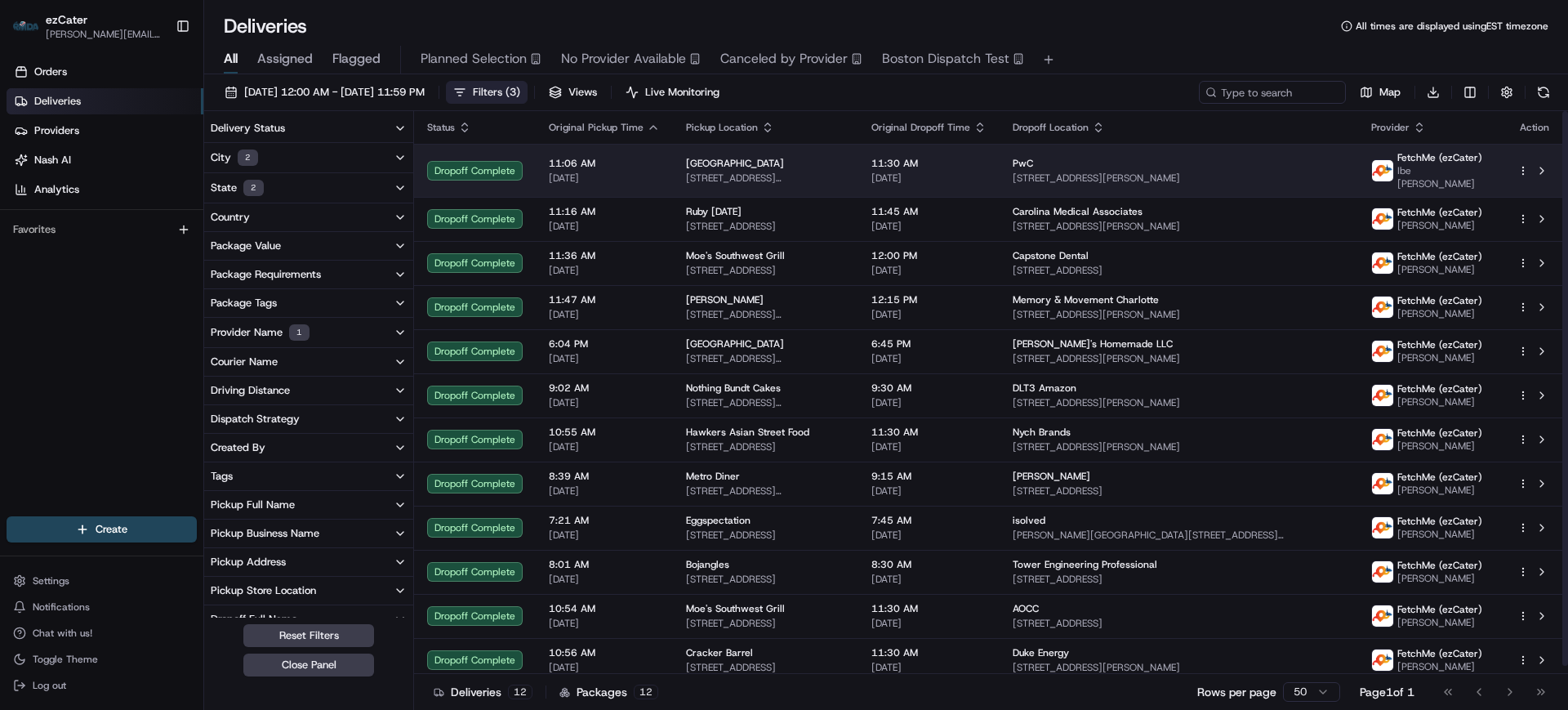
click at [642, 165] on div "11:06 AM [DATE]" at bounding box center [605, 170] width 111 height 27
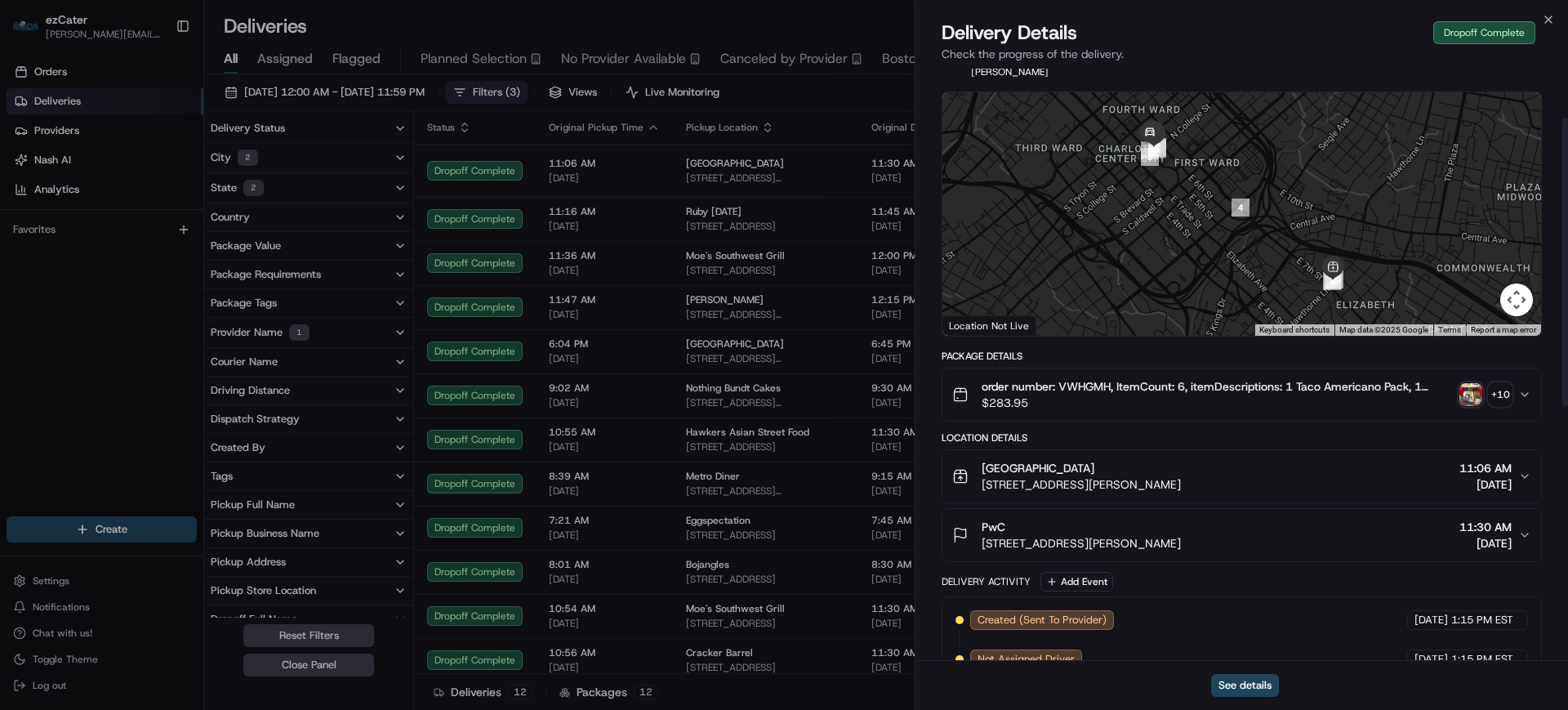
scroll to position [102, 0]
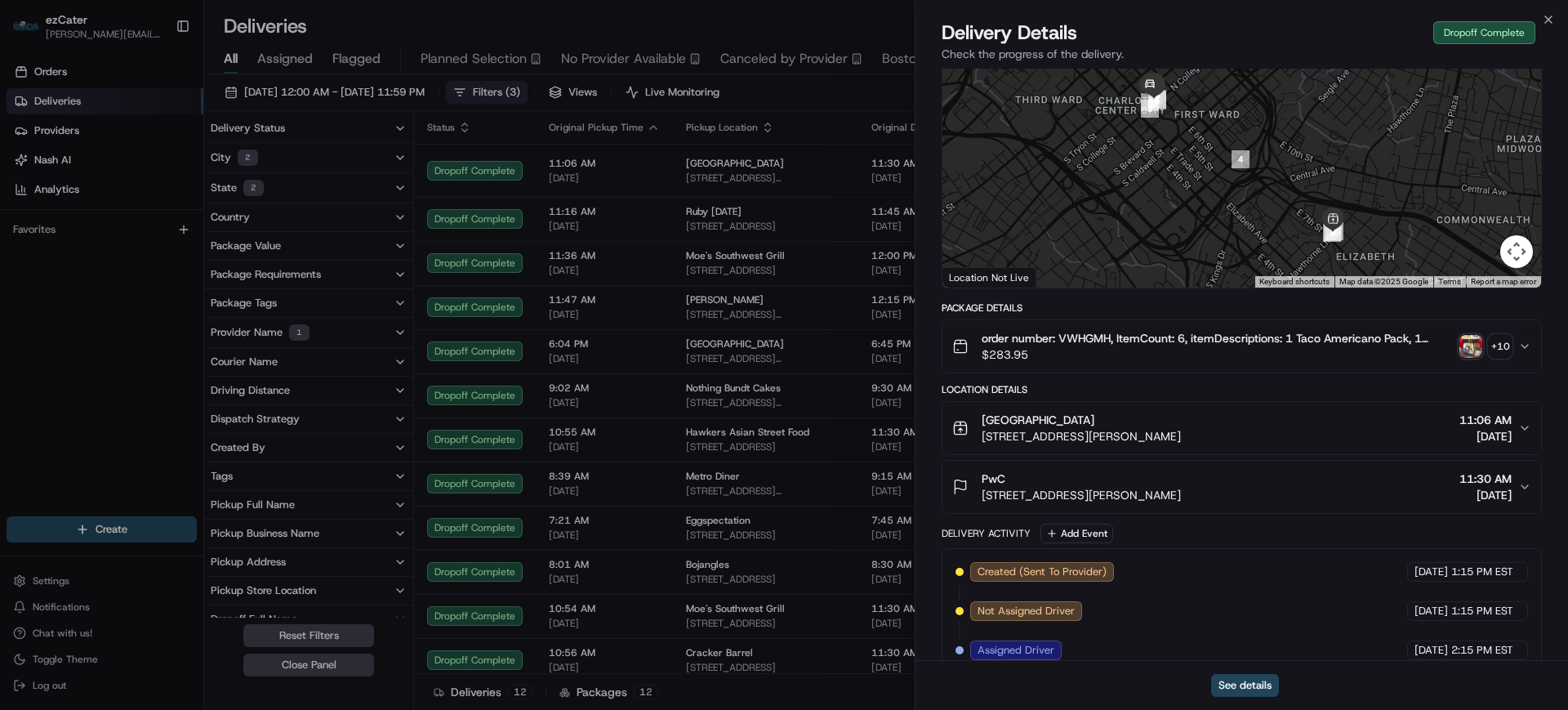
click at [1307, 423] on div "[GEOGRAPHIC_DATA] [STREET_ADDRESS][PERSON_NAME] 11:06 AM [DATE]" at bounding box center [1235, 428] width 566 height 33
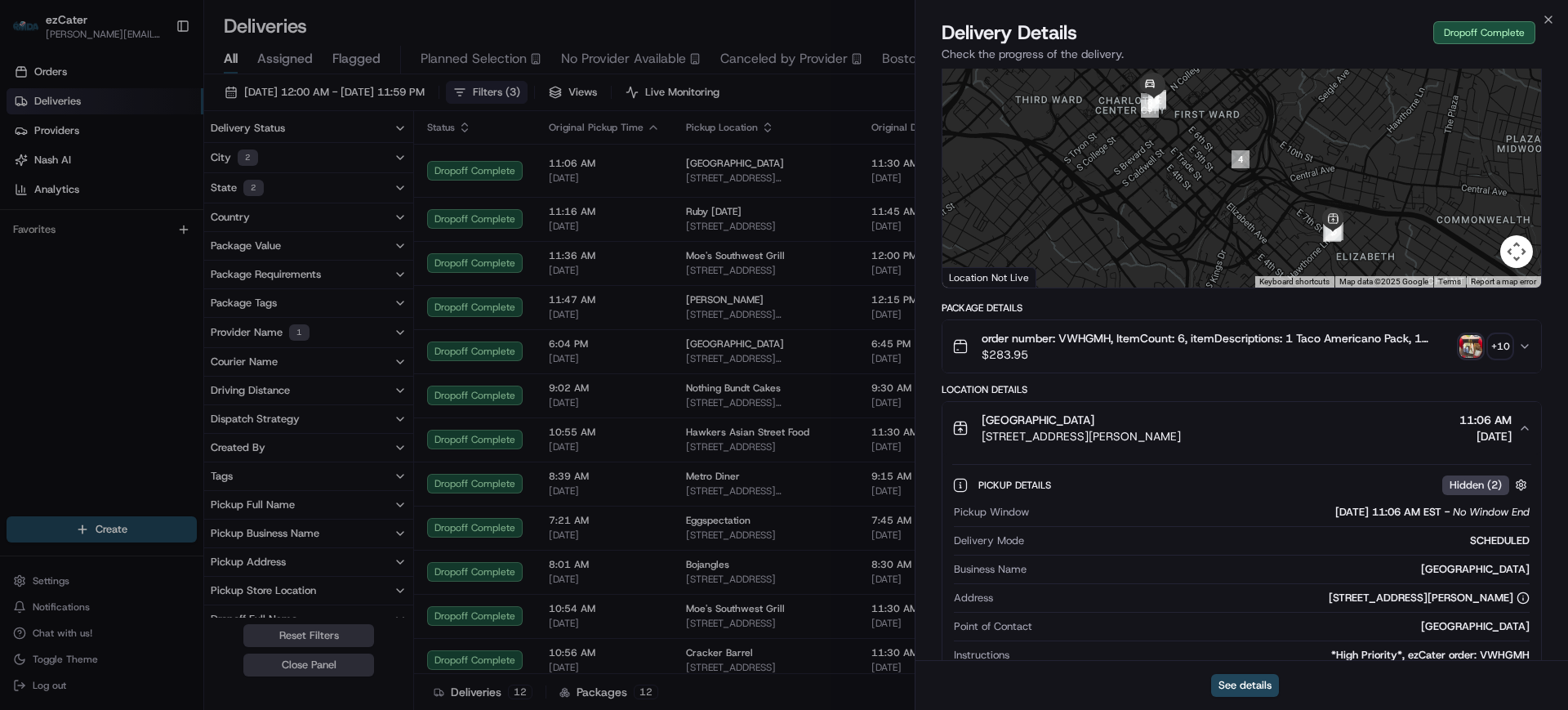
drag, startPoint x: 1160, startPoint y: 426, endPoint x: 1195, endPoint y: 424, distance: 35.1
click at [1181, 428] on span "[STREET_ADDRESS][PERSON_NAME]" at bounding box center [1081, 436] width 200 height 16
copy span "28204"
click at [1299, 412] on div "[GEOGRAPHIC_DATA] [STREET_ADDRESS][PERSON_NAME] 11:06 AM [DATE]" at bounding box center [1235, 428] width 566 height 33
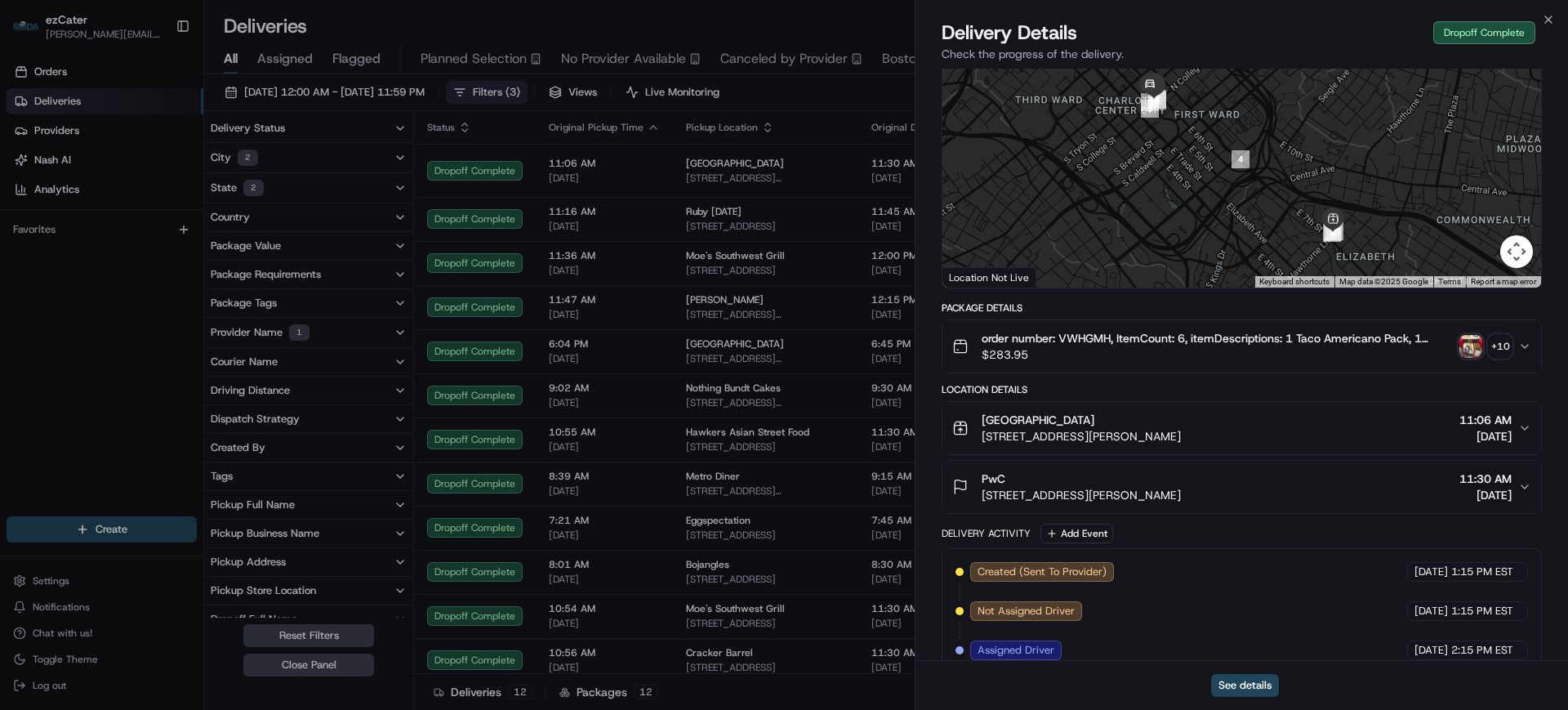
drag, startPoint x: 1168, startPoint y: 486, endPoint x: 1204, endPoint y: 484, distance: 36.1
click at [1181, 486] on span "[STREET_ADDRESS][PERSON_NAME]" at bounding box center [1081, 494] width 200 height 16
copy span "28202"
drag, startPoint x: 568, startPoint y: 187, endPoint x: 632, endPoint y: 204, distance: 66.2
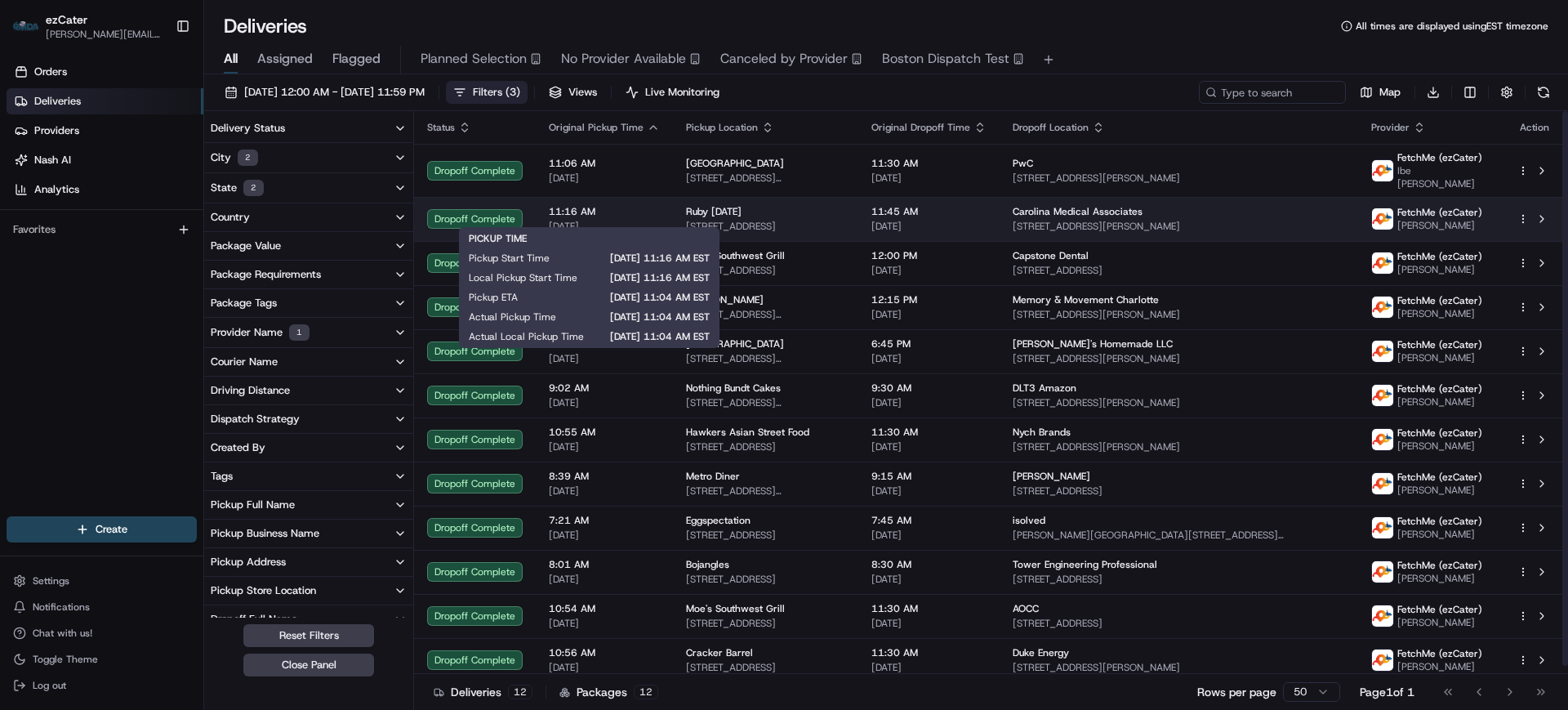
click at [633, 219] on span "[DATE]" at bounding box center [605, 225] width 111 height 13
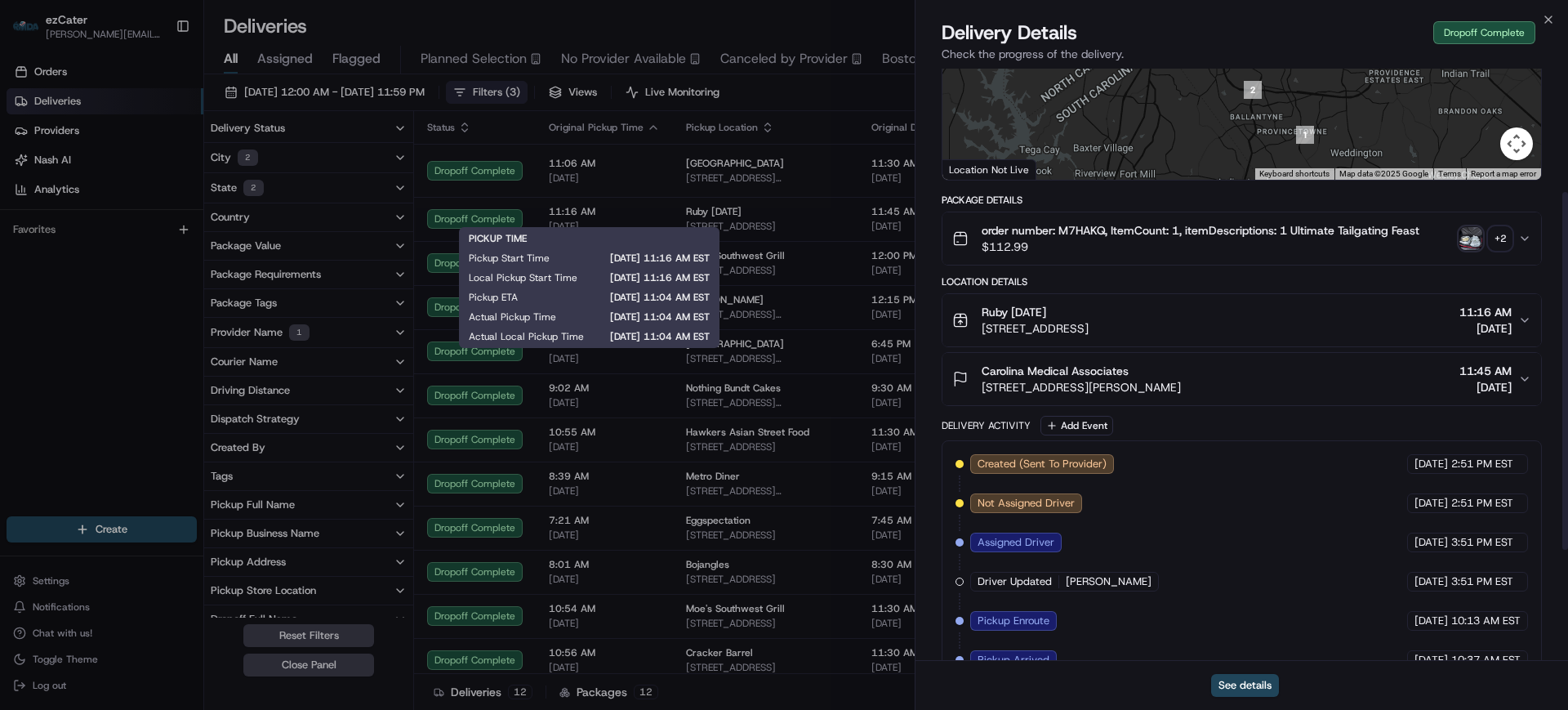
scroll to position [204, 0]
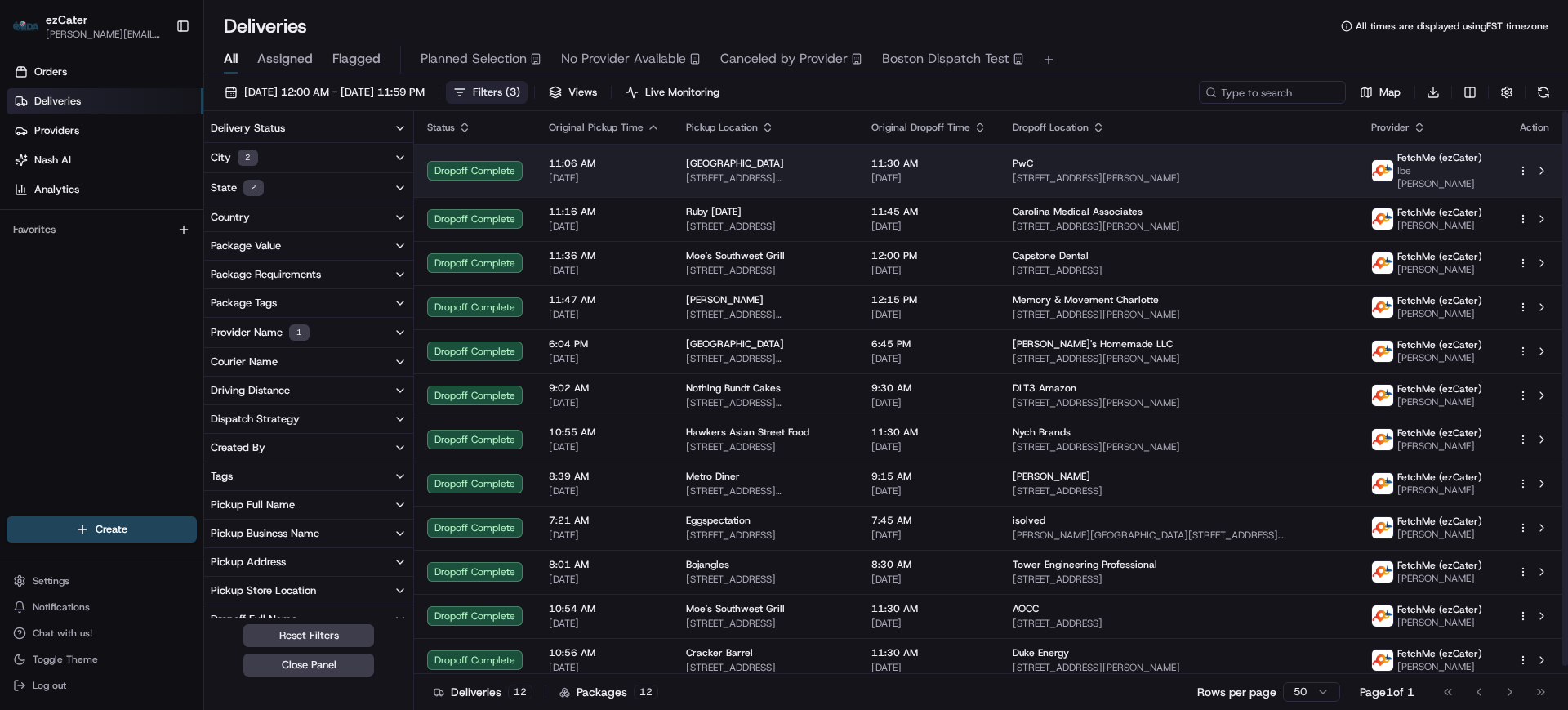
click at [647, 161] on span "11:06 AM" at bounding box center [605, 163] width 111 height 13
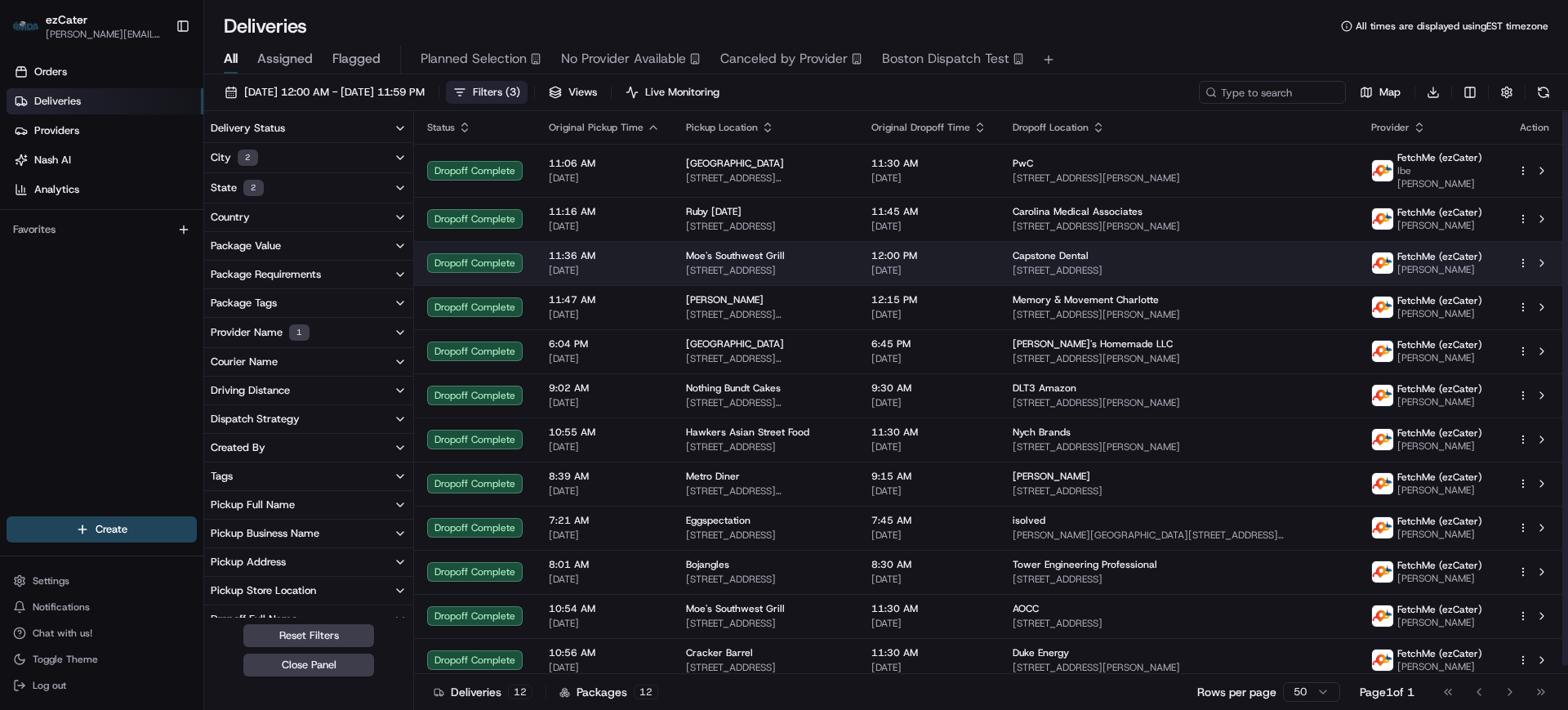
click at [638, 254] on span "11:36 AM" at bounding box center [605, 255] width 111 height 13
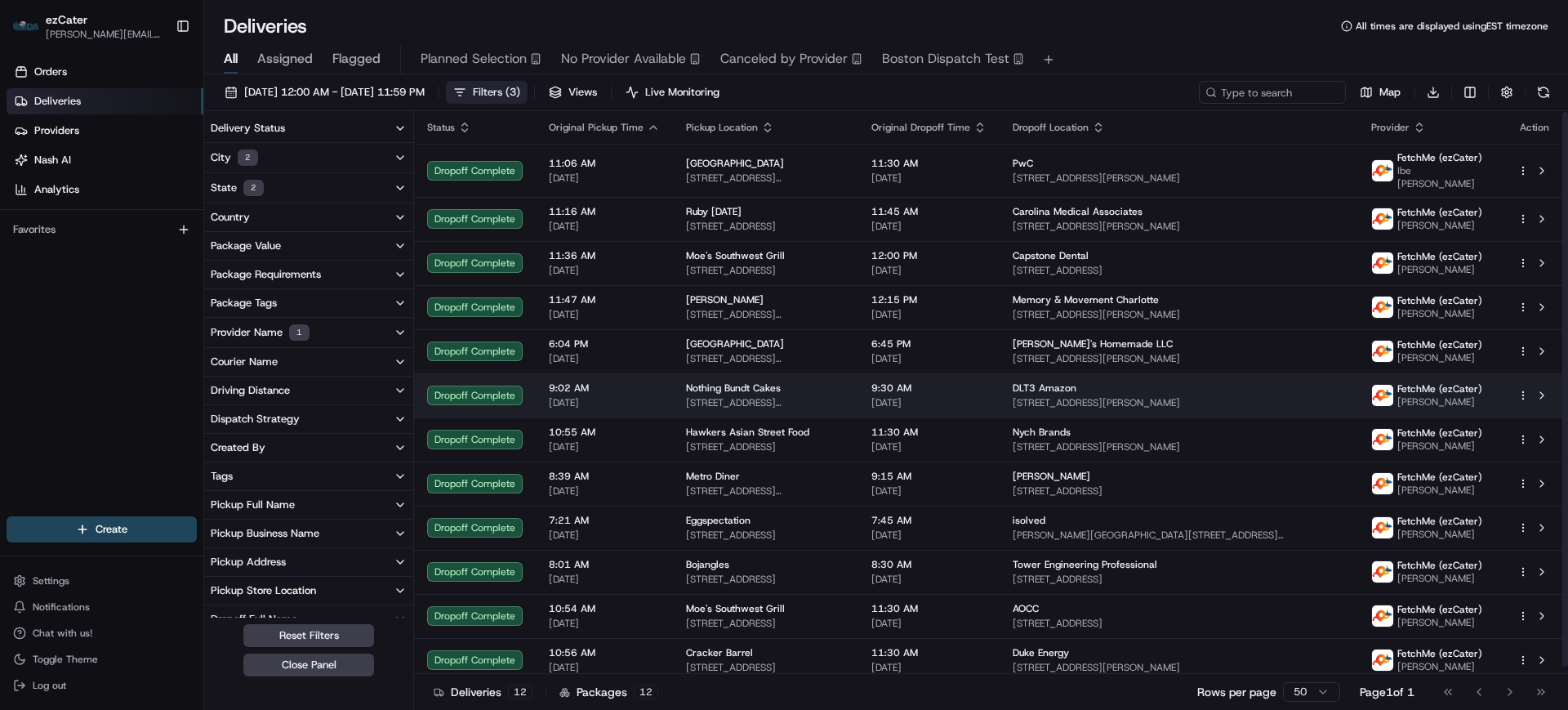
scroll to position [9, 0]
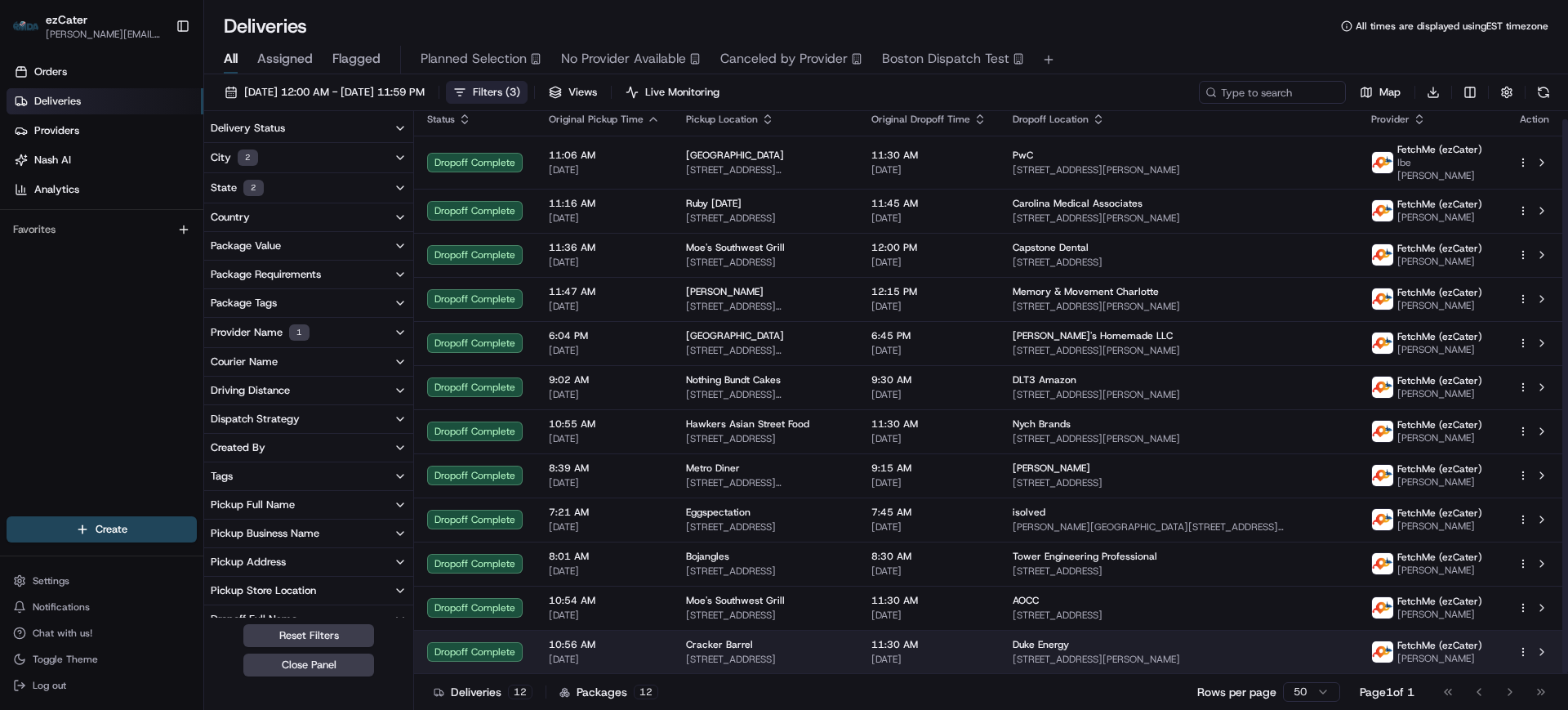
click at [643, 651] on div "10:56 AM [DATE]" at bounding box center [605, 652] width 111 height 27
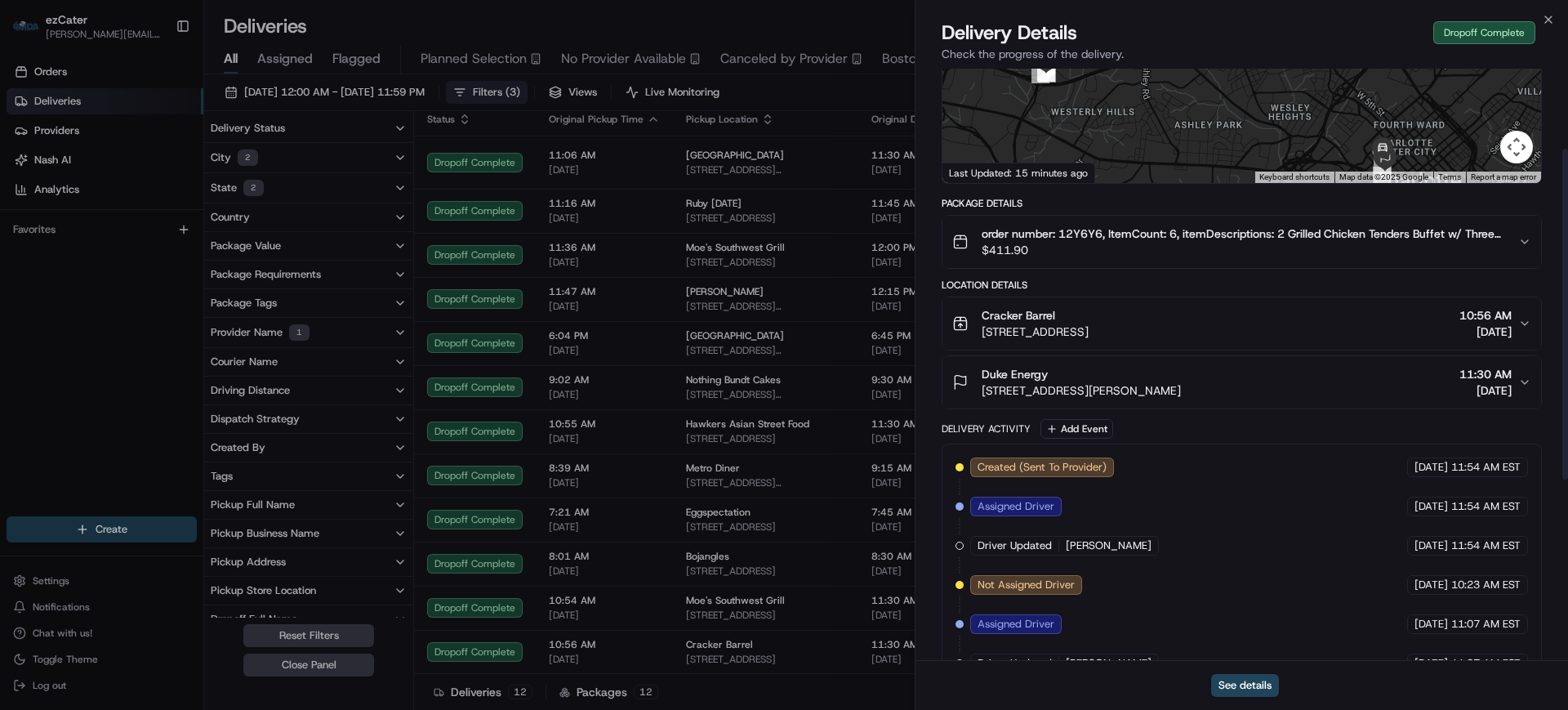
scroll to position [204, 0]
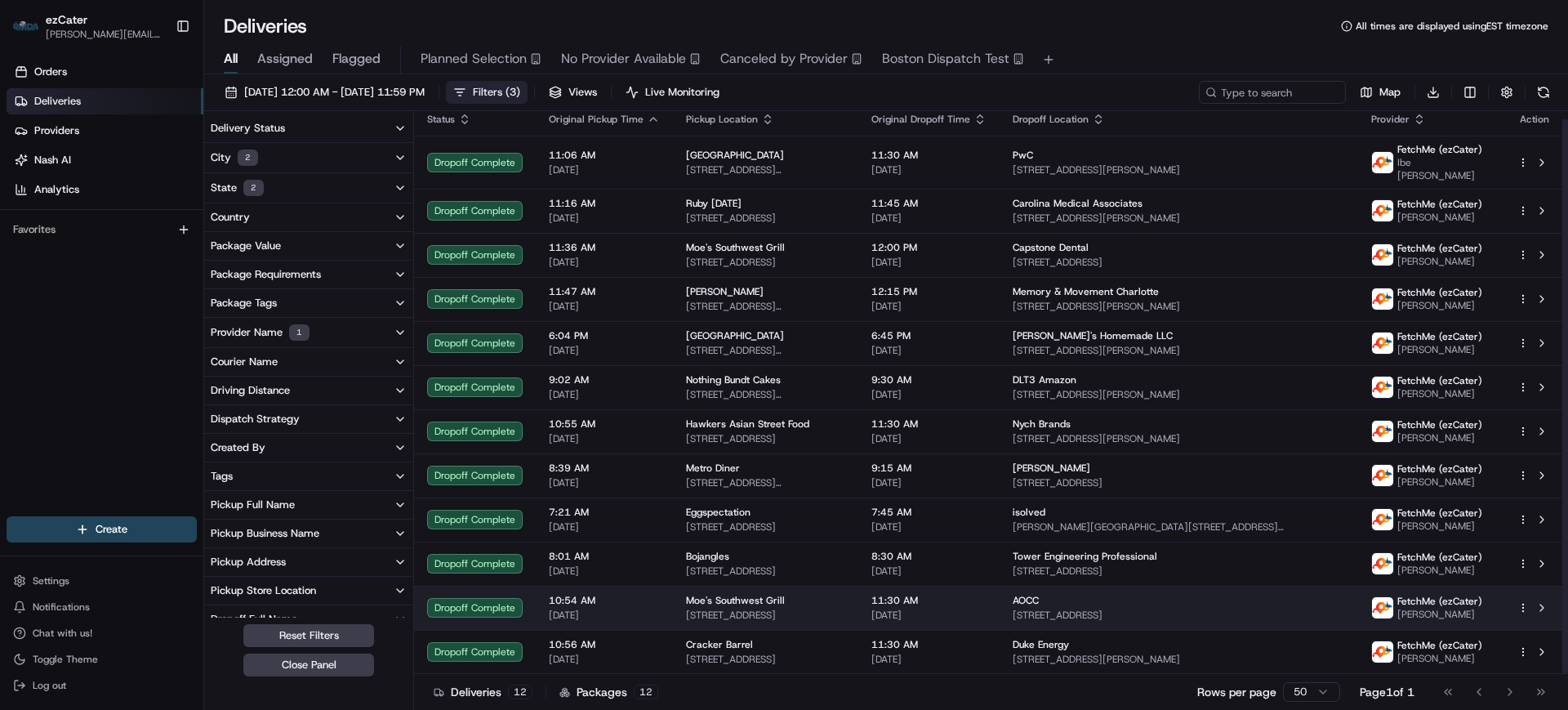
click at [631, 608] on span "[DATE]" at bounding box center [605, 614] width 111 height 13
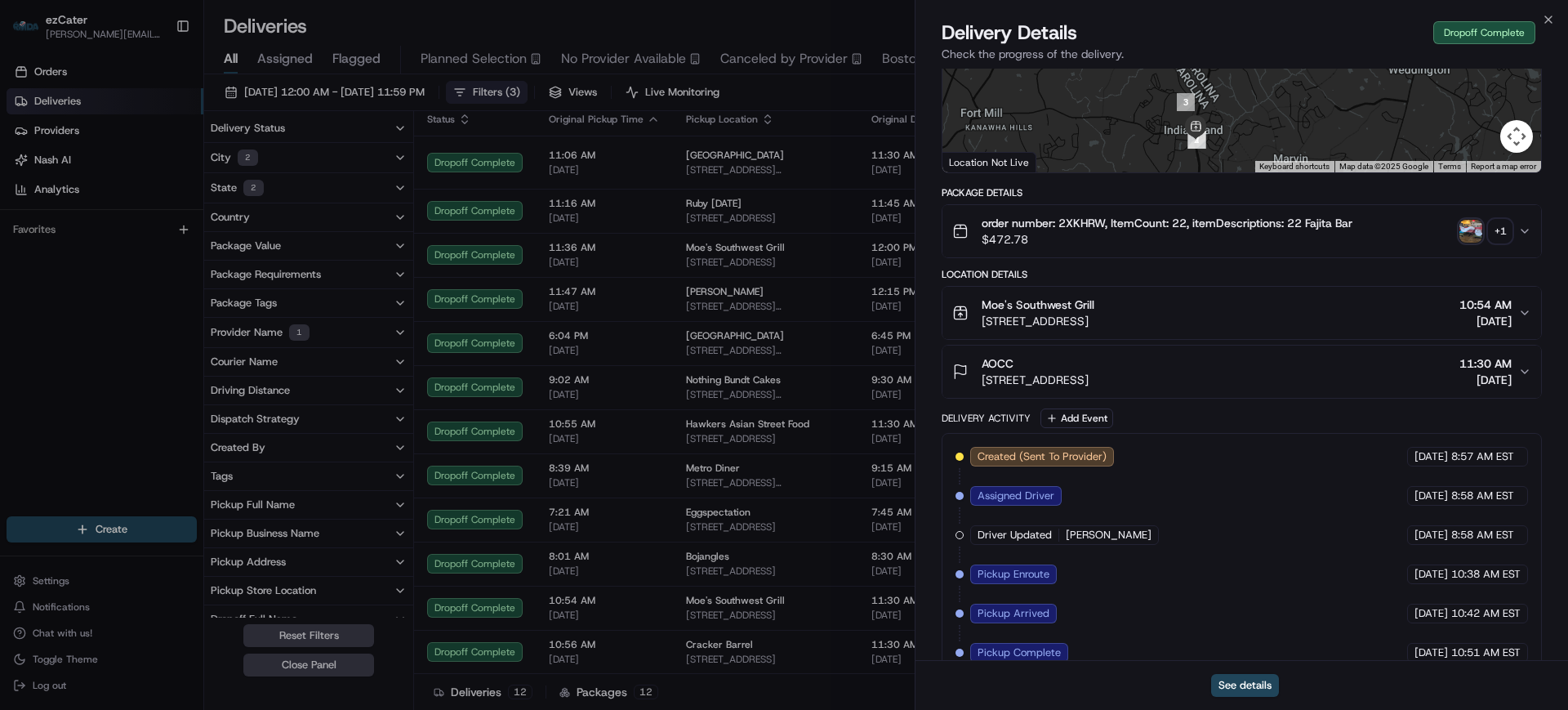
drag, startPoint x: 1212, startPoint y: 321, endPoint x: 1249, endPoint y: 325, distance: 37.2
click at [1094, 325] on span "[STREET_ADDRESS]" at bounding box center [1038, 320] width 113 height 16
copy span "29707"
drag, startPoint x: 1276, startPoint y: 380, endPoint x: 1314, endPoint y: 382, distance: 38.1
click at [1088, 382] on span "[STREET_ADDRESS]" at bounding box center [1034, 379] width 107 height 16
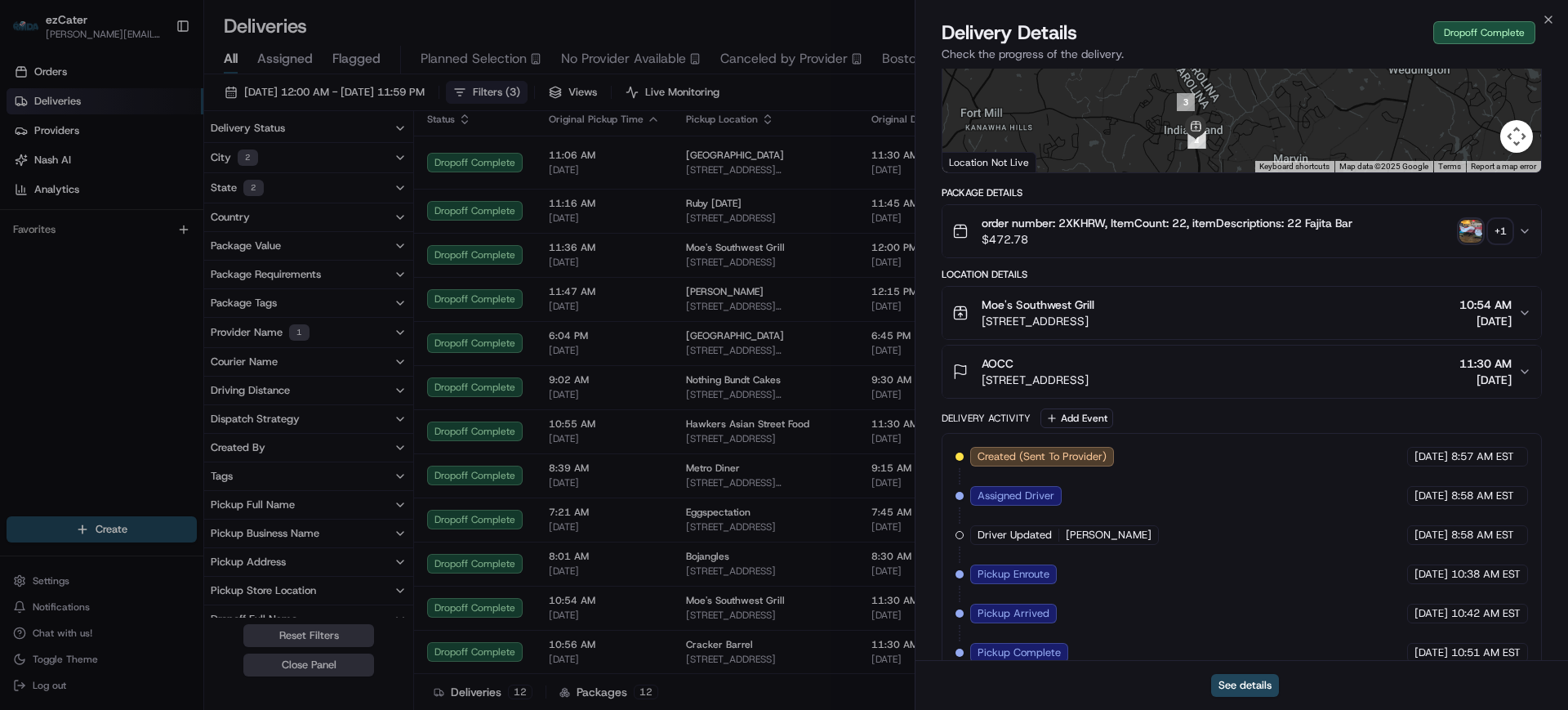
copy span "28277"
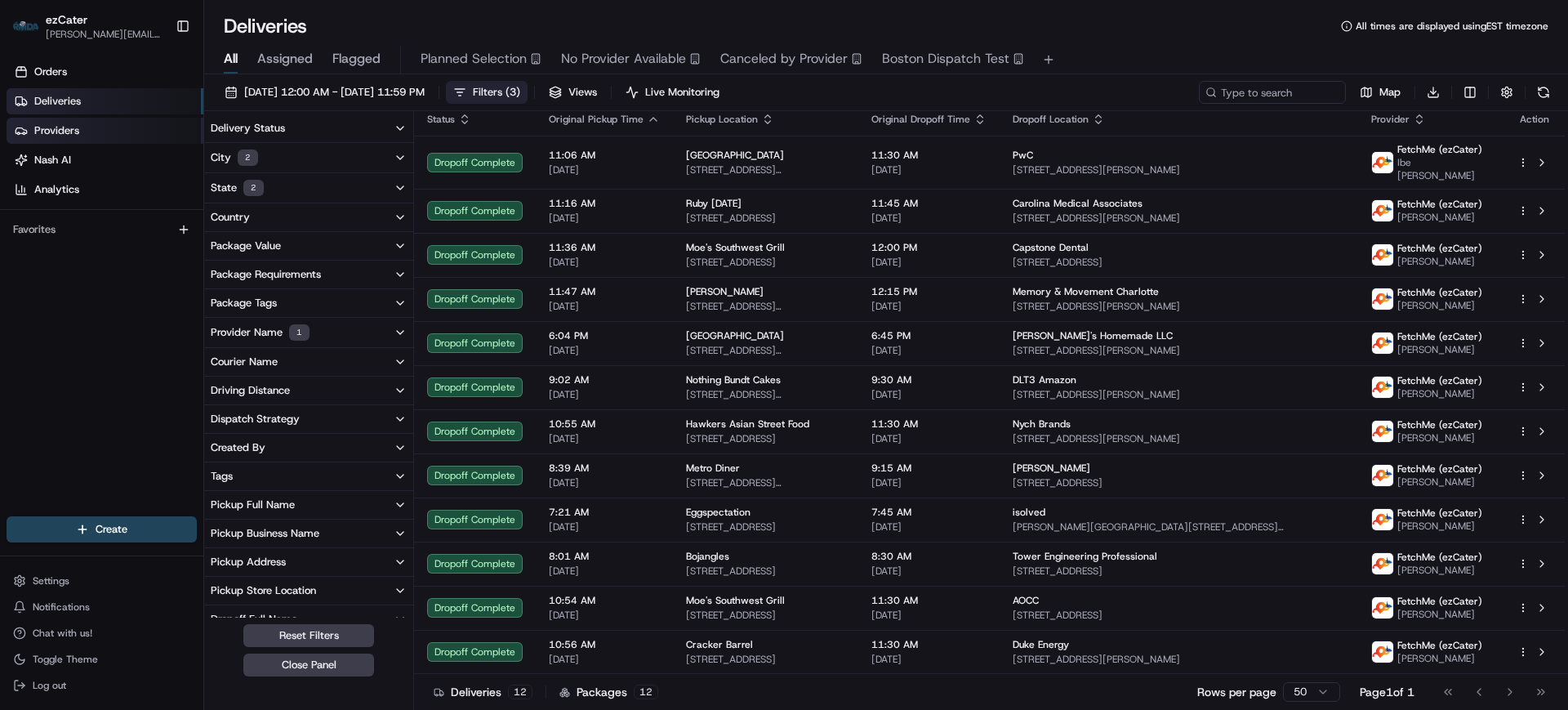
click at [57, 128] on span "Providers" at bounding box center [57, 130] width 45 height 15
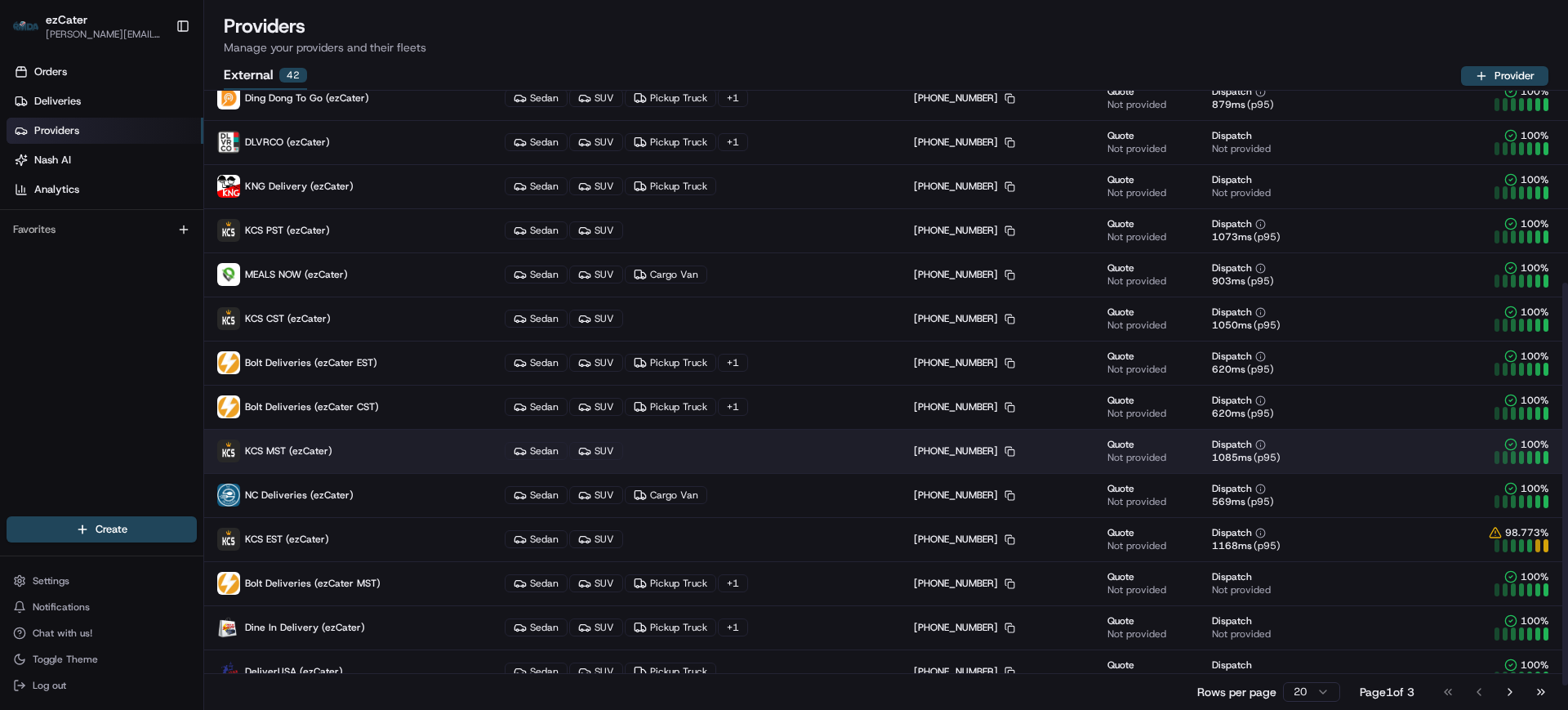
scroll to position [332, 0]
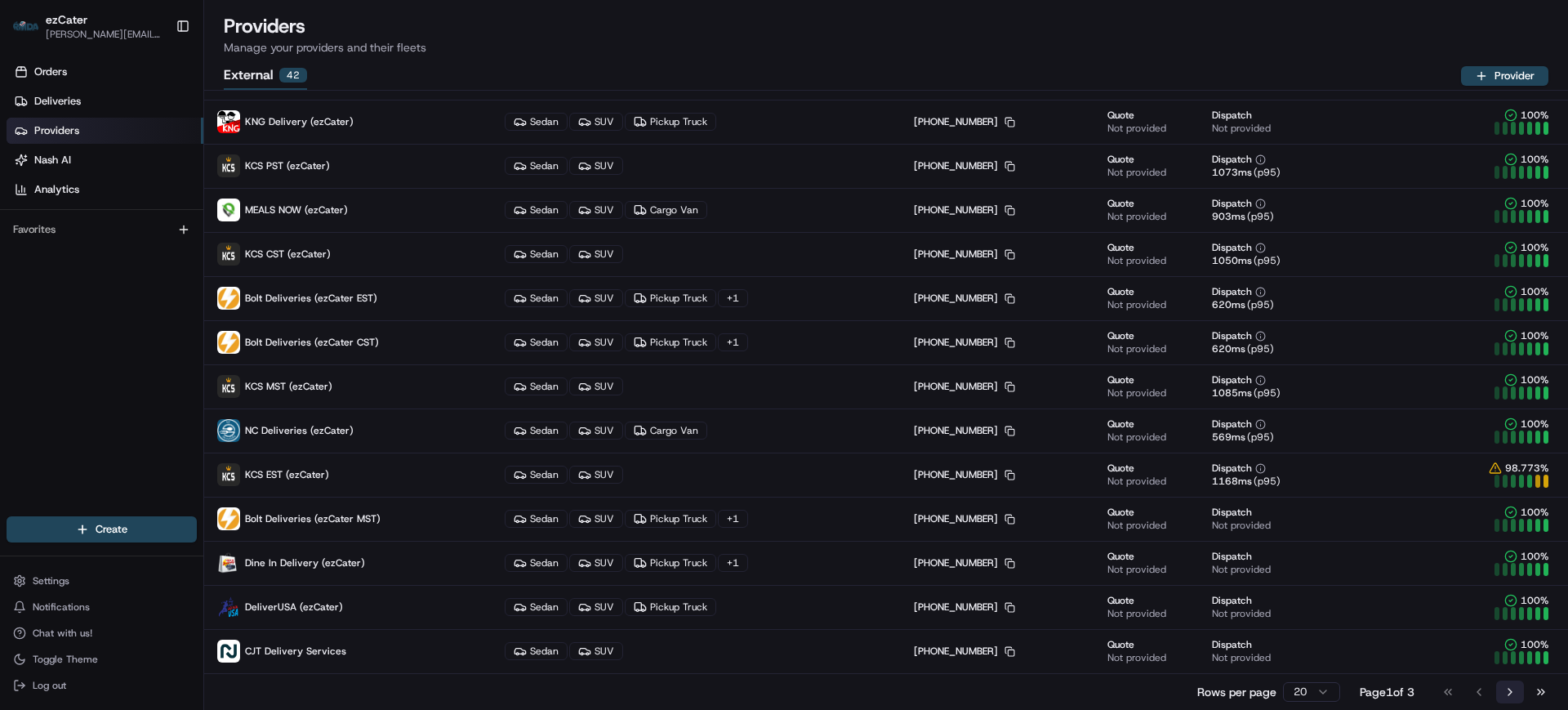
click at [1515, 694] on button "Go to next page" at bounding box center [1510, 691] width 27 height 23
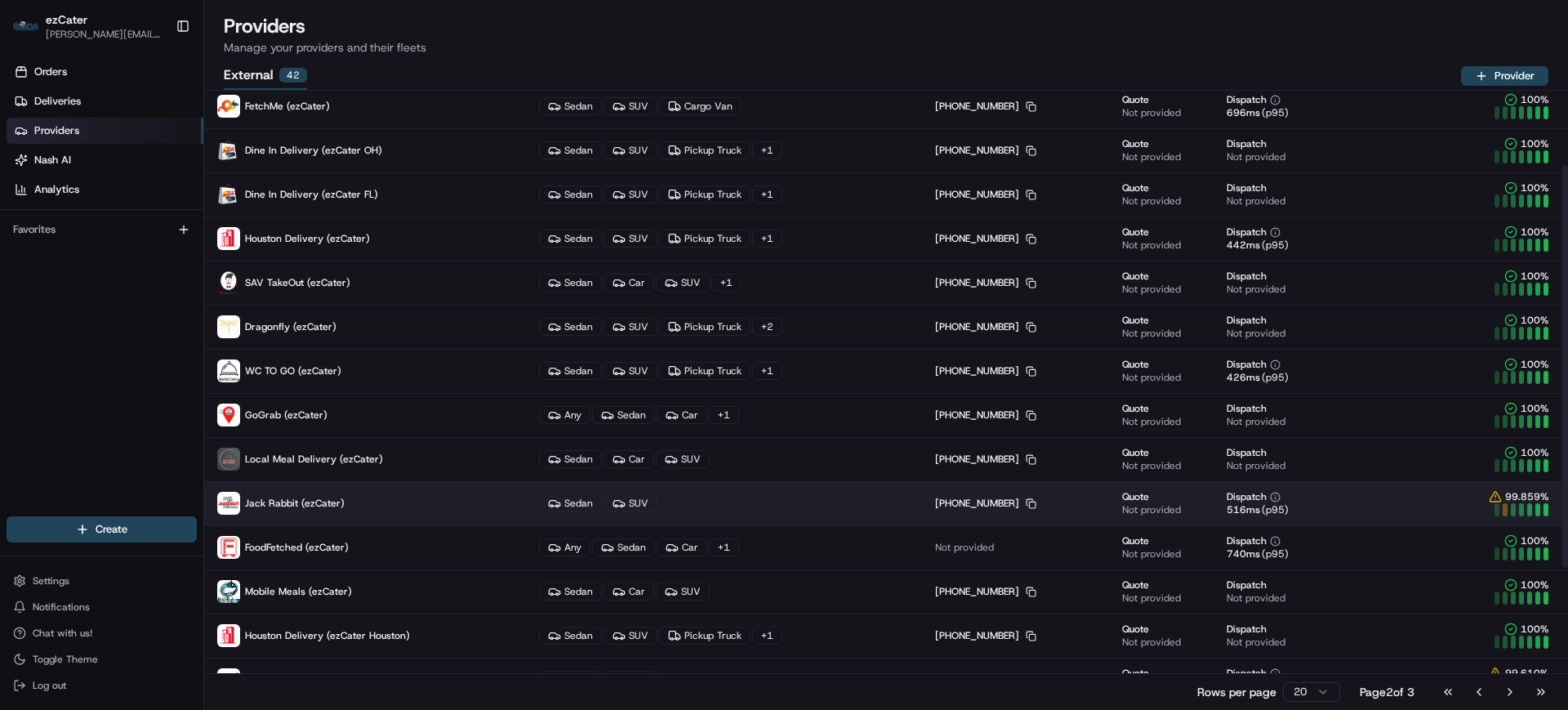
scroll to position [0, 0]
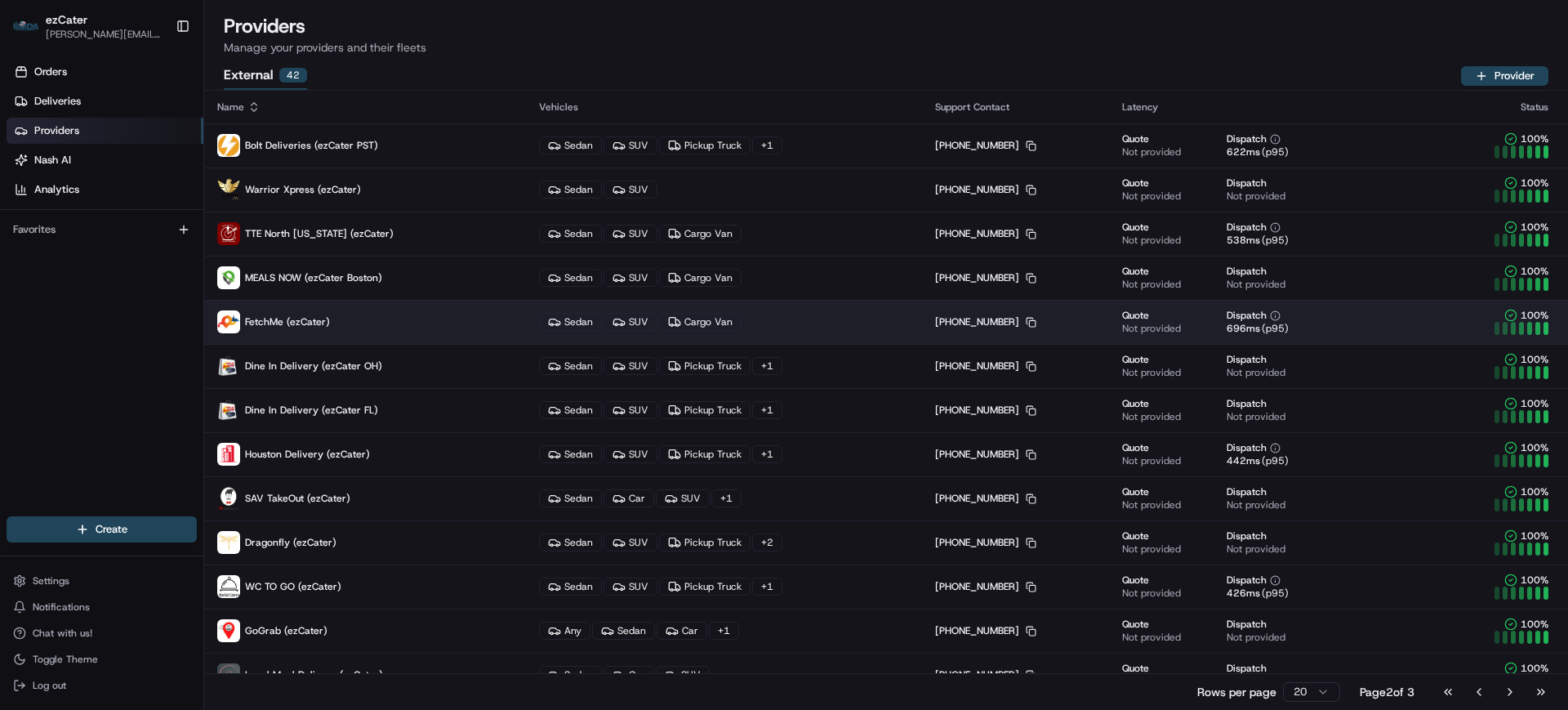
click at [448, 325] on p "FetchMe (ezCater)" at bounding box center [365, 321] width 295 height 23
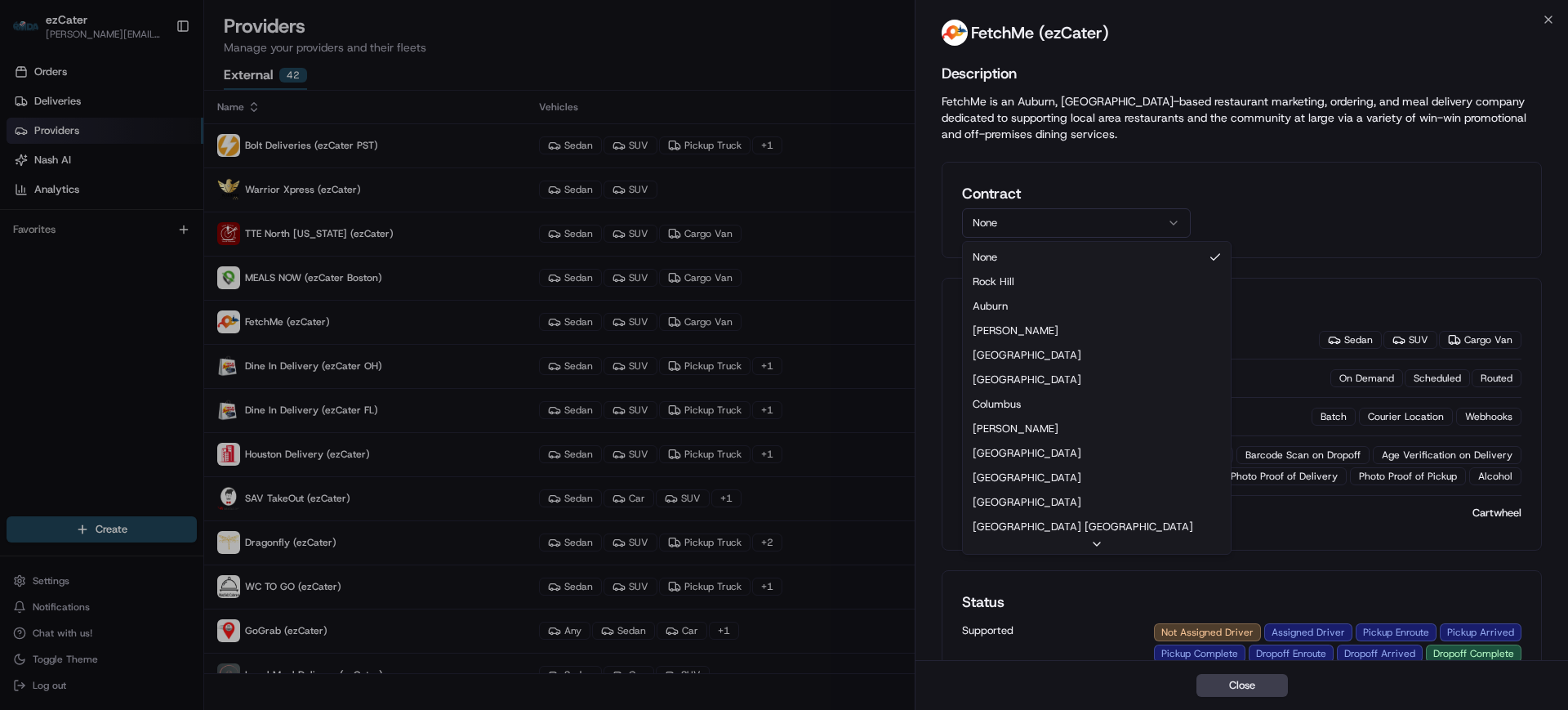
click at [1054, 220] on button "None" at bounding box center [1076, 223] width 229 height 29
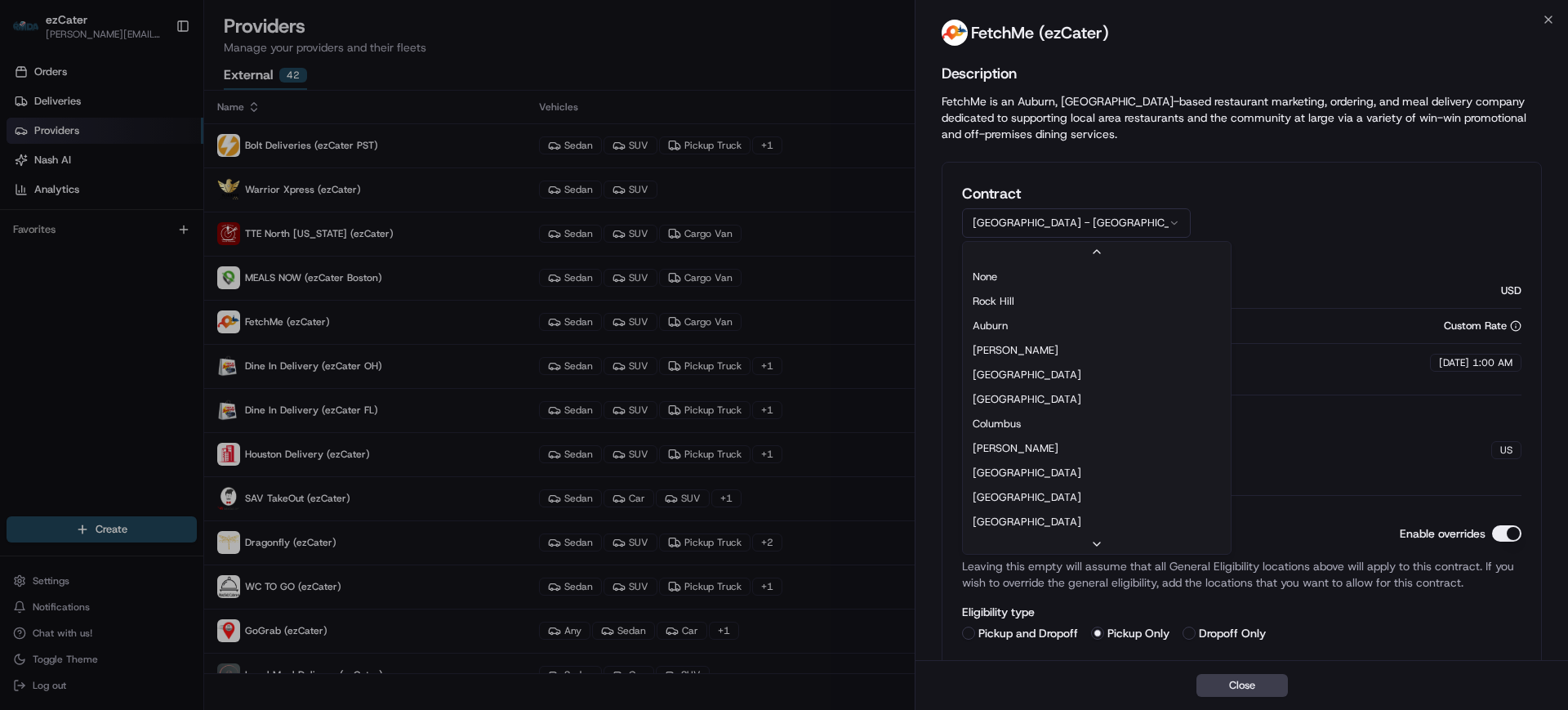
click at [1090, 219] on button "[GEOGRAPHIC_DATA] - [GEOGRAPHIC_DATA]" at bounding box center [1076, 223] width 229 height 29
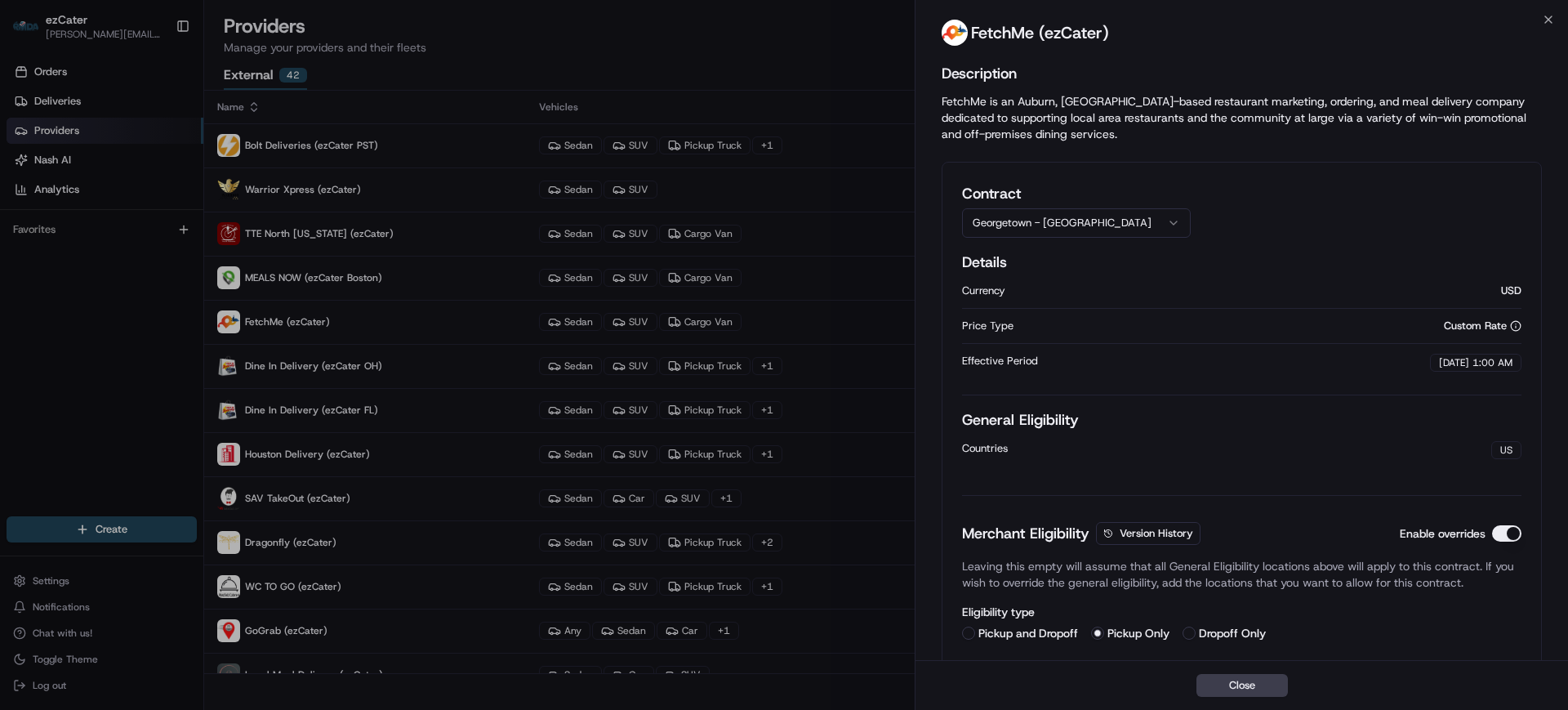
click at [1138, 219] on button "Georgetown - [GEOGRAPHIC_DATA]" at bounding box center [1076, 223] width 229 height 29
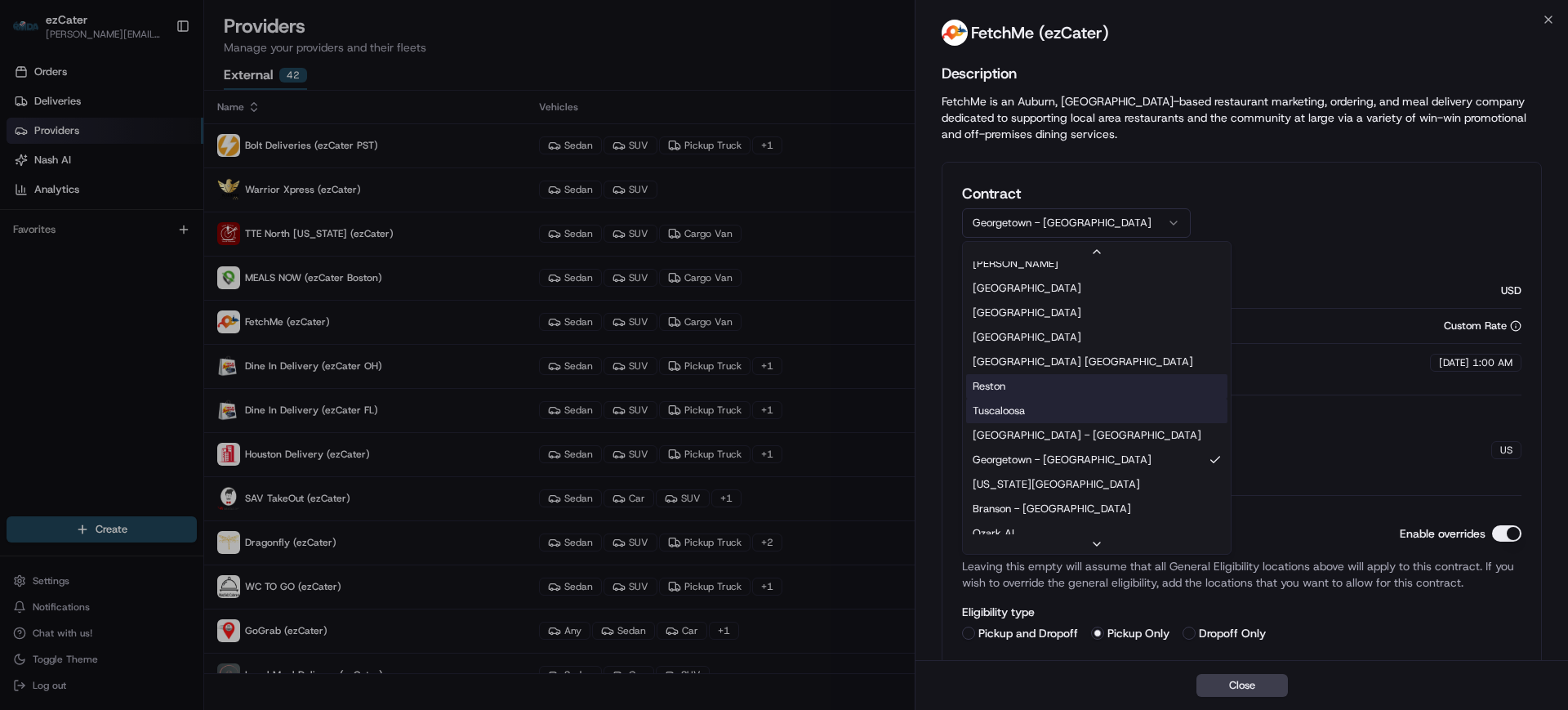
scroll to position [204, 0]
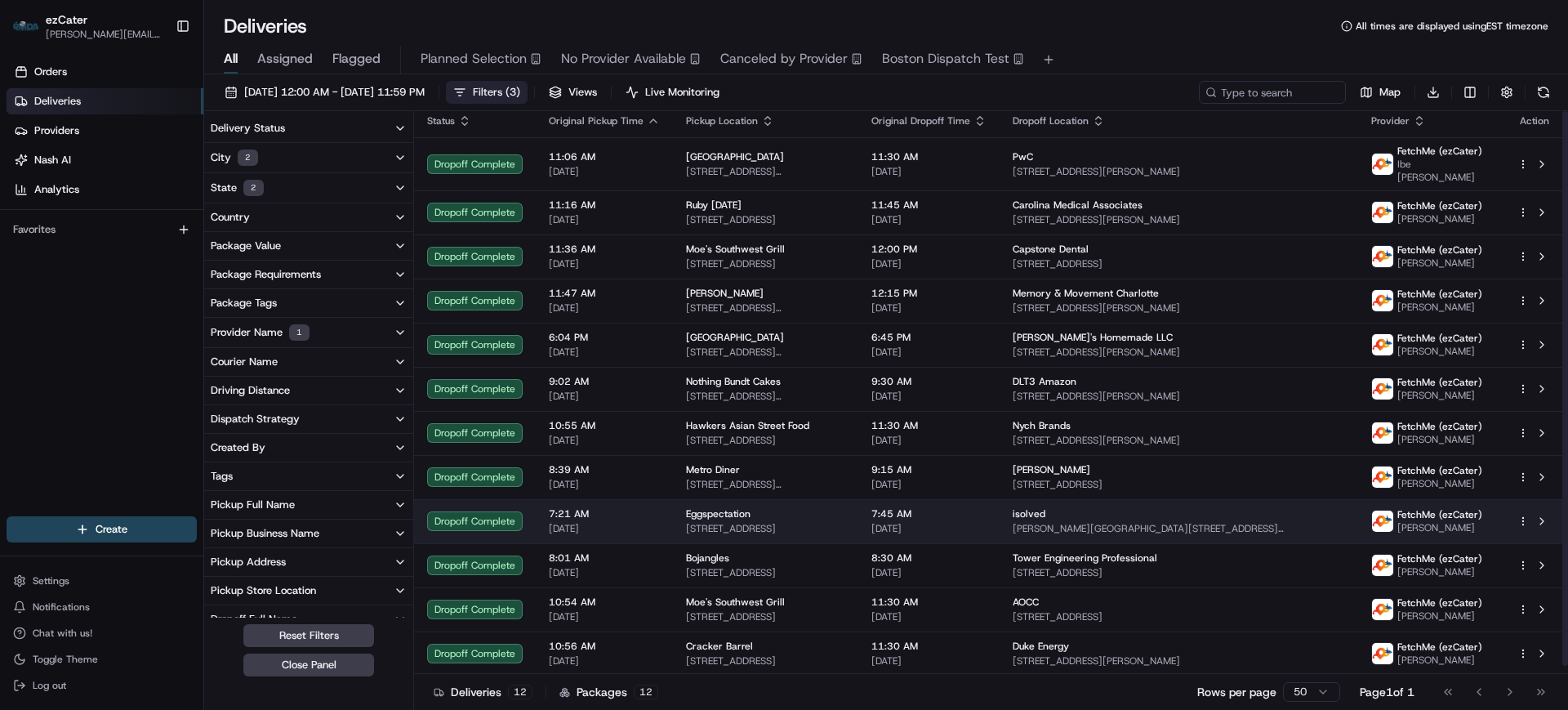
scroll to position [9, 0]
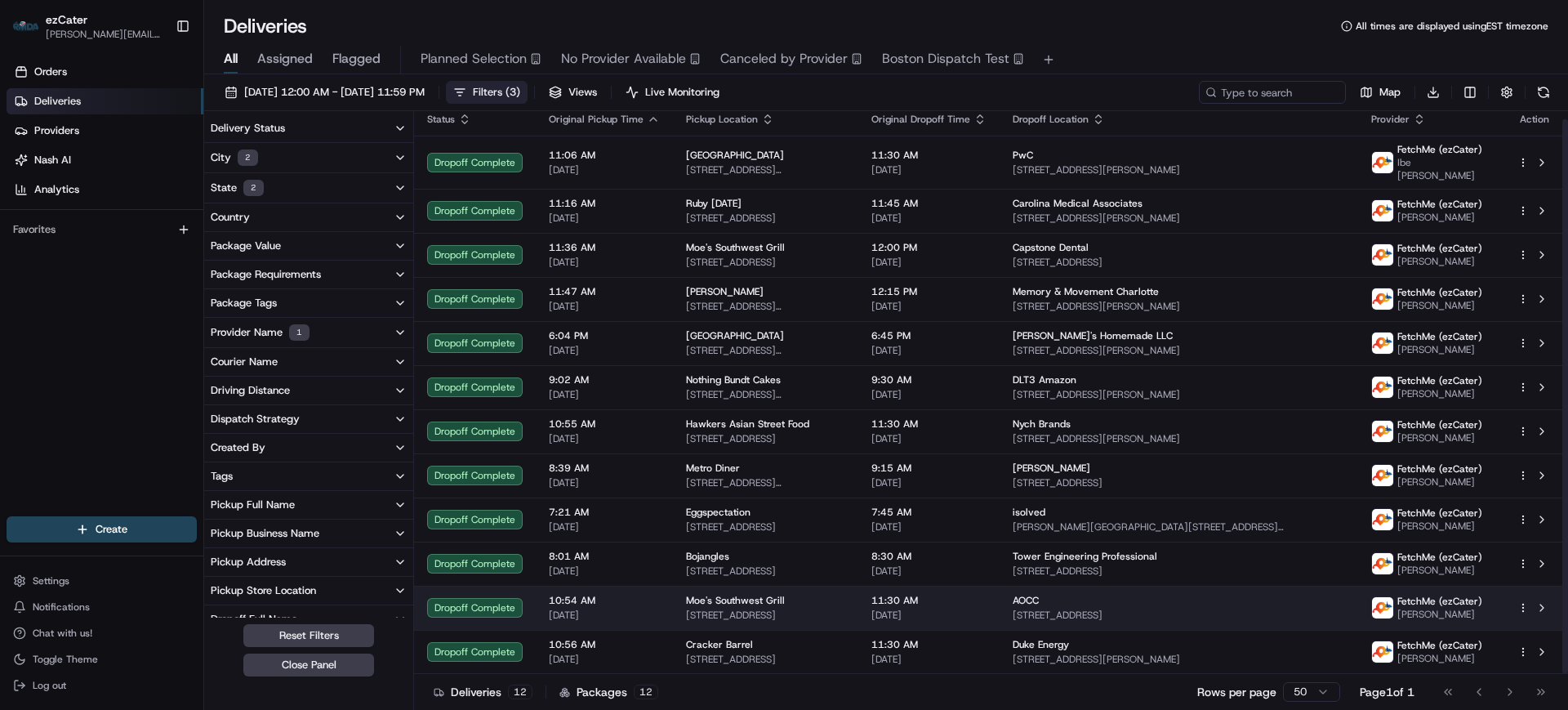
click at [642, 611] on span "[DATE]" at bounding box center [605, 614] width 111 height 13
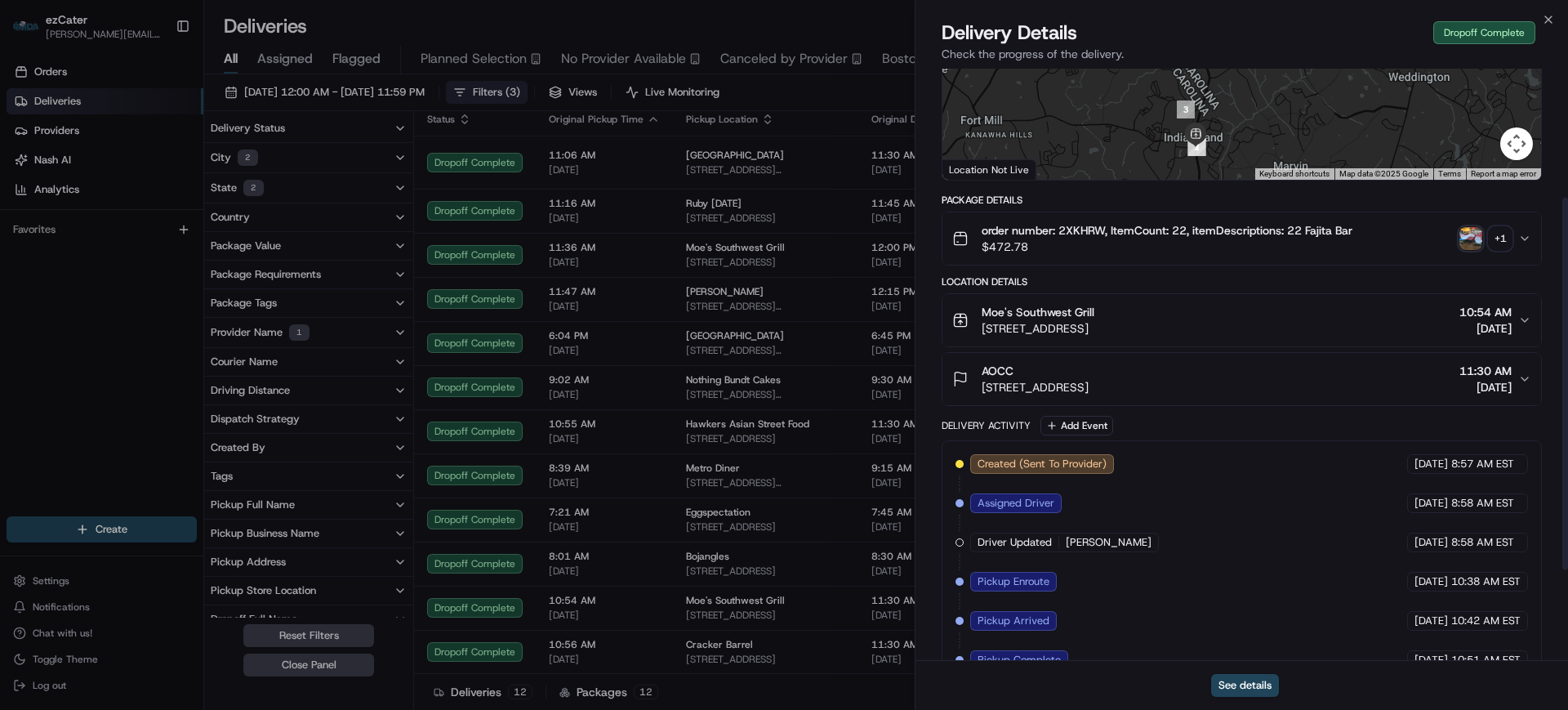
scroll to position [204, 0]
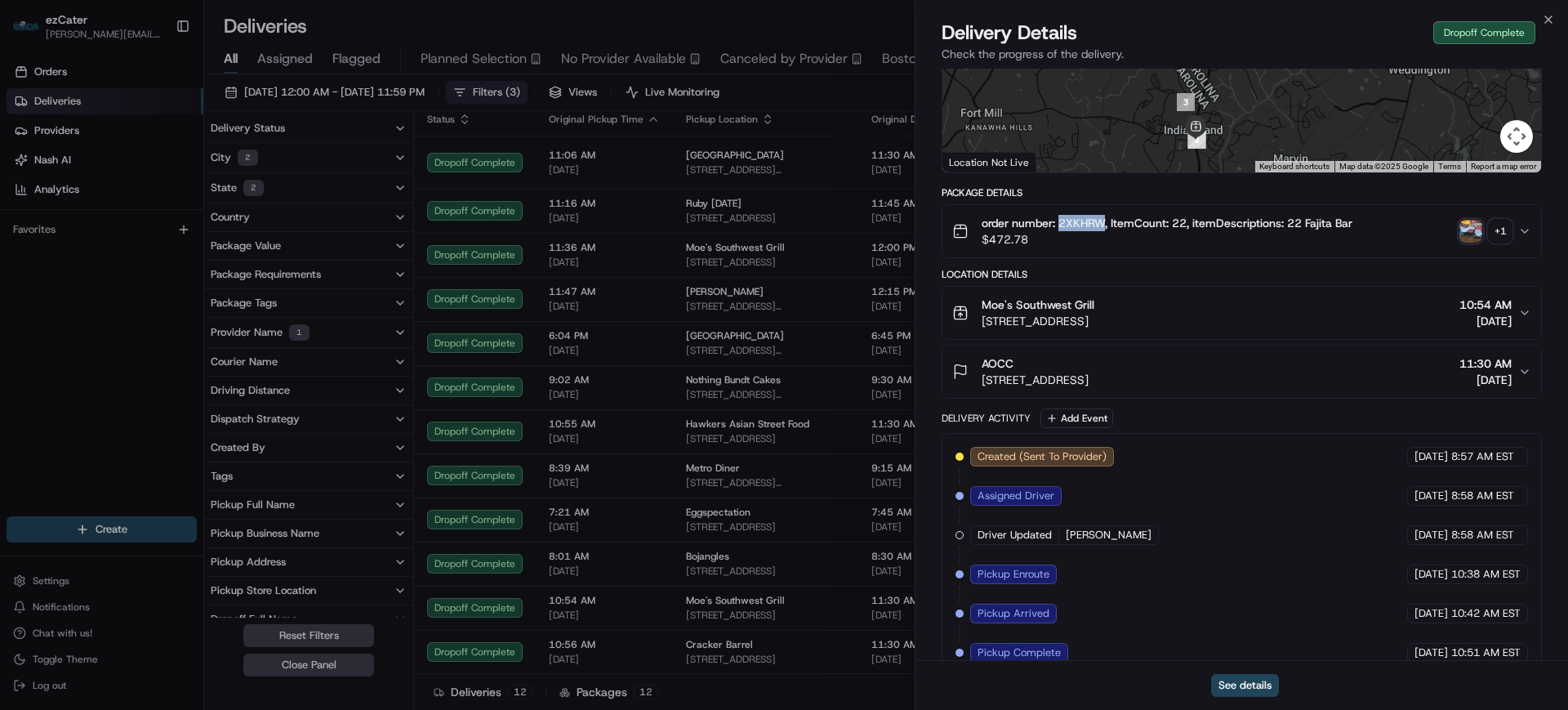
drag, startPoint x: 1059, startPoint y: 226, endPoint x: 1106, endPoint y: 226, distance: 47.0
click at [1106, 226] on span "order number: 2XKHRW, ItemCount: 22, itemDescriptions: 22 Fajita Bar" at bounding box center [1166, 223] width 371 height 16
copy span "2XKHRW"
